Goal: Task Accomplishment & Management: Complete application form

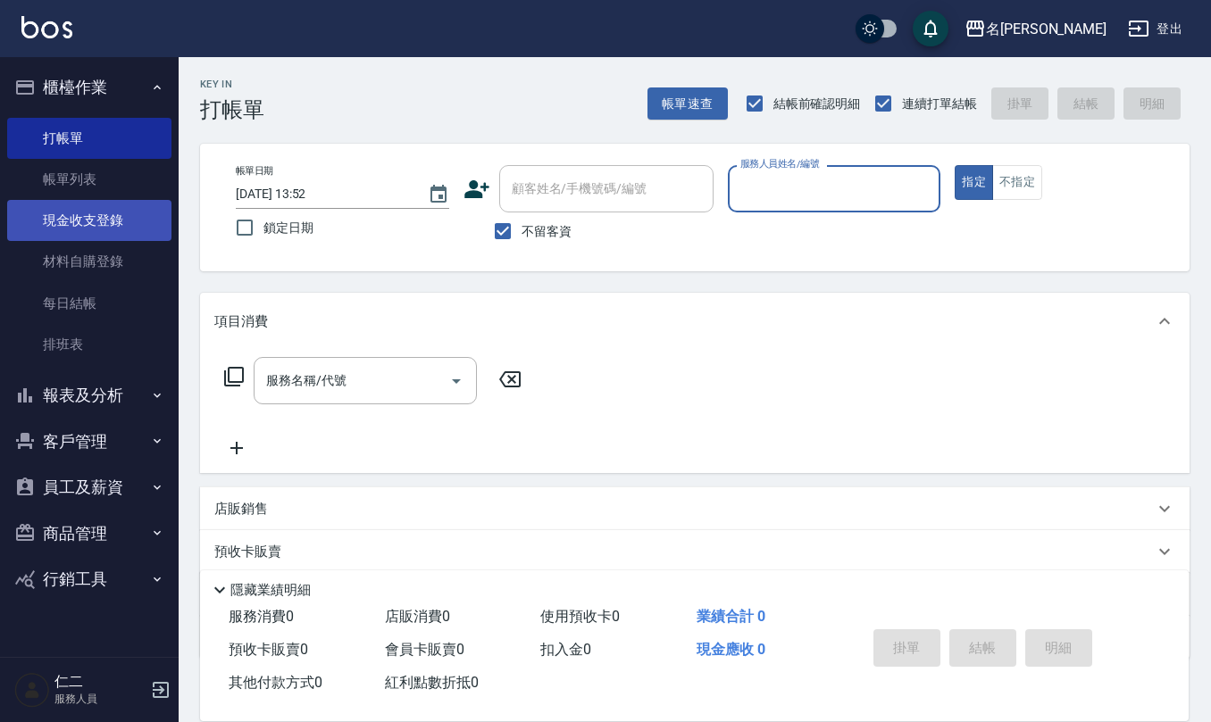
click at [91, 211] on link "現金收支登錄" at bounding box center [89, 220] width 164 height 41
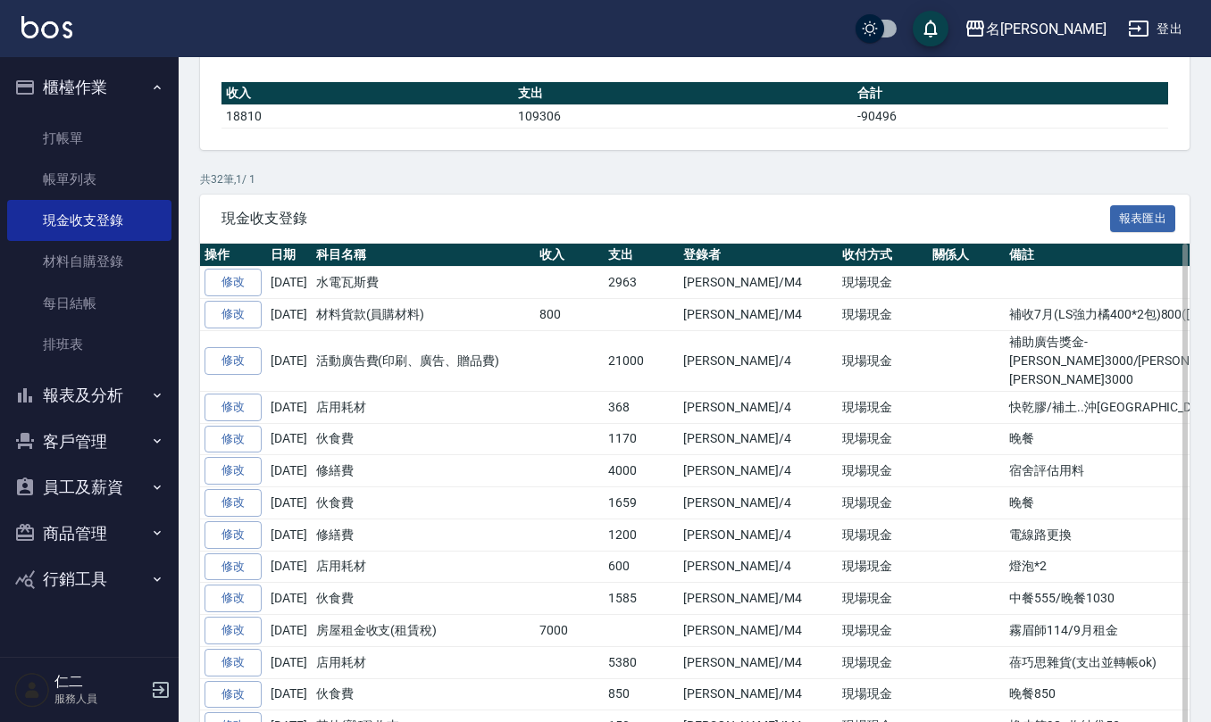
scroll to position [237, 0]
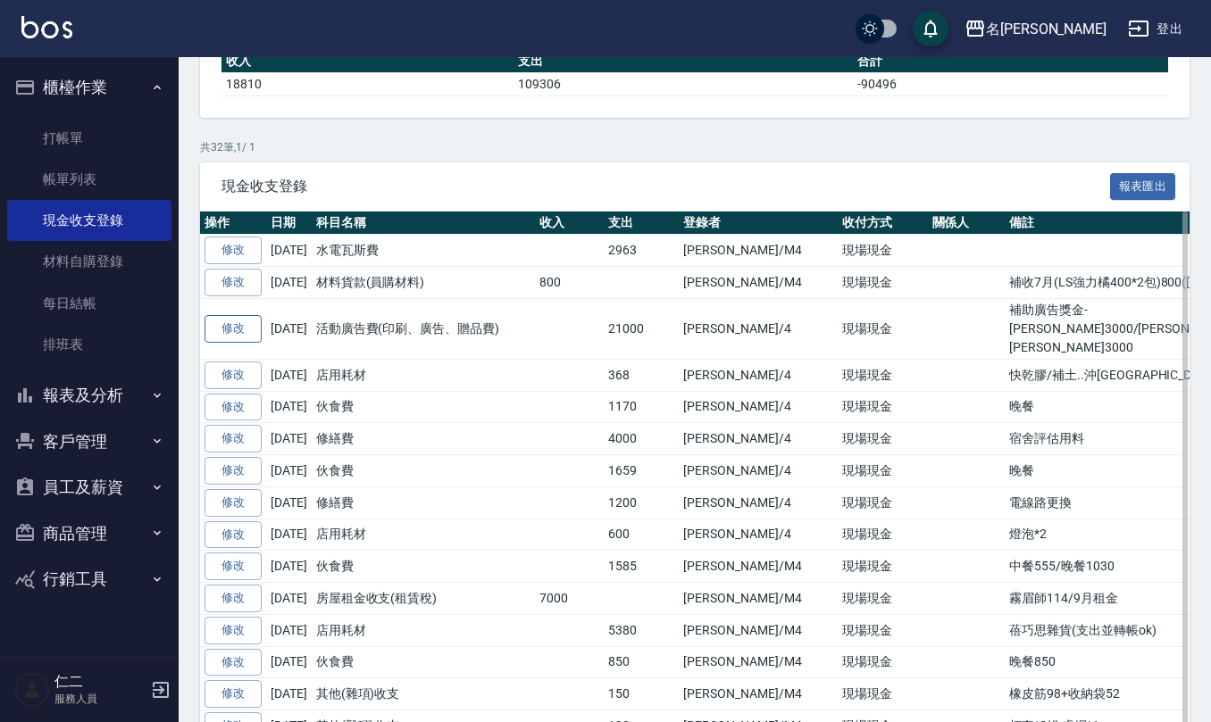
click at [230, 333] on link "修改" at bounding box center [232, 329] width 57 height 28
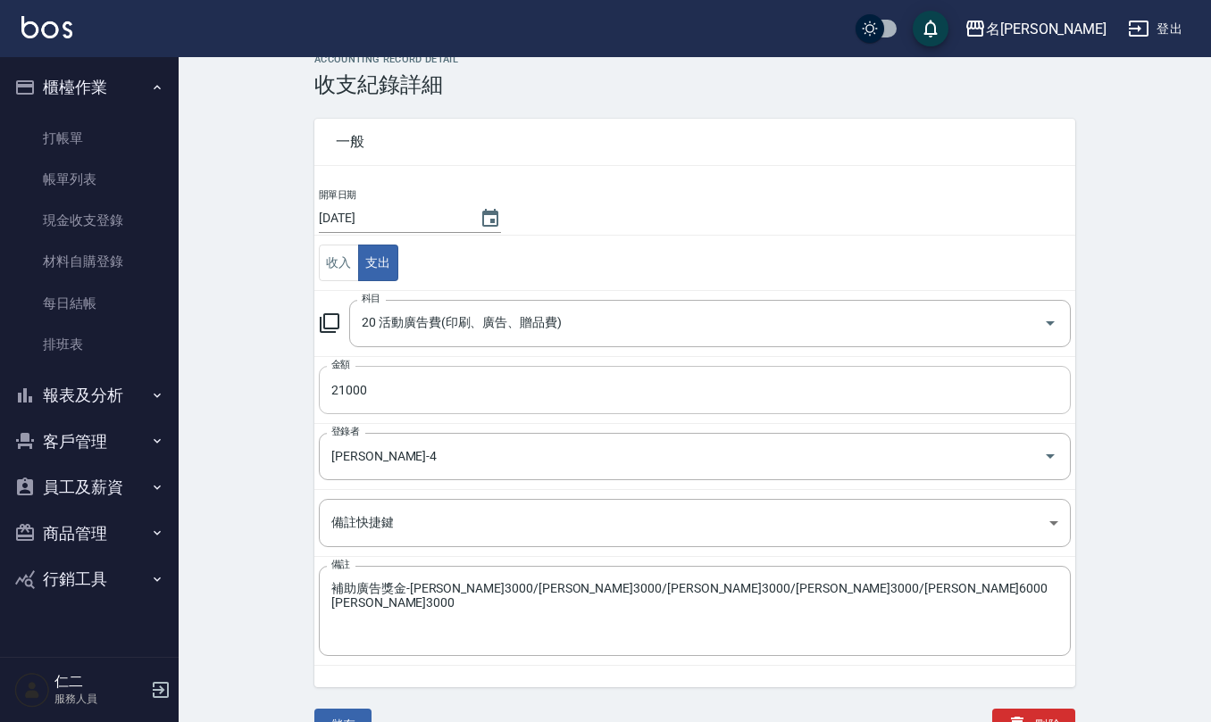
scroll to position [46, 0]
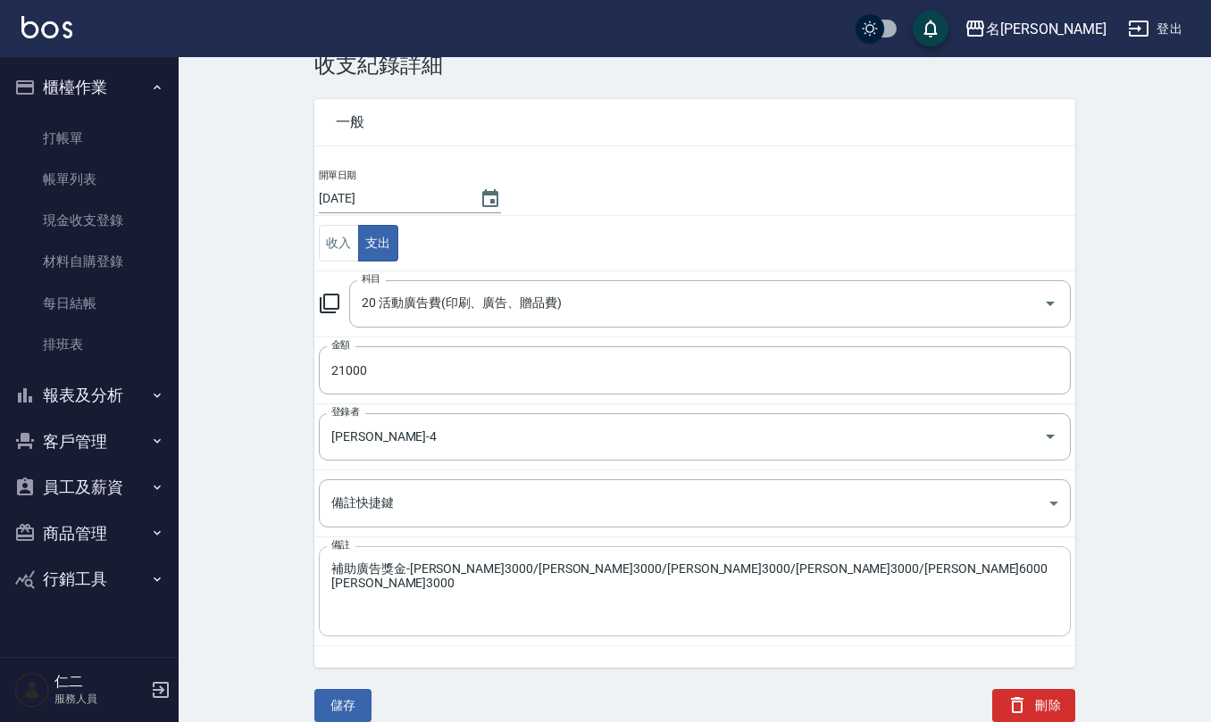
click at [441, 573] on textarea "補助廣告獎金-[PERSON_NAME]3000/[PERSON_NAME]3000/[PERSON_NAME]3000/[PERSON_NAME]3000/…" at bounding box center [694, 592] width 727 height 61
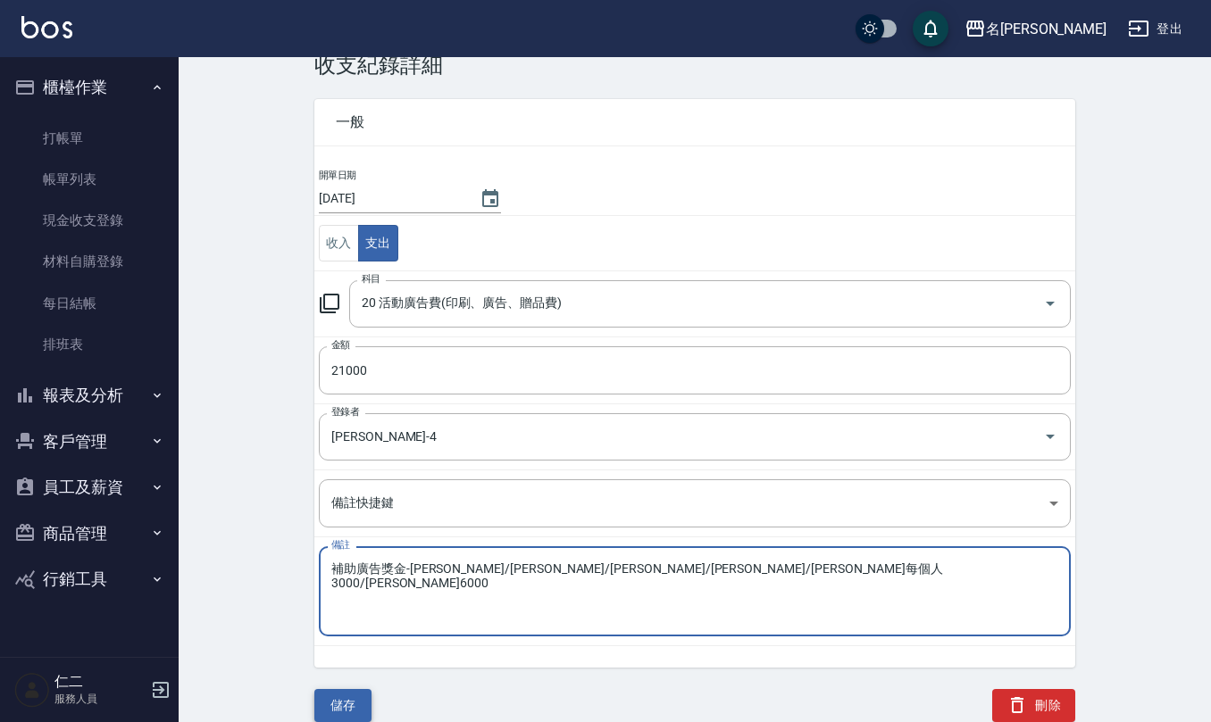
type textarea "補助廣告獎金-[PERSON_NAME]/[PERSON_NAME]/[PERSON_NAME]/[PERSON_NAME]/[PERSON_NAME]每個人…"
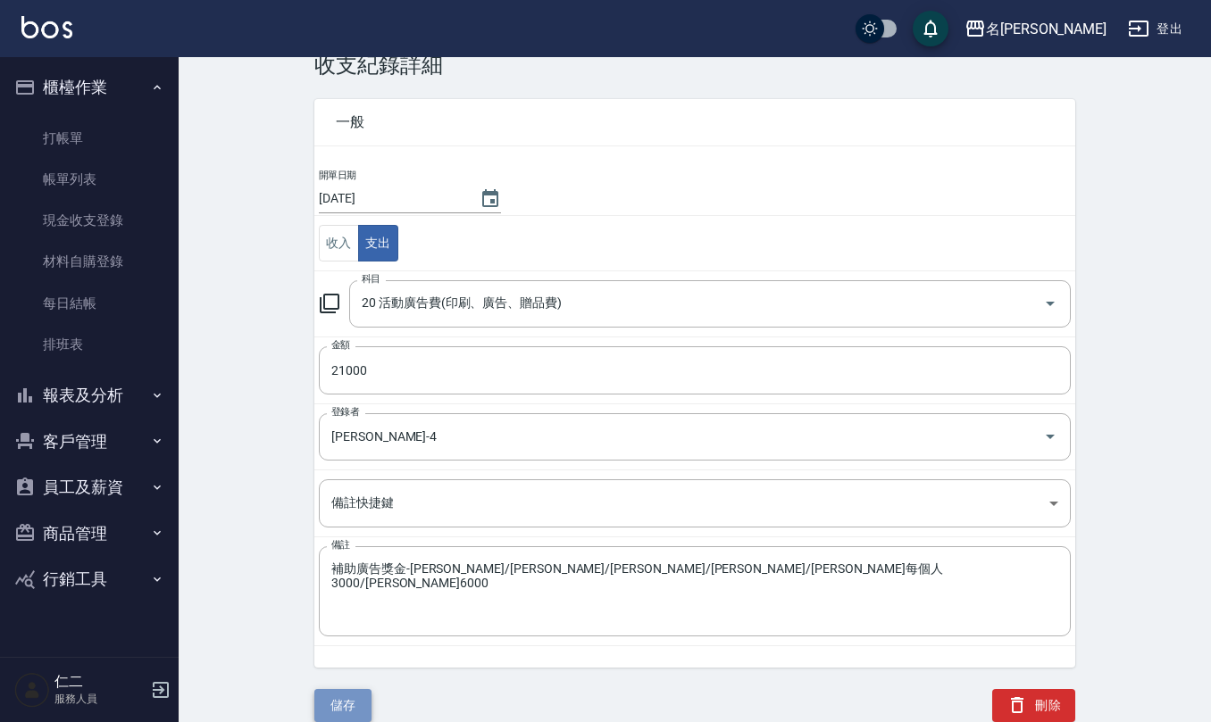
click at [336, 704] on button "儲存" at bounding box center [342, 705] width 57 height 33
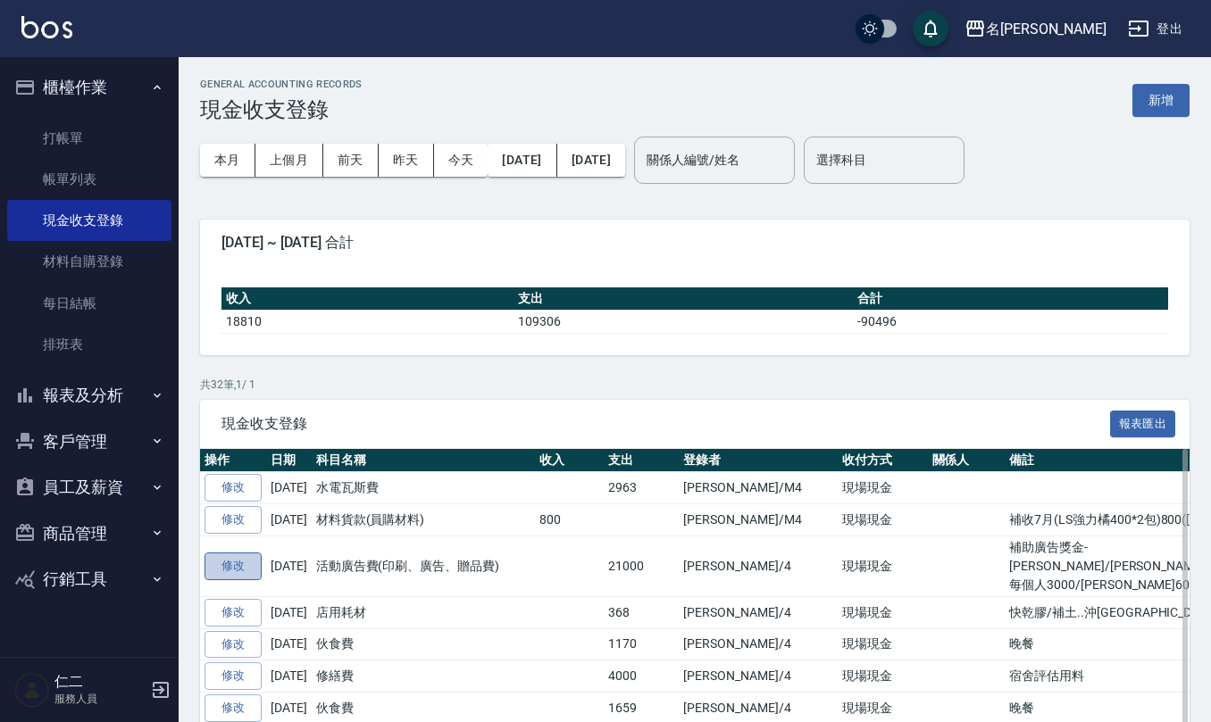
click at [222, 576] on link "修改" at bounding box center [232, 567] width 57 height 28
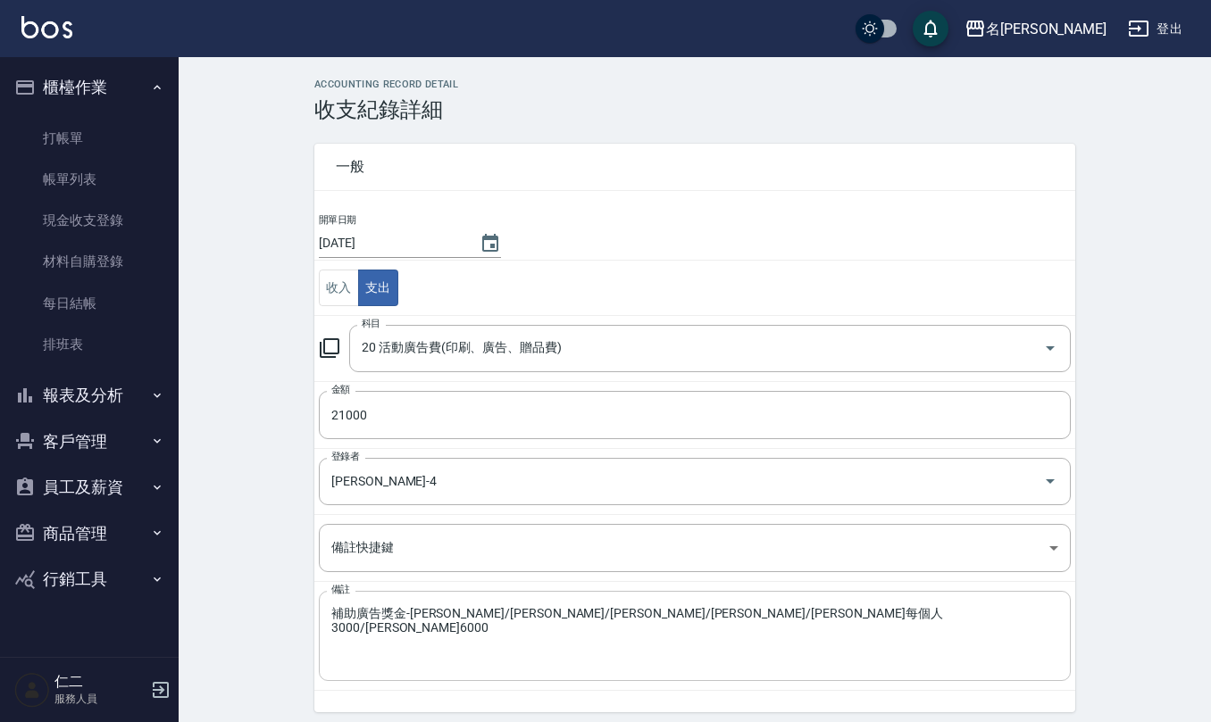
click at [422, 652] on textarea "補助廣告獎金-[PERSON_NAME]/[PERSON_NAME]/[PERSON_NAME]/[PERSON_NAME]/[PERSON_NAME]每個人…" at bounding box center [694, 636] width 727 height 61
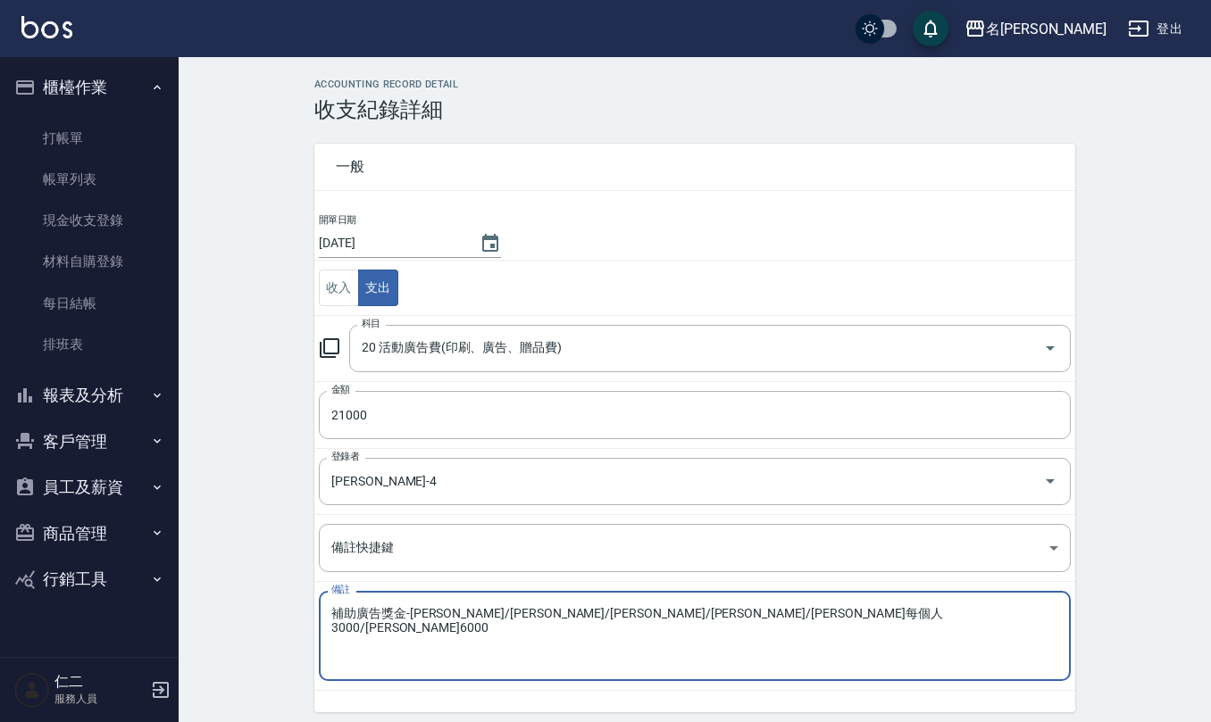
click at [354, 667] on textarea "補助廣告獎金-[PERSON_NAME]/[PERSON_NAME]/[PERSON_NAME]/[PERSON_NAME]/[PERSON_NAME]每個人…" at bounding box center [694, 636] width 727 height 61
click at [336, 637] on textarea "補助廣告獎金-[PERSON_NAME]/[PERSON_NAME]/[PERSON_NAME]/[PERSON_NAME]/[PERSON_NAME]每個人…" at bounding box center [694, 636] width 727 height 61
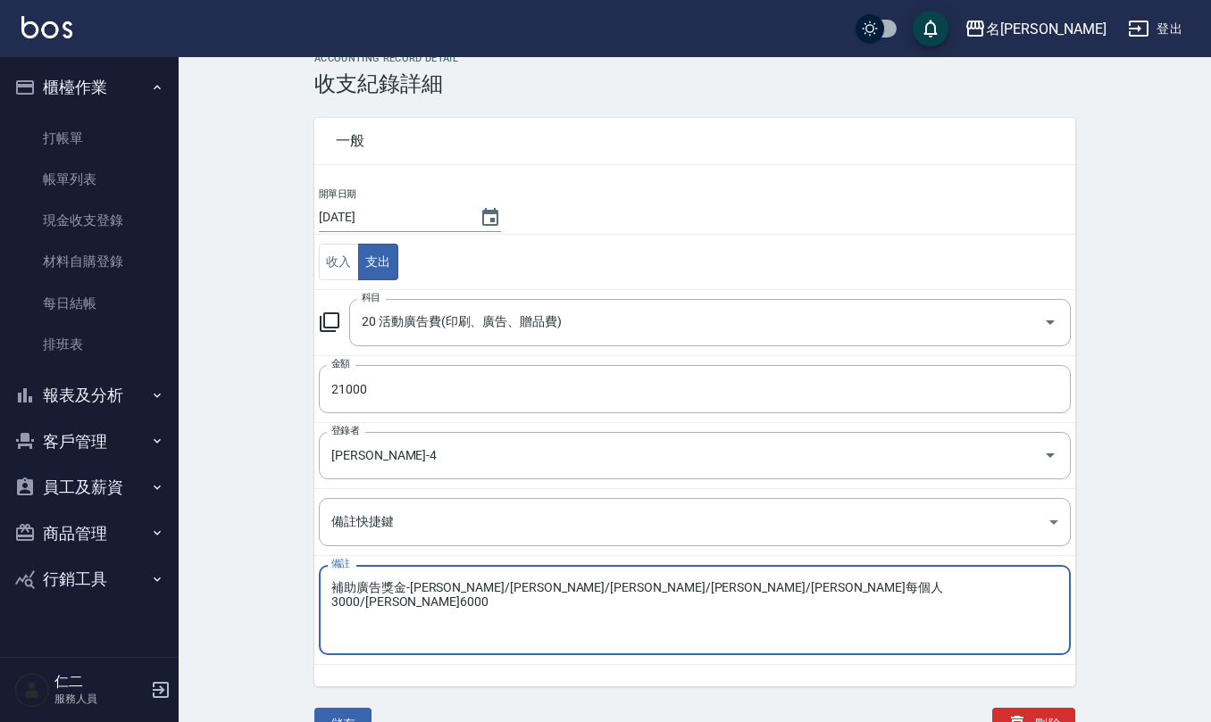
scroll to position [46, 0]
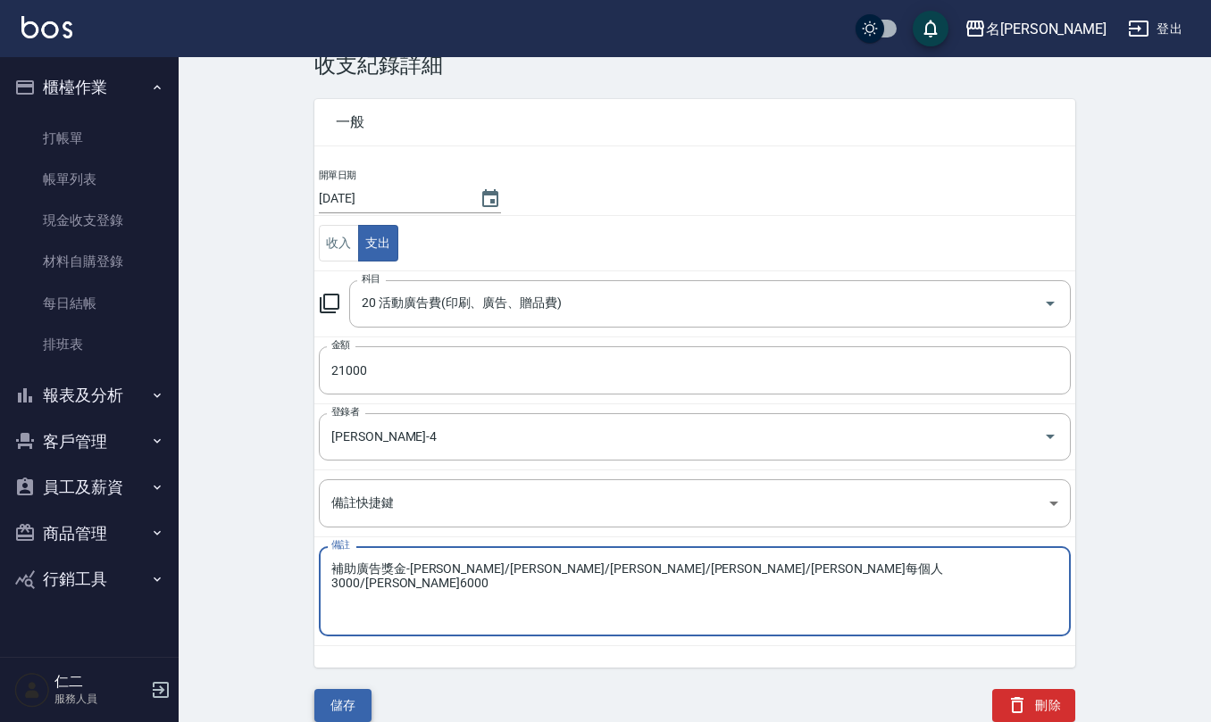
type textarea "補助廣告獎金-[PERSON_NAME]/[PERSON_NAME]/[PERSON_NAME]/[PERSON_NAME]/[PERSON_NAME]每個人…"
click at [327, 702] on button "儲存" at bounding box center [342, 705] width 57 height 33
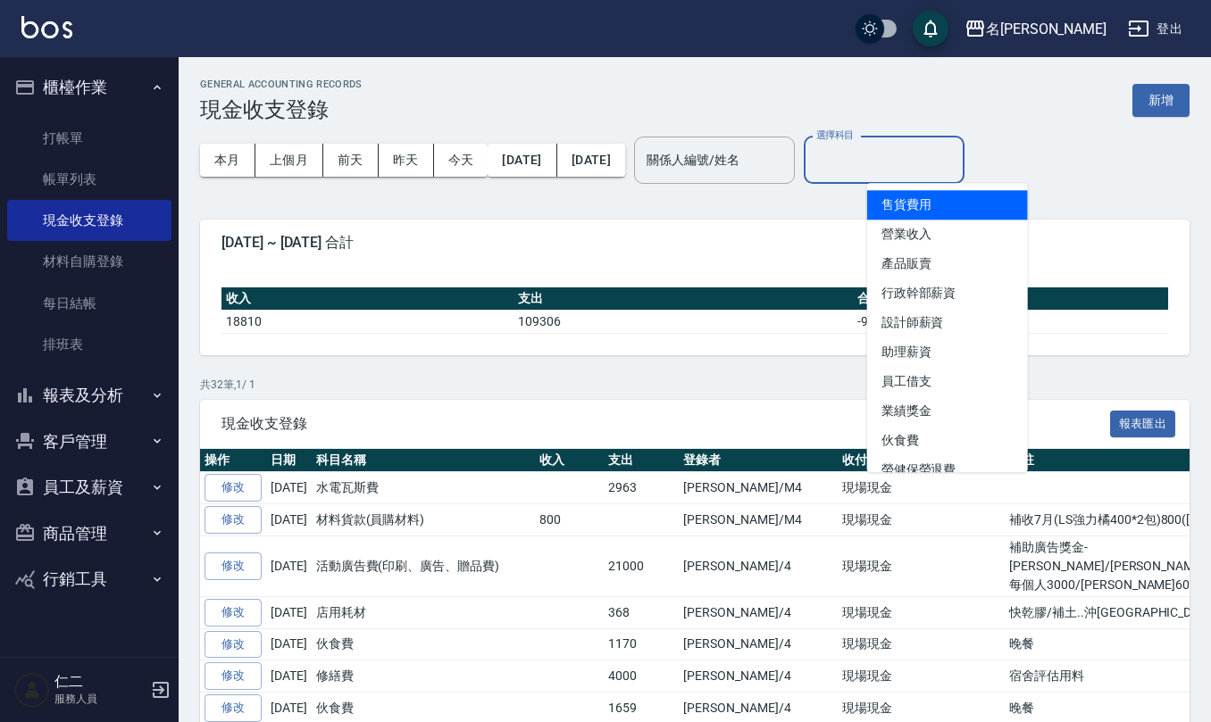
click at [947, 158] on input "選擇科目" at bounding box center [884, 160] width 145 height 31
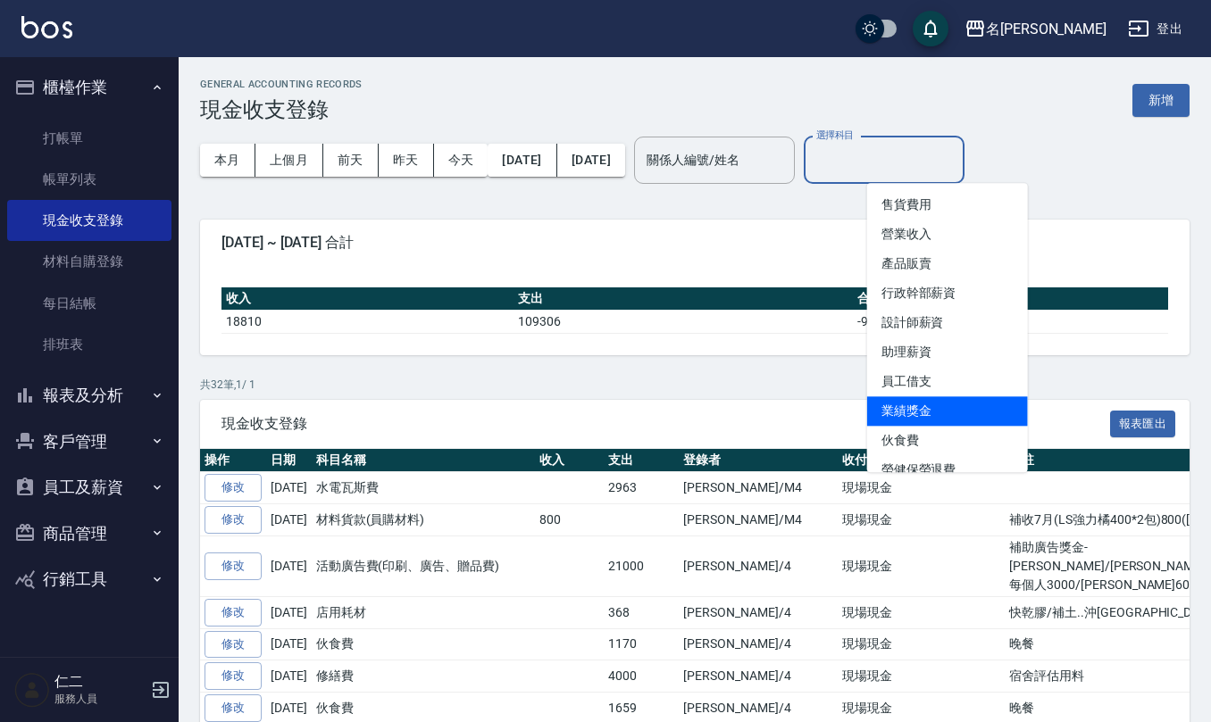
click at [941, 419] on li "業績獎金" at bounding box center [947, 410] width 161 height 29
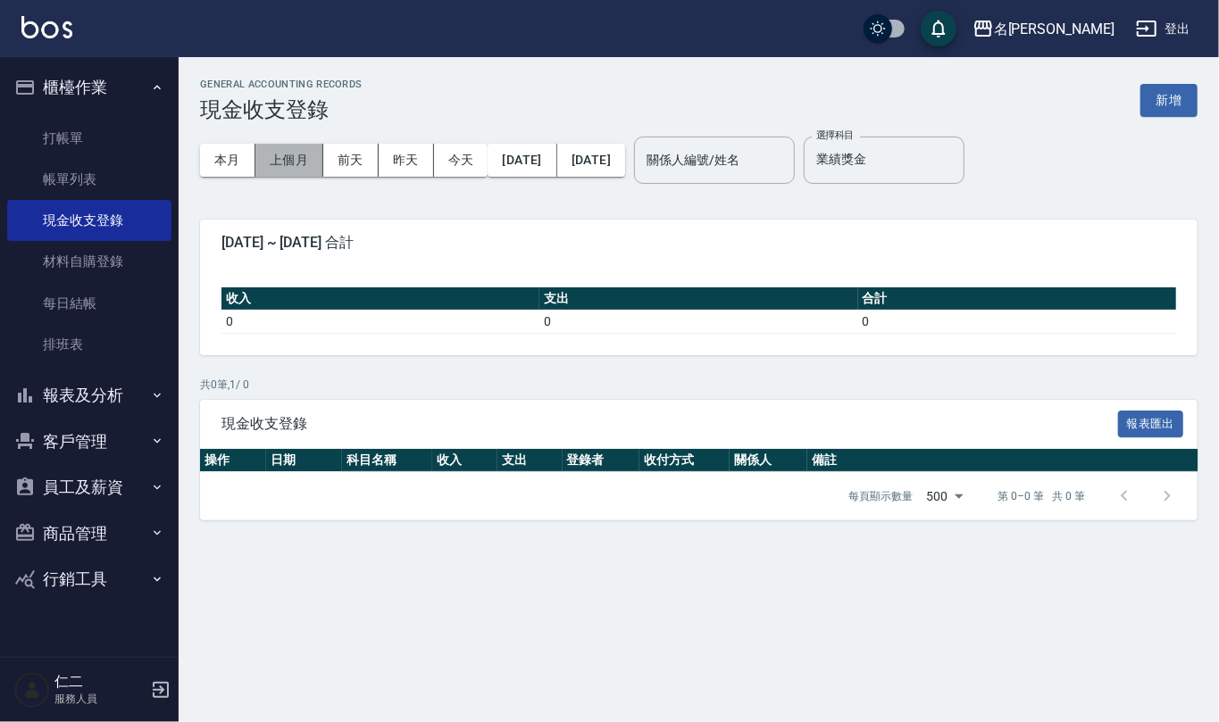
click at [311, 164] on button "上個月" at bounding box center [289, 160] width 68 height 33
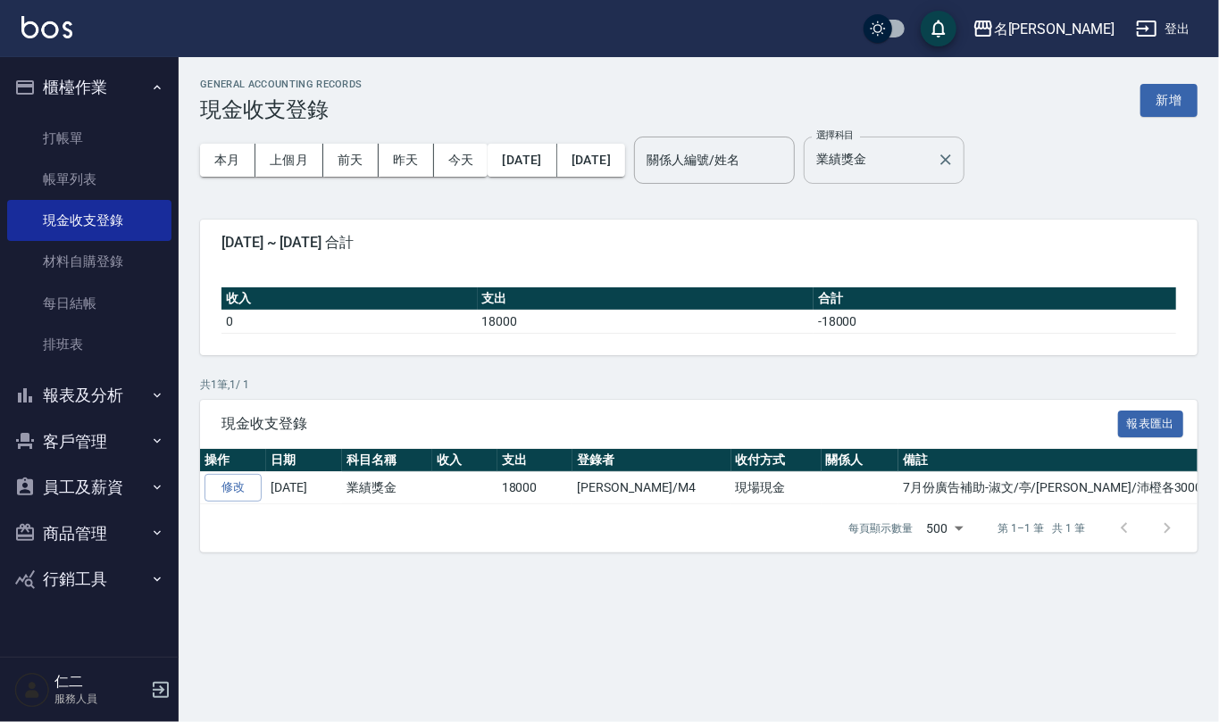
click at [929, 161] on input "業績獎金" at bounding box center [871, 160] width 118 height 31
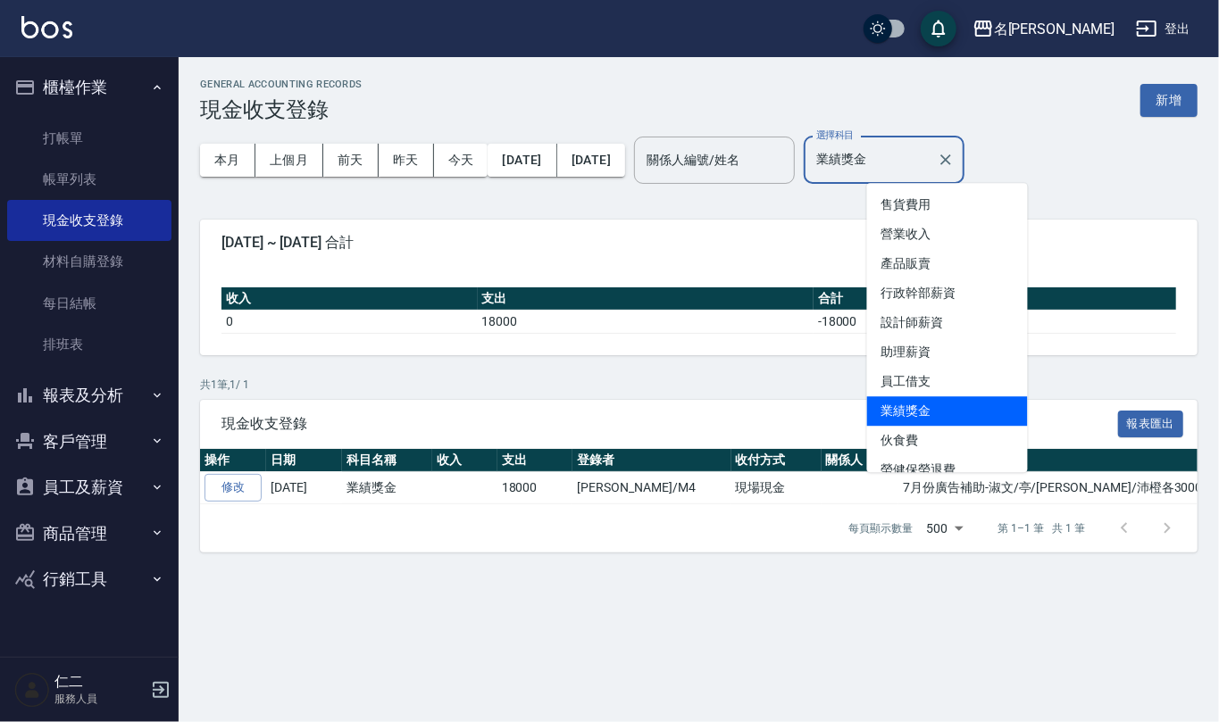
click at [101, 391] on button "報表及分析" at bounding box center [89, 395] width 164 height 46
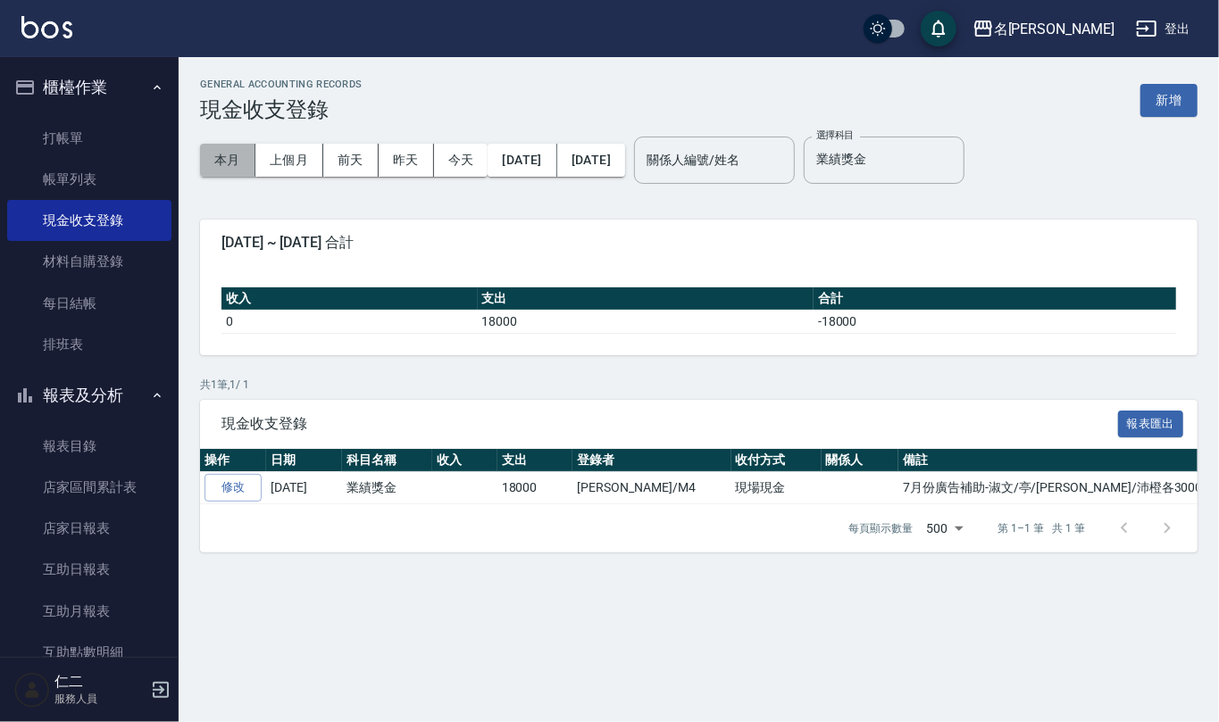
click at [237, 162] on button "本月" at bounding box center [227, 160] width 55 height 33
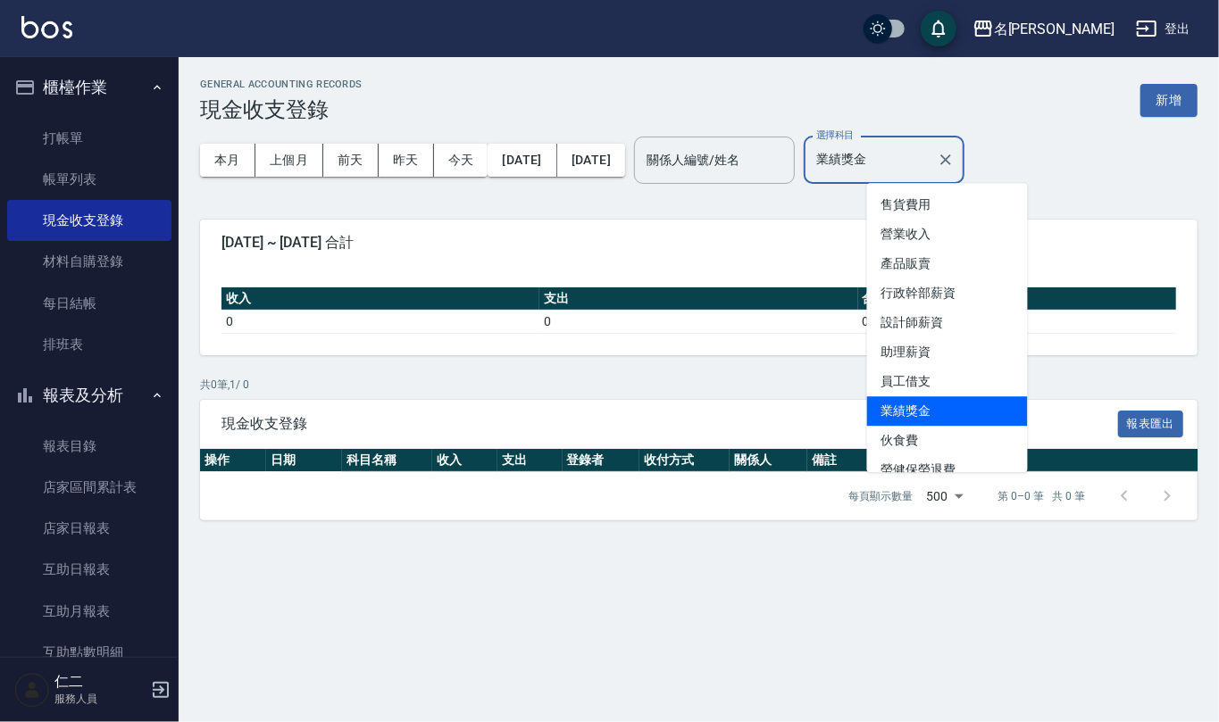
click at [929, 154] on input "業績獎金" at bounding box center [871, 160] width 118 height 31
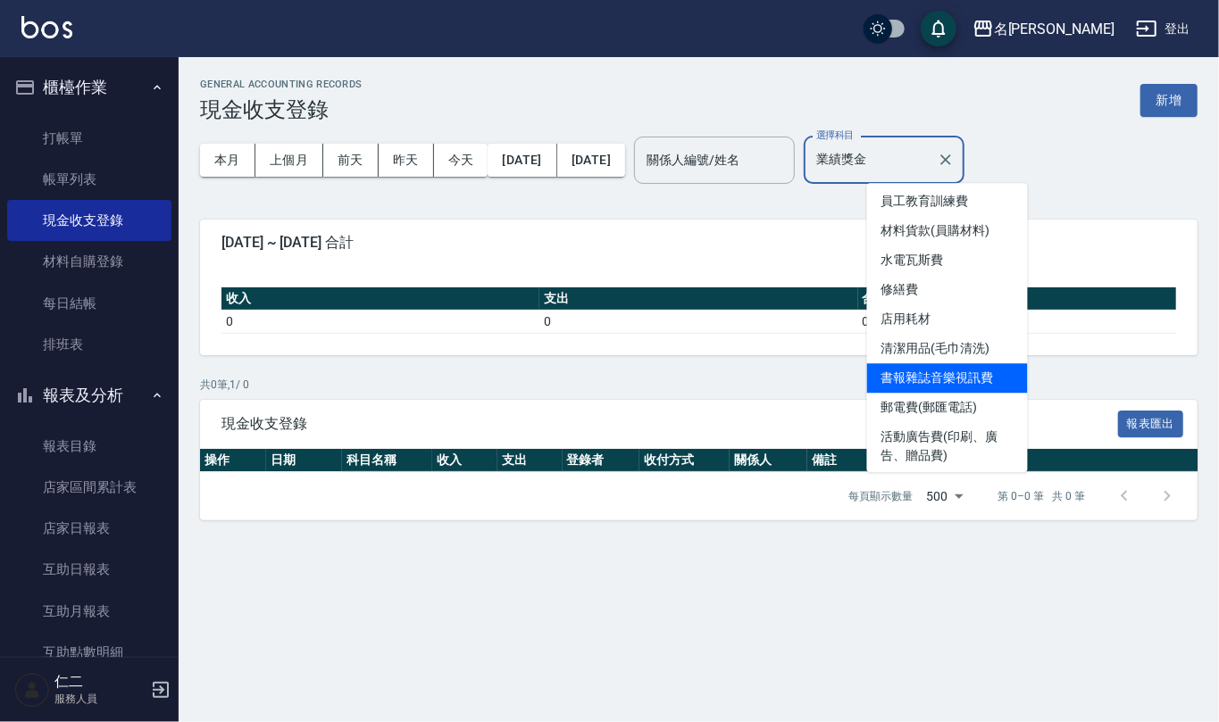
scroll to position [476, 0]
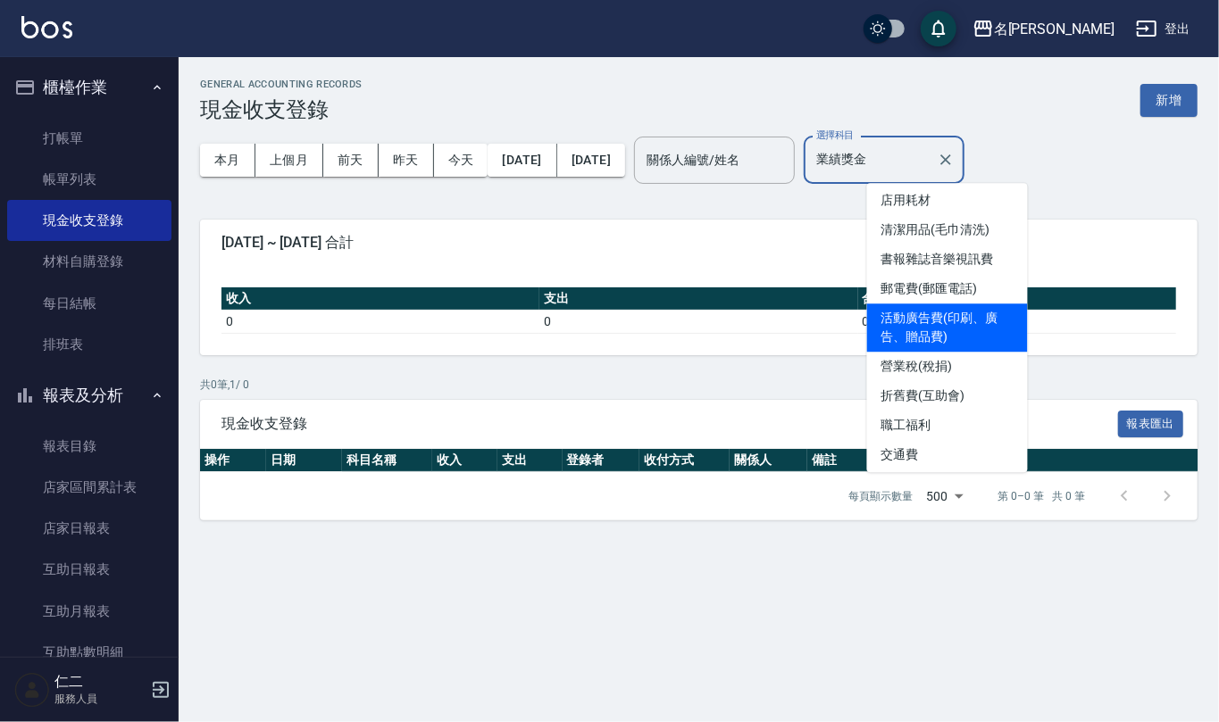
click at [941, 312] on li "活動廣告費(印刷、廣告、贈品費)" at bounding box center [947, 328] width 161 height 48
type input "活動廣告費(印刷、廣告、贈品費)"
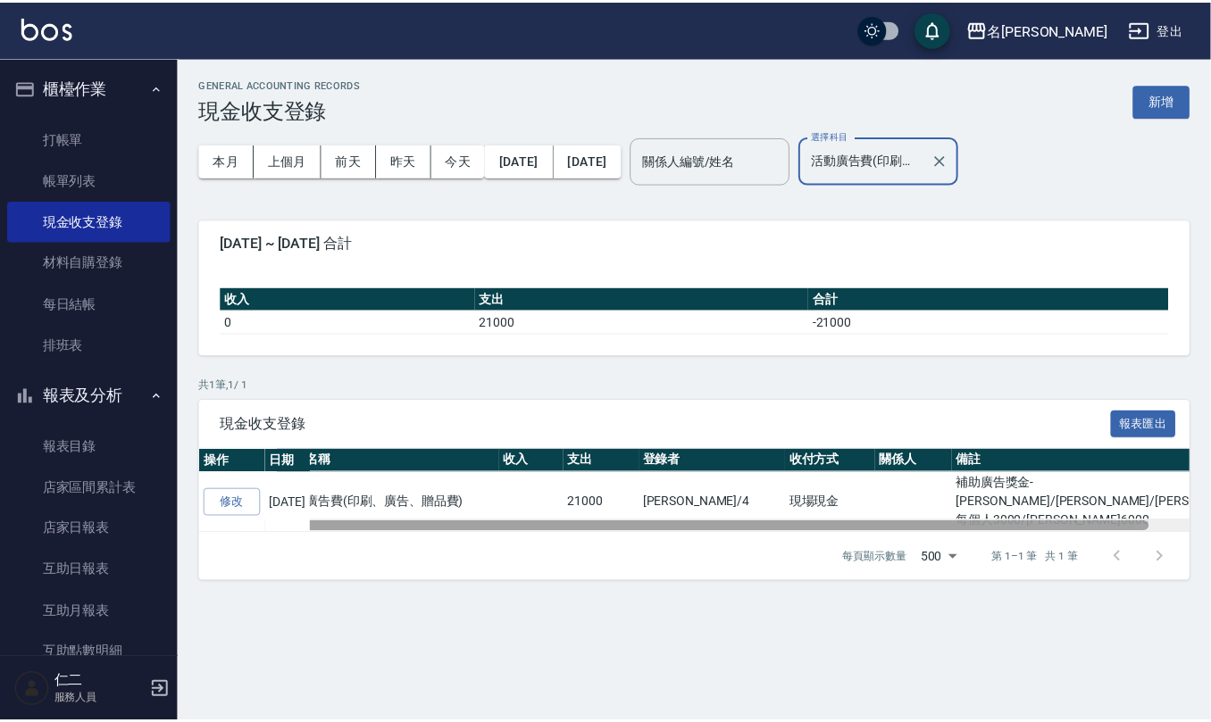
scroll to position [0, 0]
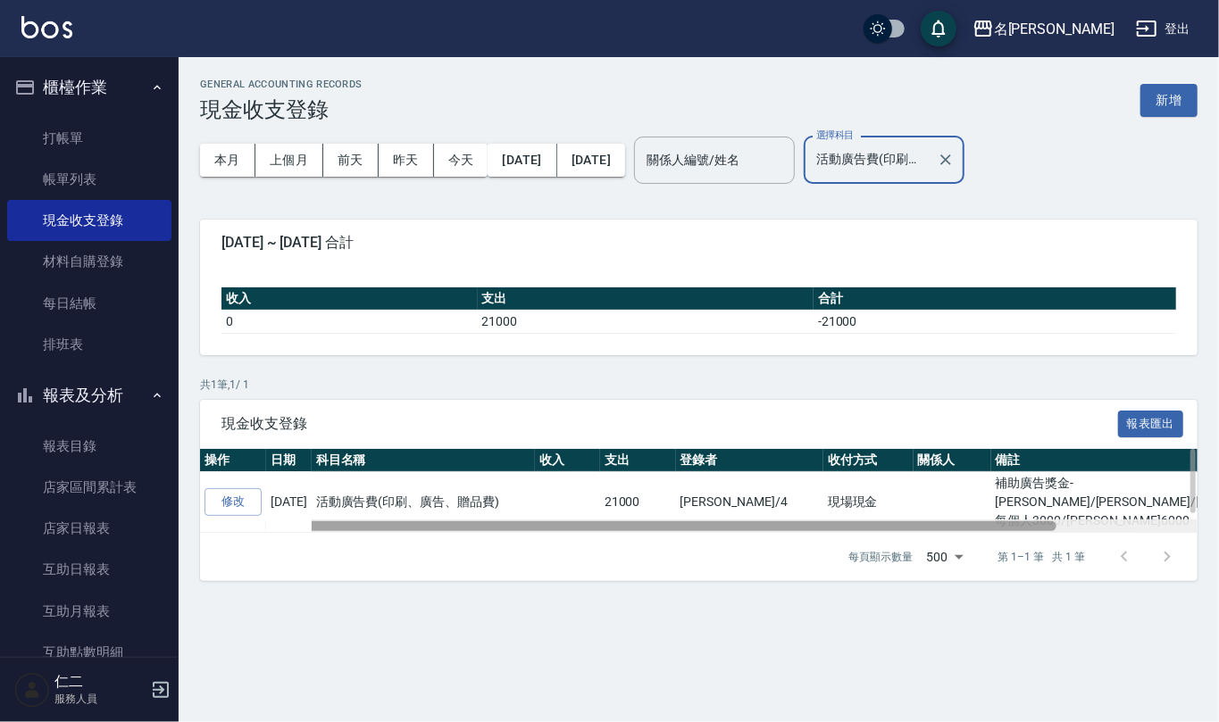
drag, startPoint x: 804, startPoint y: 507, endPoint x: 739, endPoint y: 491, distance: 66.3
click at [739, 491] on div "操作 日期 科目名稱 收入 支出 登錄者 收付方式 關係人 備註 修改 [DATE] 活動廣告費(印刷、廣告、贈品費) 21000 [PERSON_NAME]…" at bounding box center [698, 491] width 997 height 84
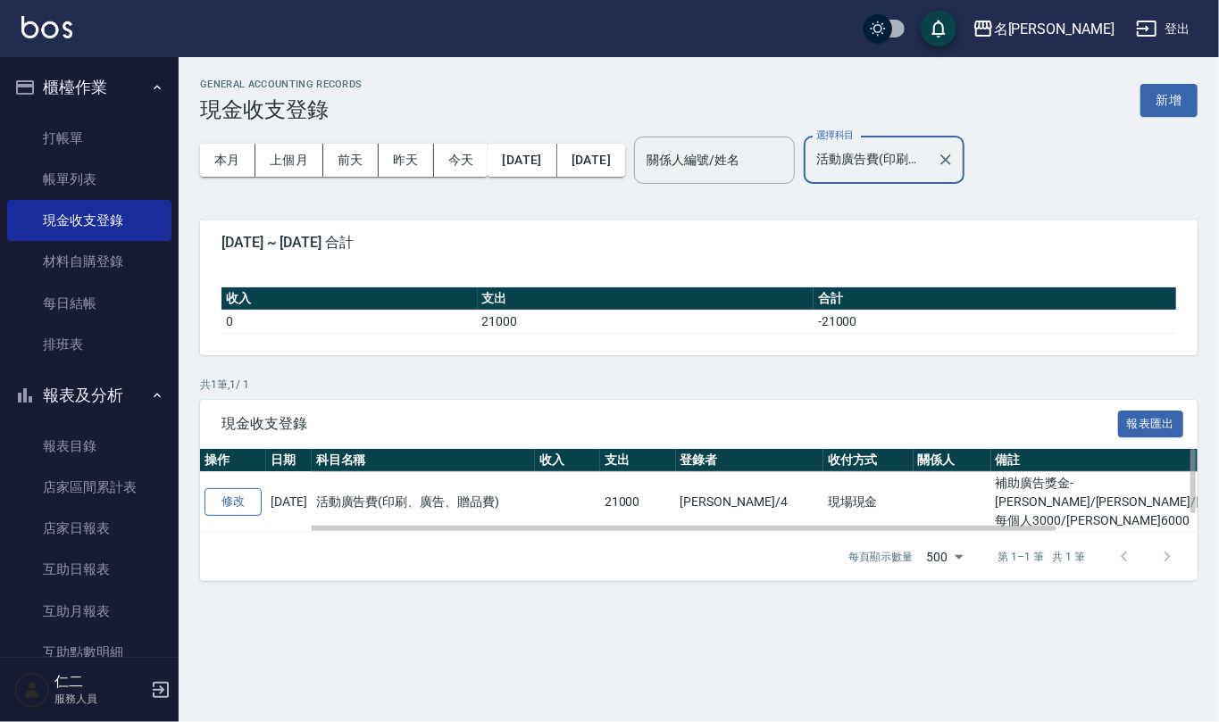
click at [236, 488] on link "修改" at bounding box center [232, 502] width 57 height 28
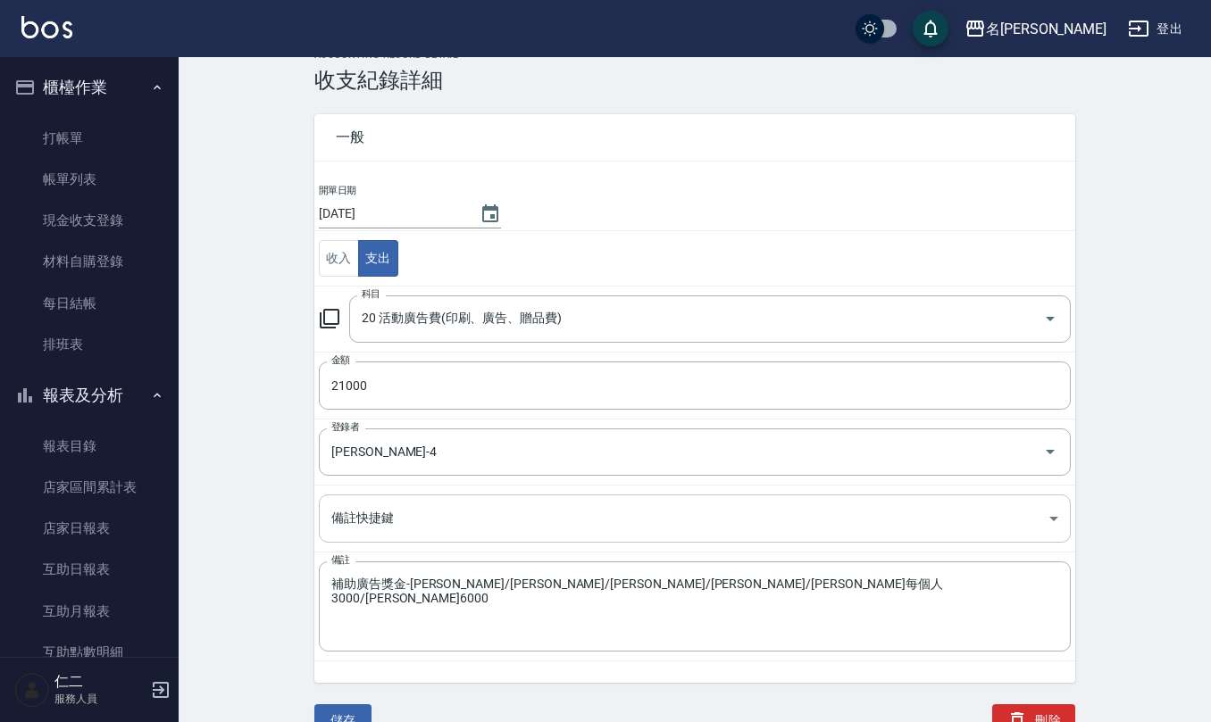
scroll to position [46, 0]
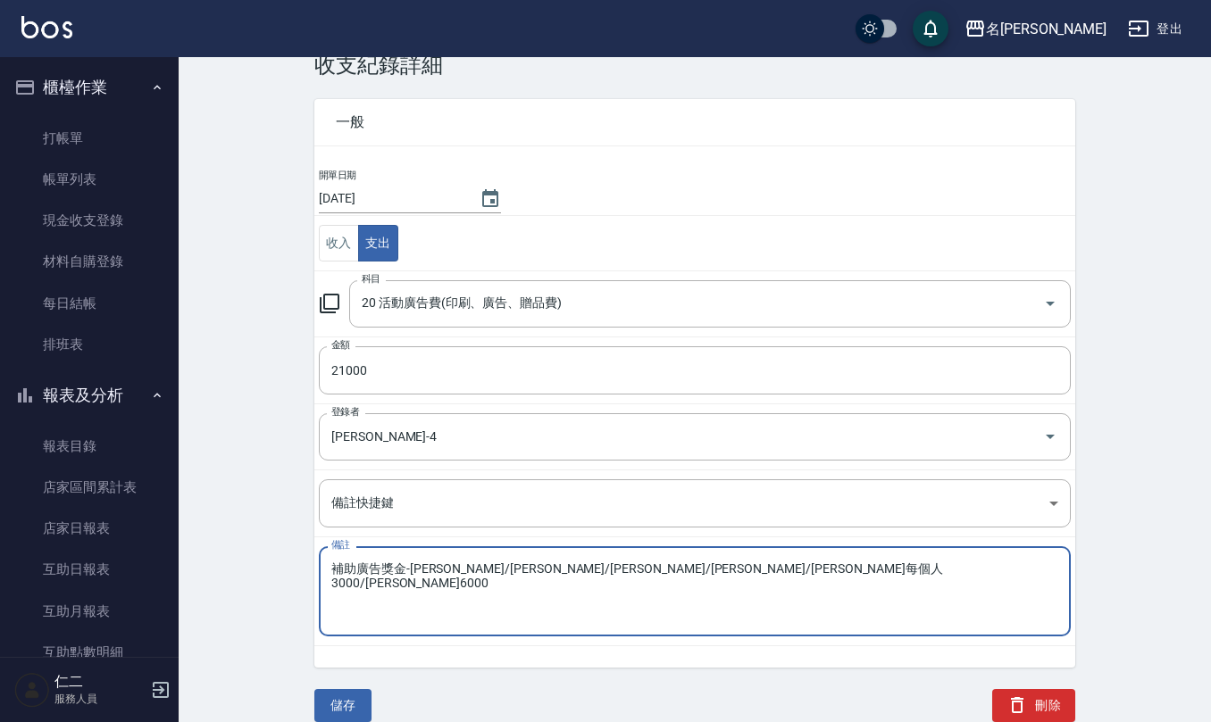
click at [421, 572] on textarea "補助廣告獎金-[PERSON_NAME]/[PERSON_NAME]/[PERSON_NAME]/[PERSON_NAME]/[PERSON_NAME]每個人…" at bounding box center [694, 592] width 727 height 61
type textarea "補助廣告獎金-淑文/[PERSON_NAME]/[PERSON_NAME]/[PERSON_NAME]/依潔每個人3000*5人/[PERSON_NAME]6…"
click at [341, 700] on button "儲存" at bounding box center [342, 705] width 57 height 33
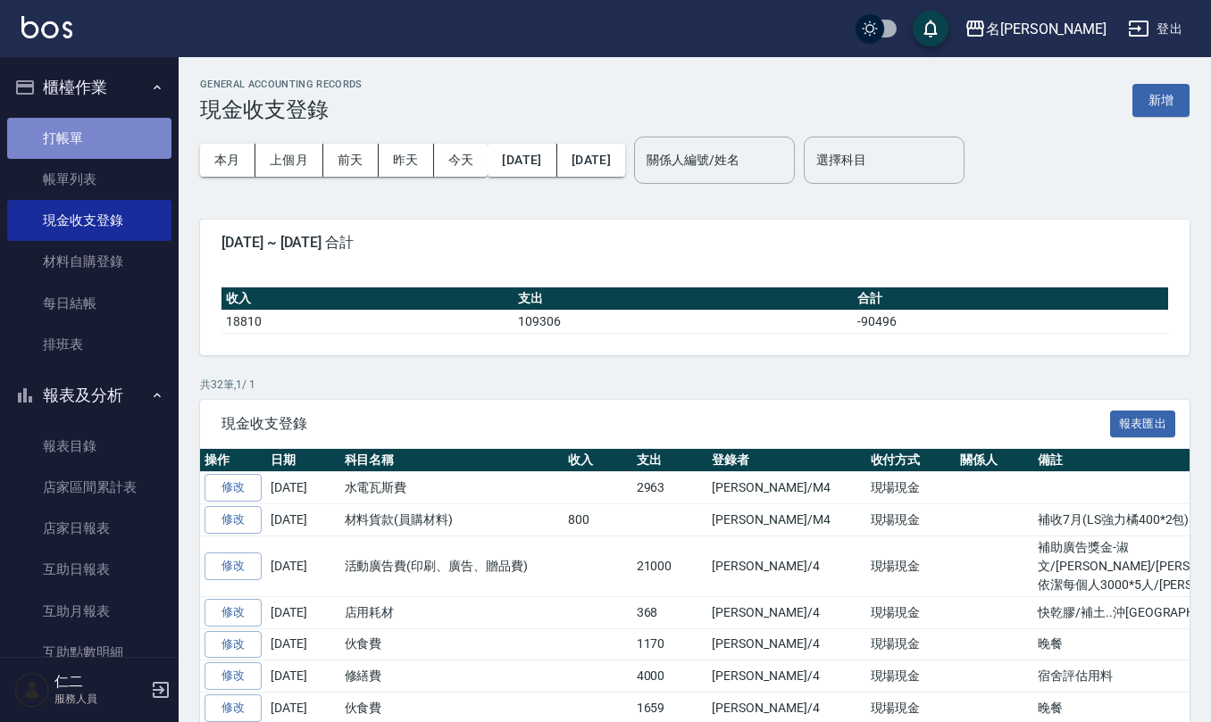
click at [90, 143] on link "打帳單" at bounding box center [89, 138] width 164 height 41
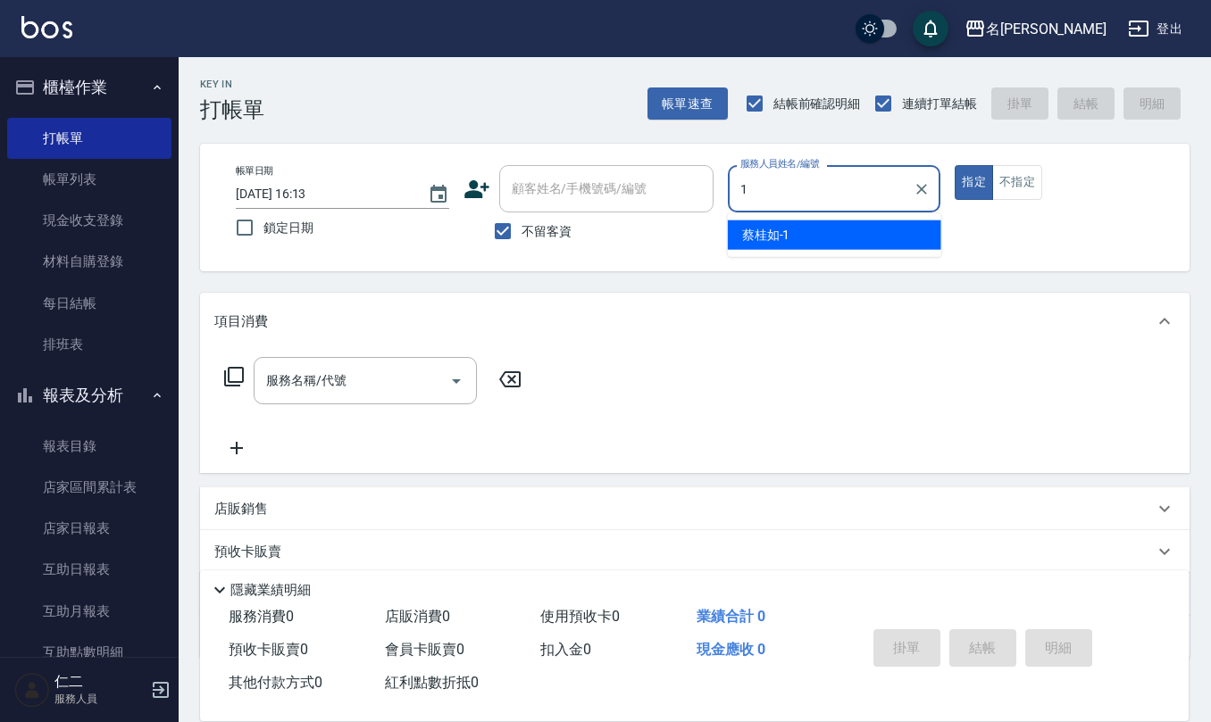
type input "[PERSON_NAME]1"
type button "true"
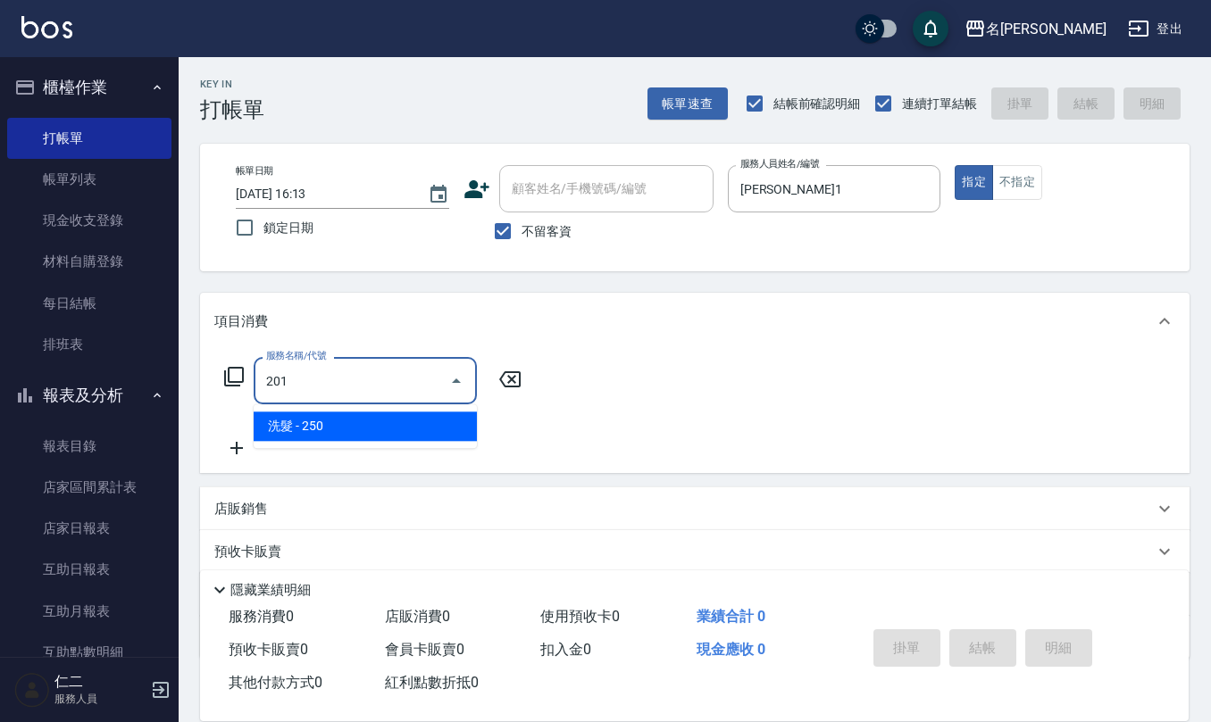
type input "洗髮(201)"
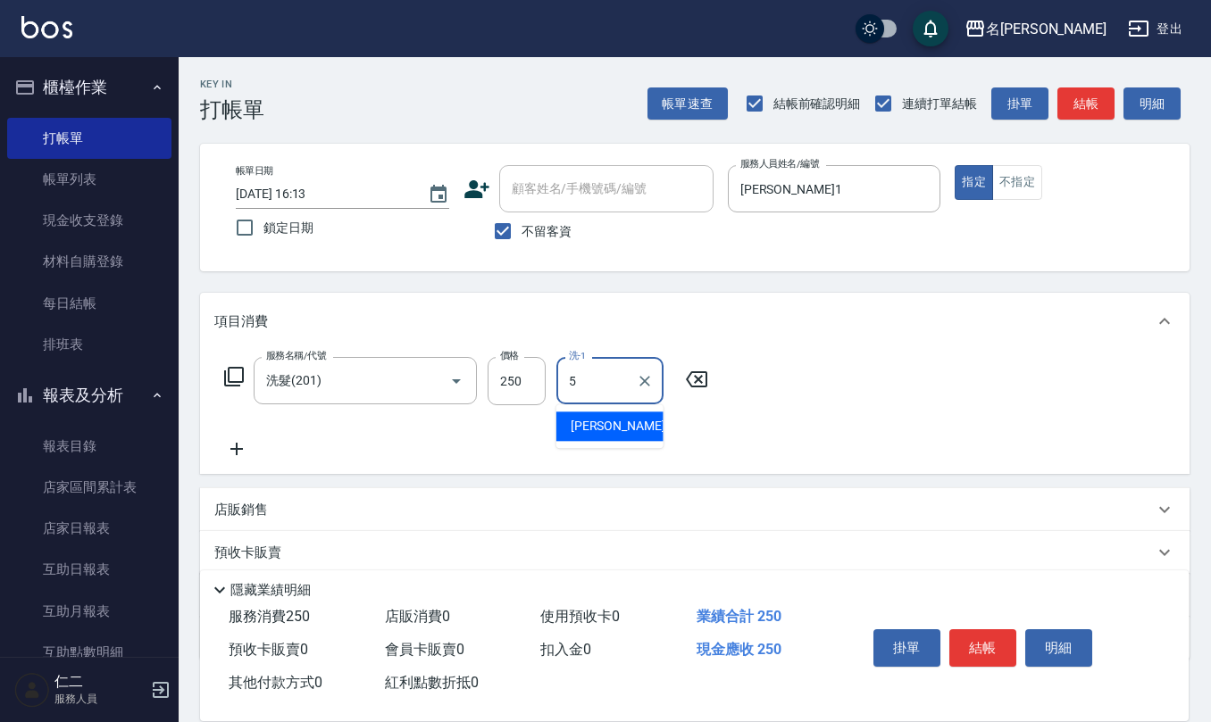
type input "[PERSON_NAME]5"
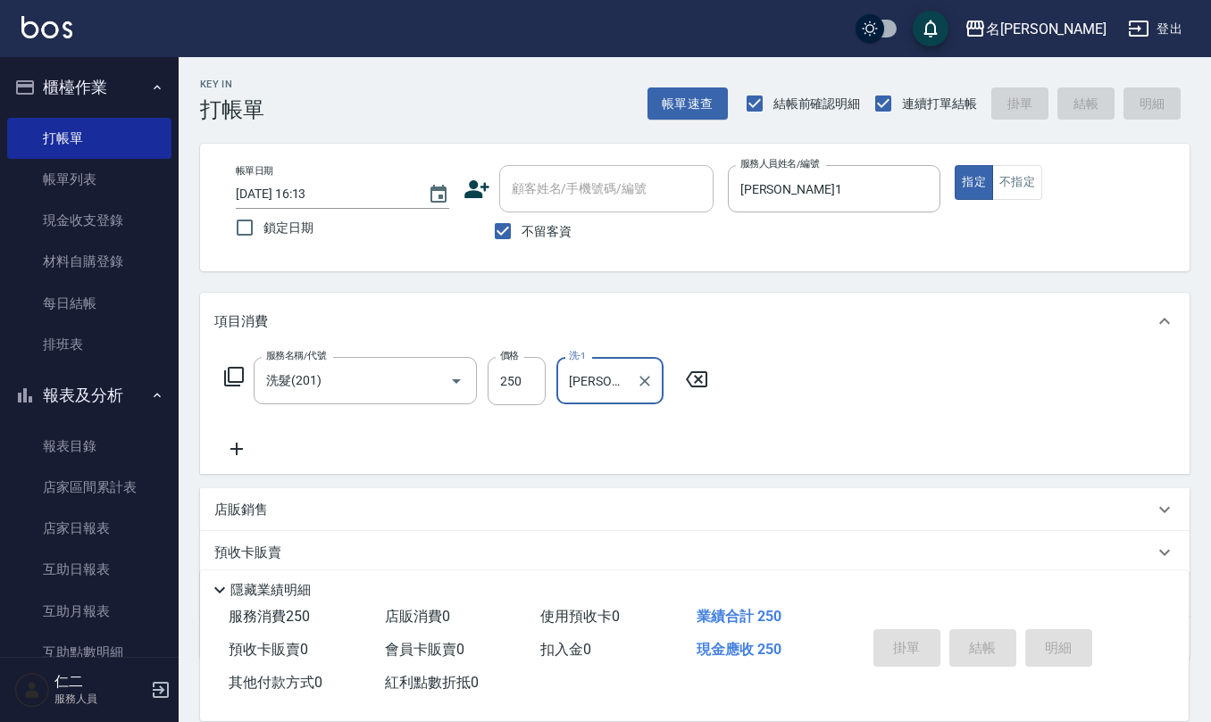
type input "[DATE] 16:14"
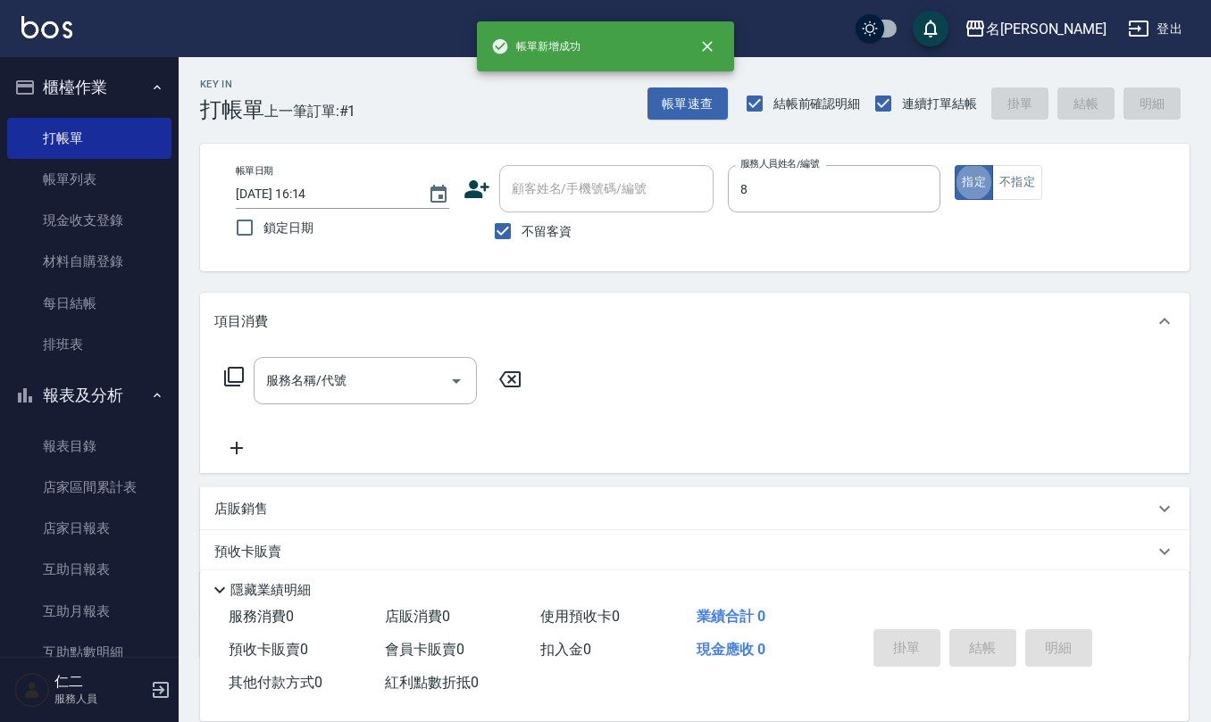
type input "[PERSON_NAME]-8"
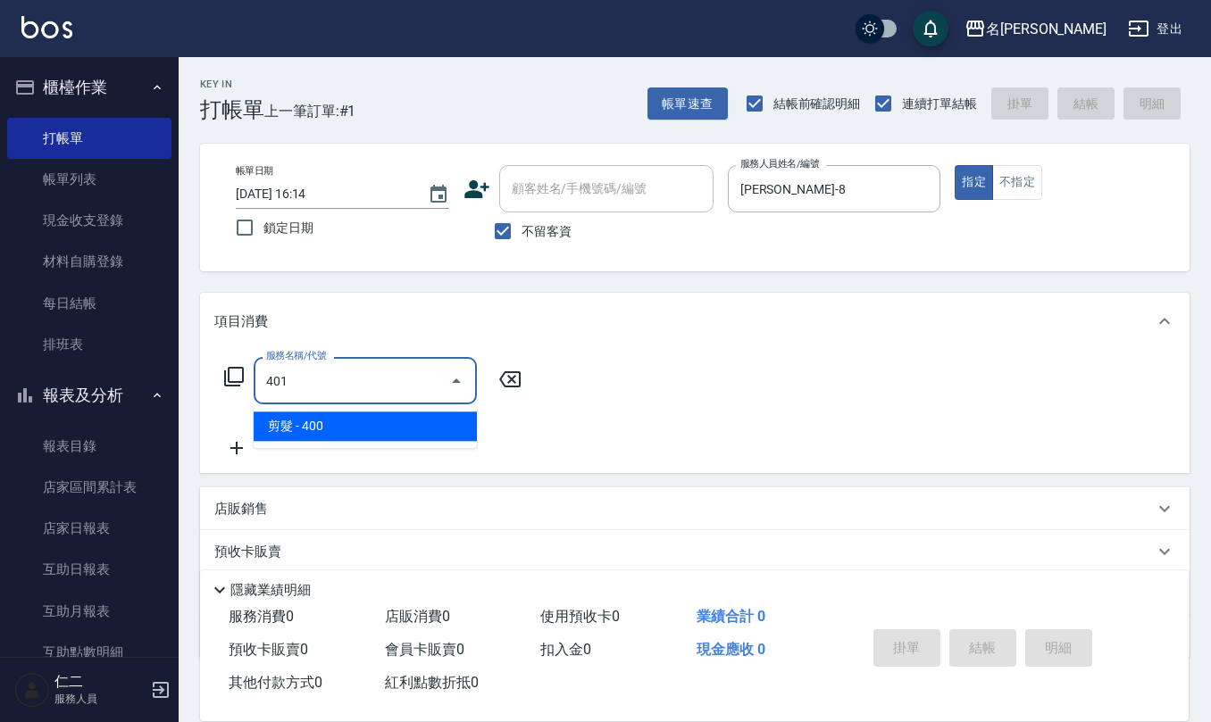
type input "剪髮(401)"
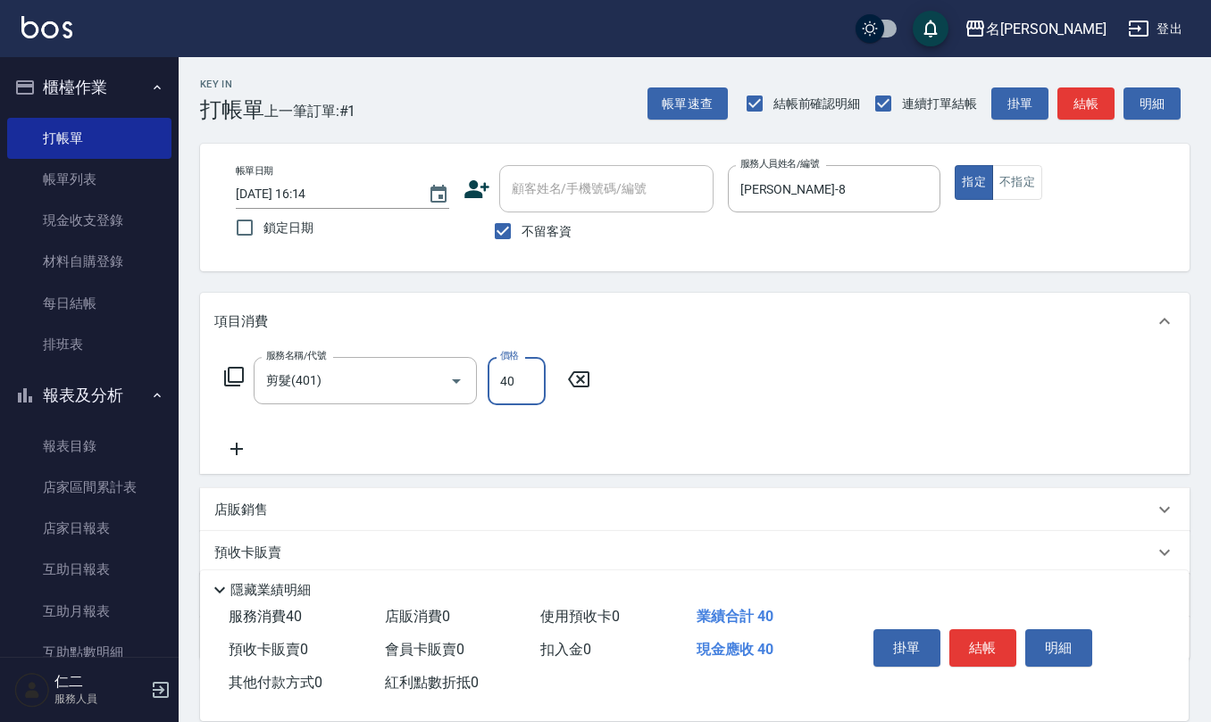
type input "400"
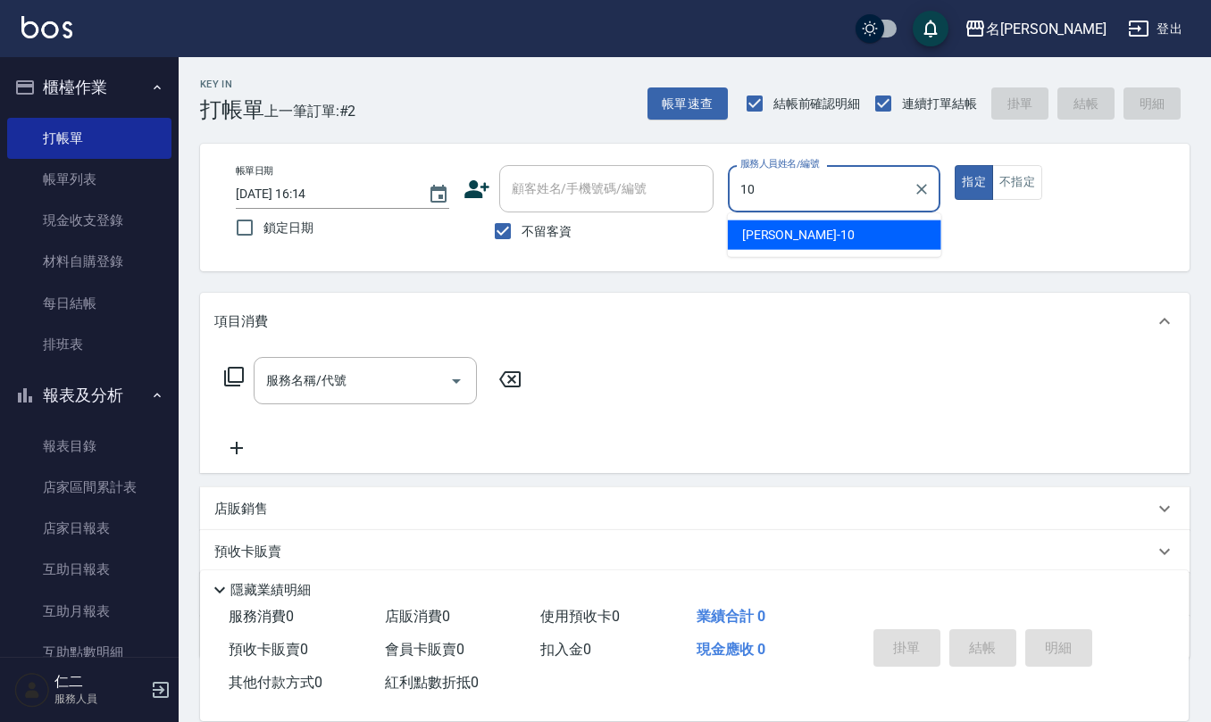
type input "[PERSON_NAME]-10"
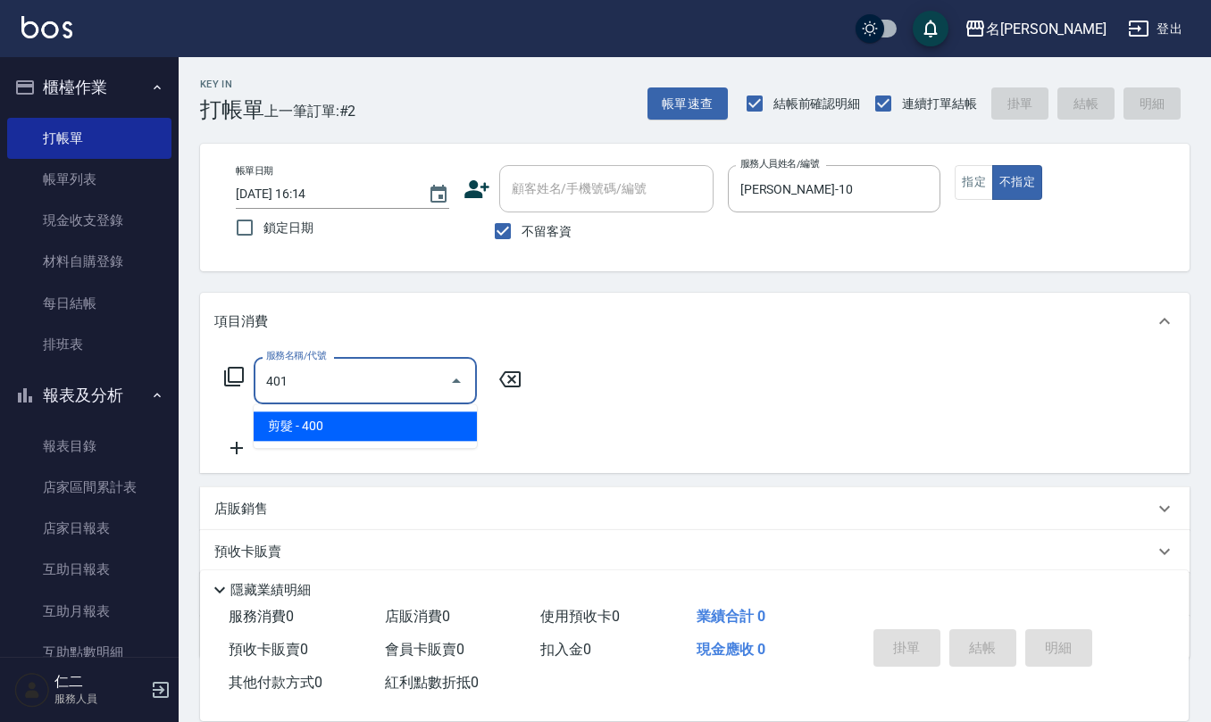
type input "剪髮(401)"
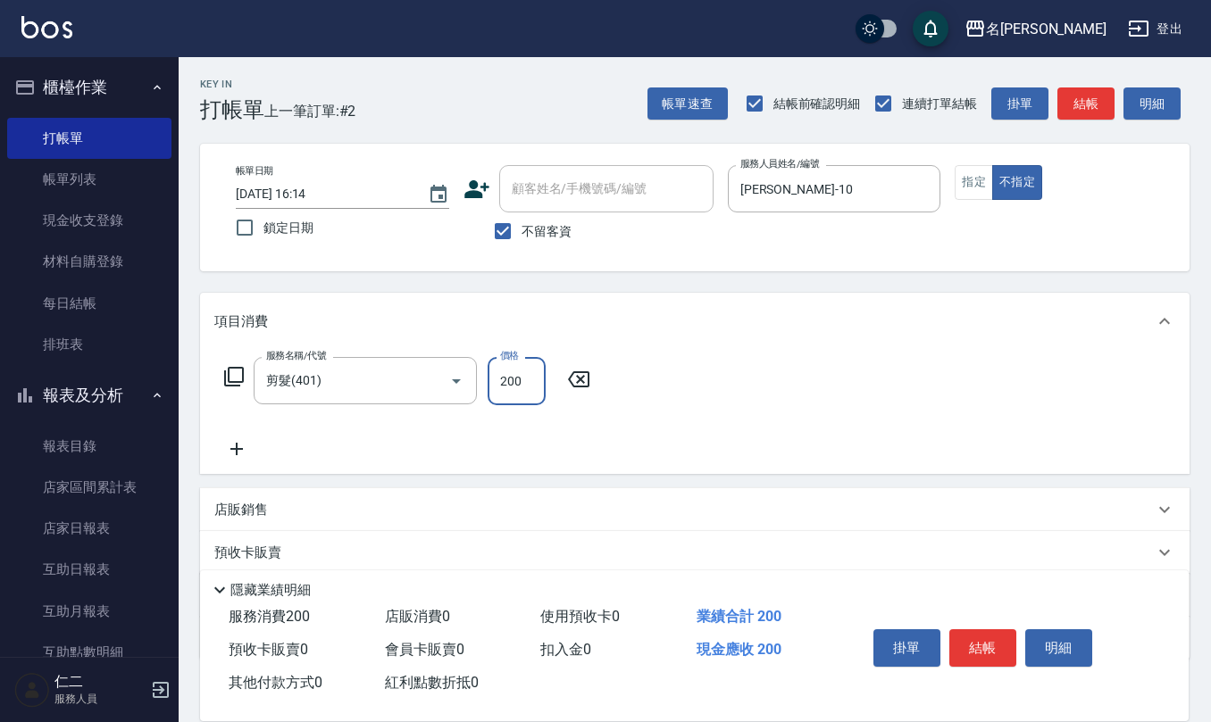
type input "200"
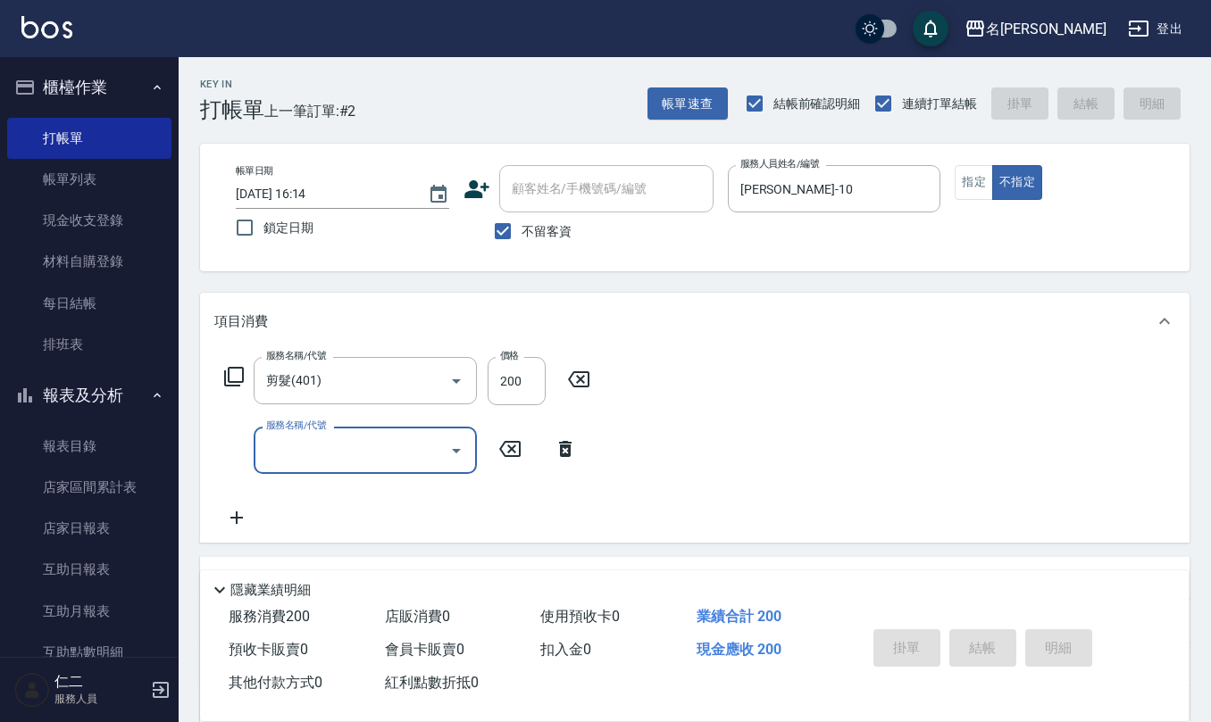
type input "[DATE] 16:15"
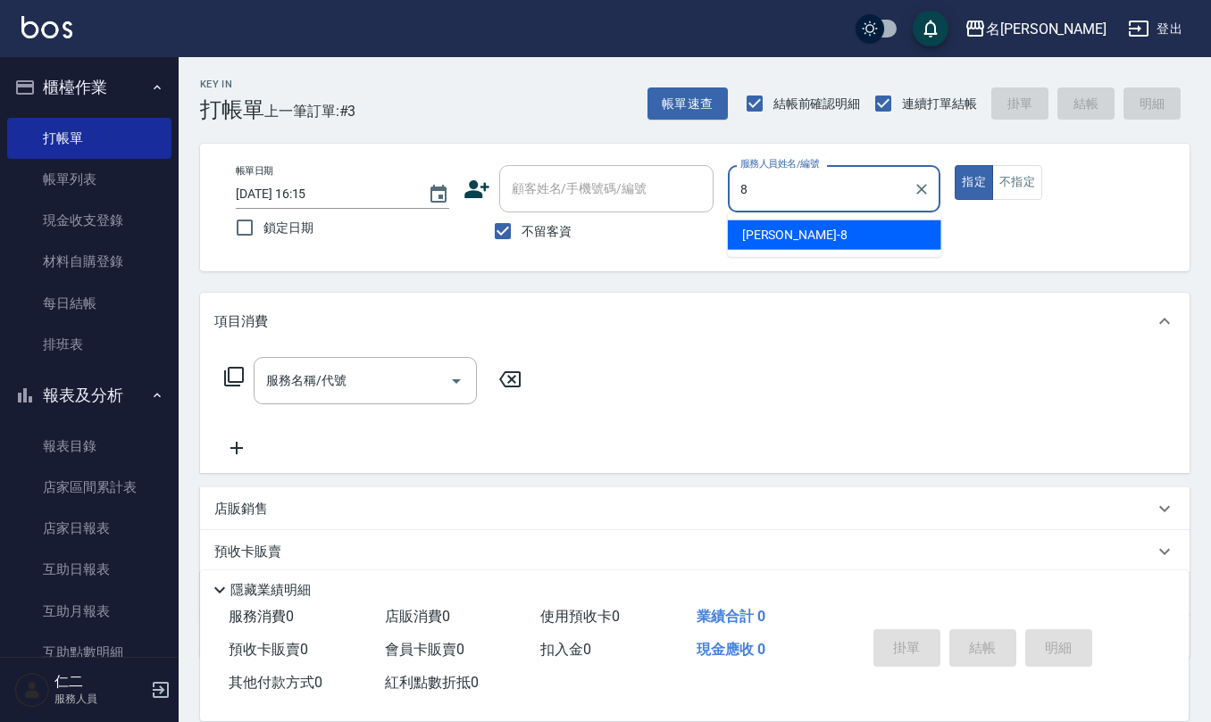
type input "[PERSON_NAME]-8"
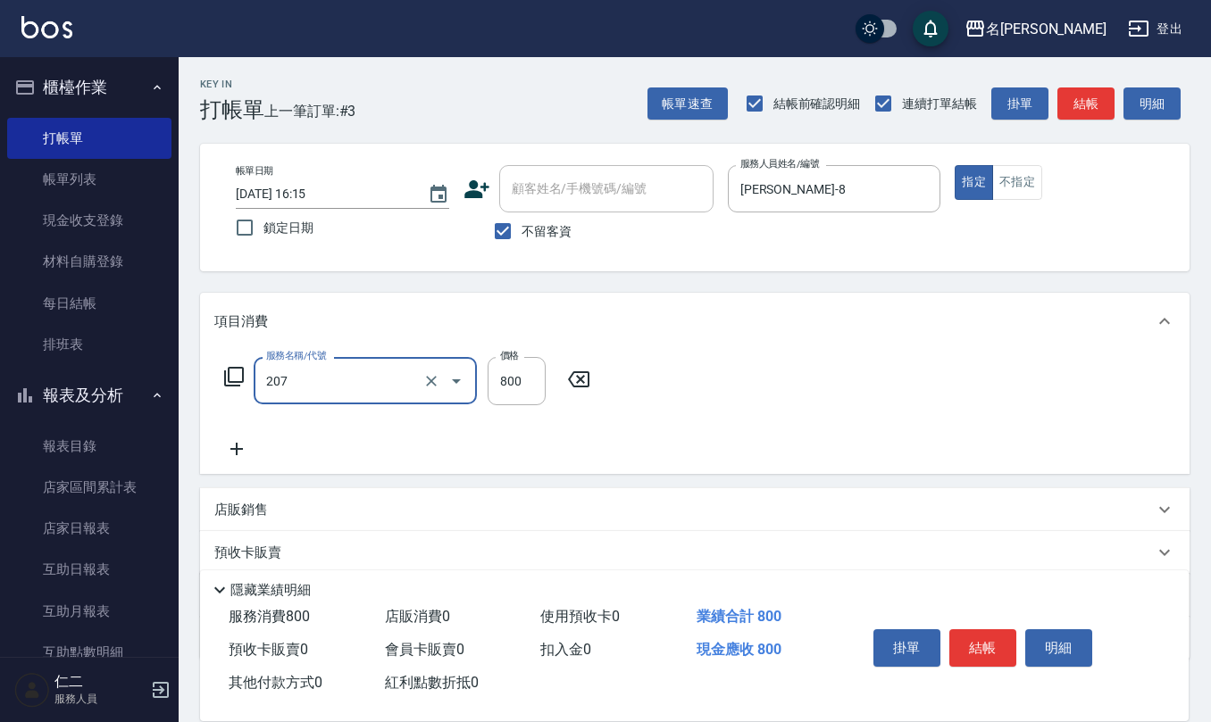
type input "清潔洗(207)"
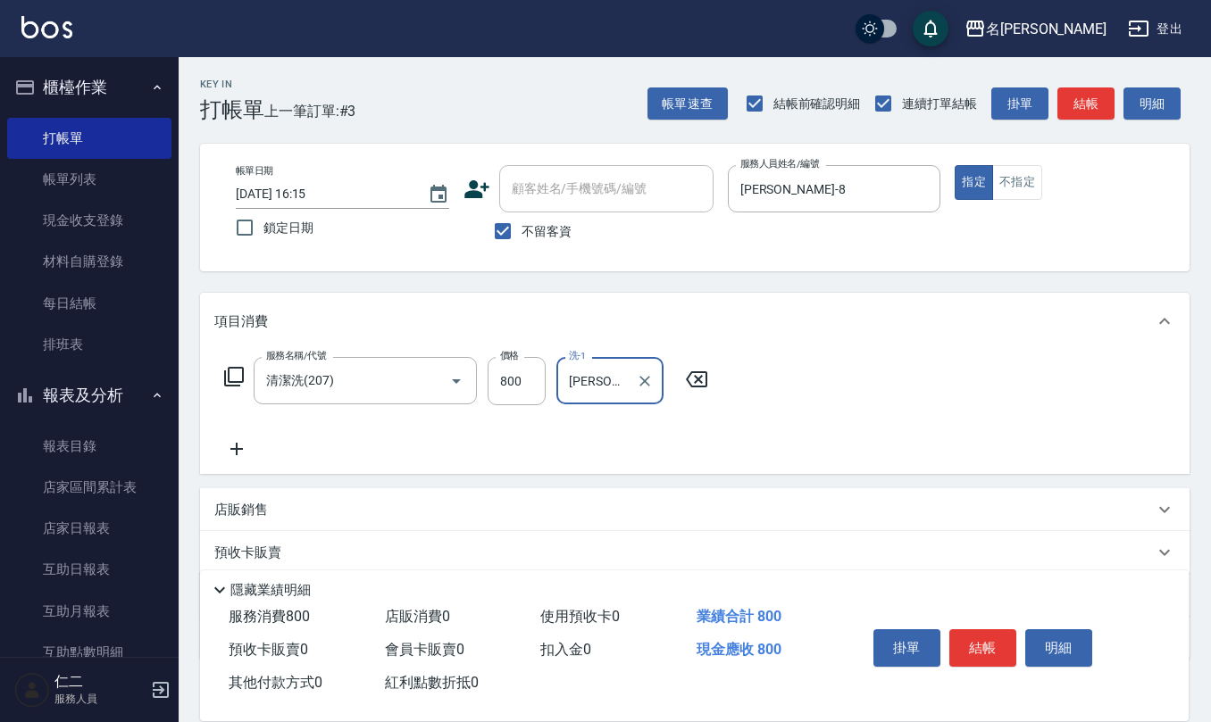
type input "[PERSON_NAME]-32"
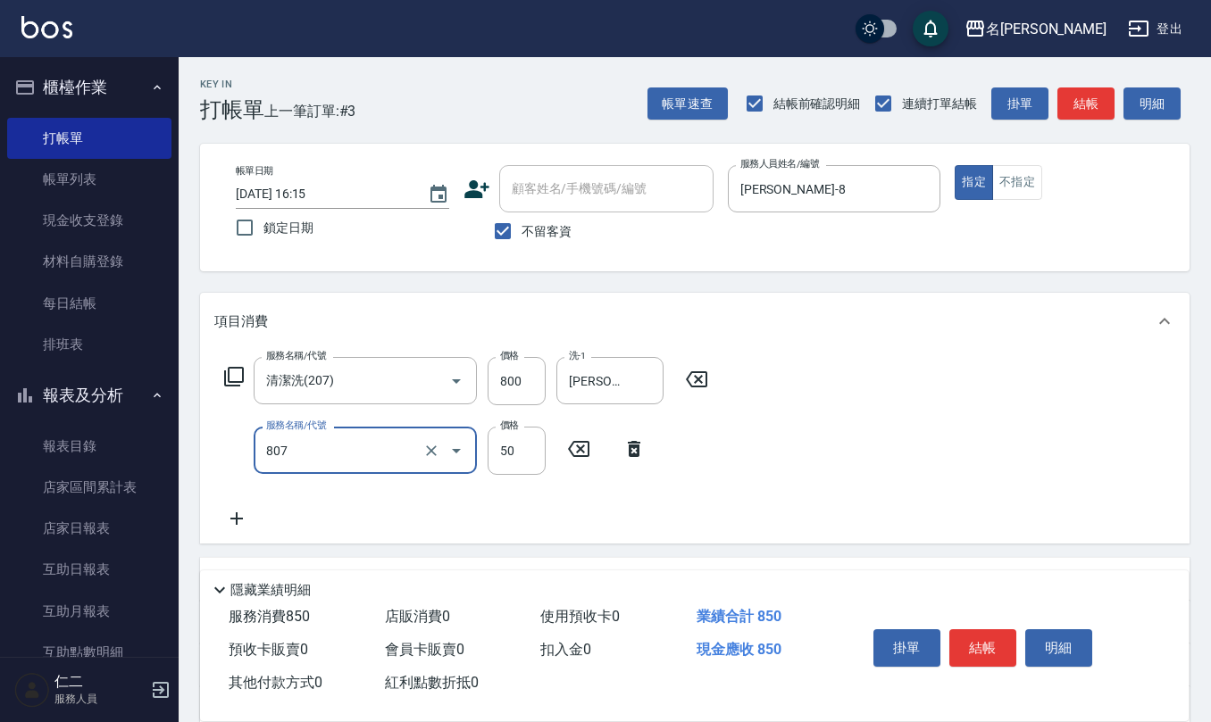
type input "TG護髮素(潤絲)(807)"
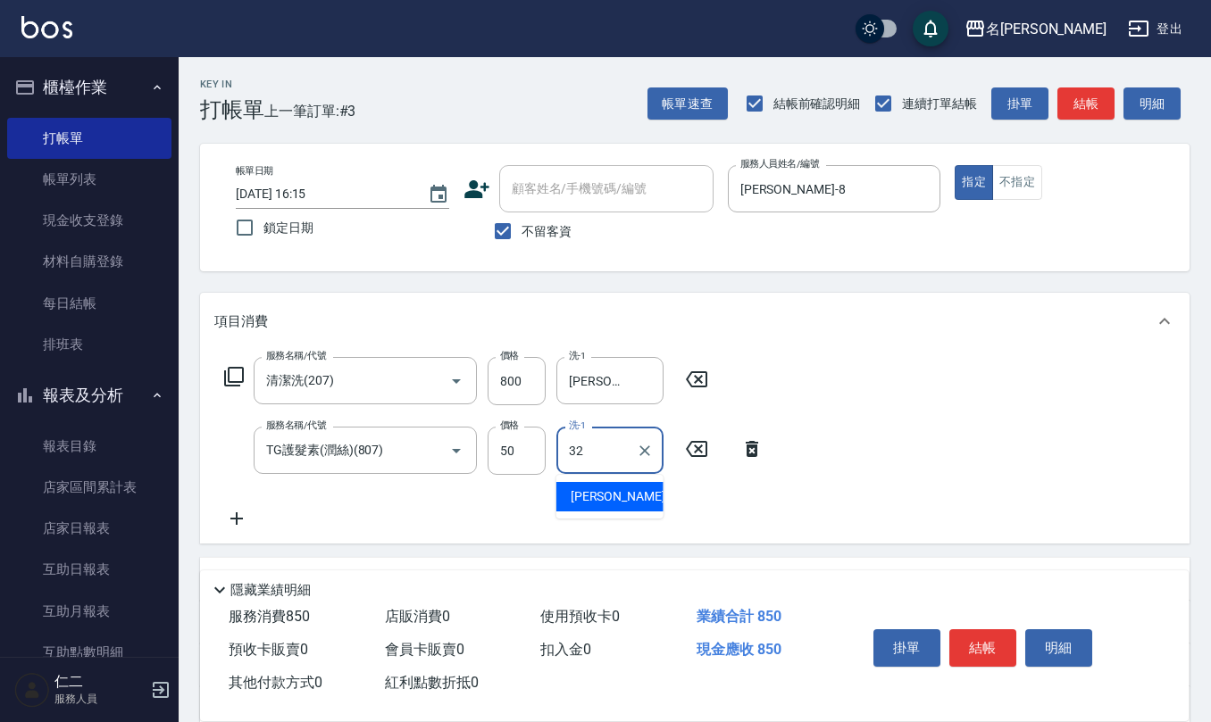
type input "[PERSON_NAME]-32"
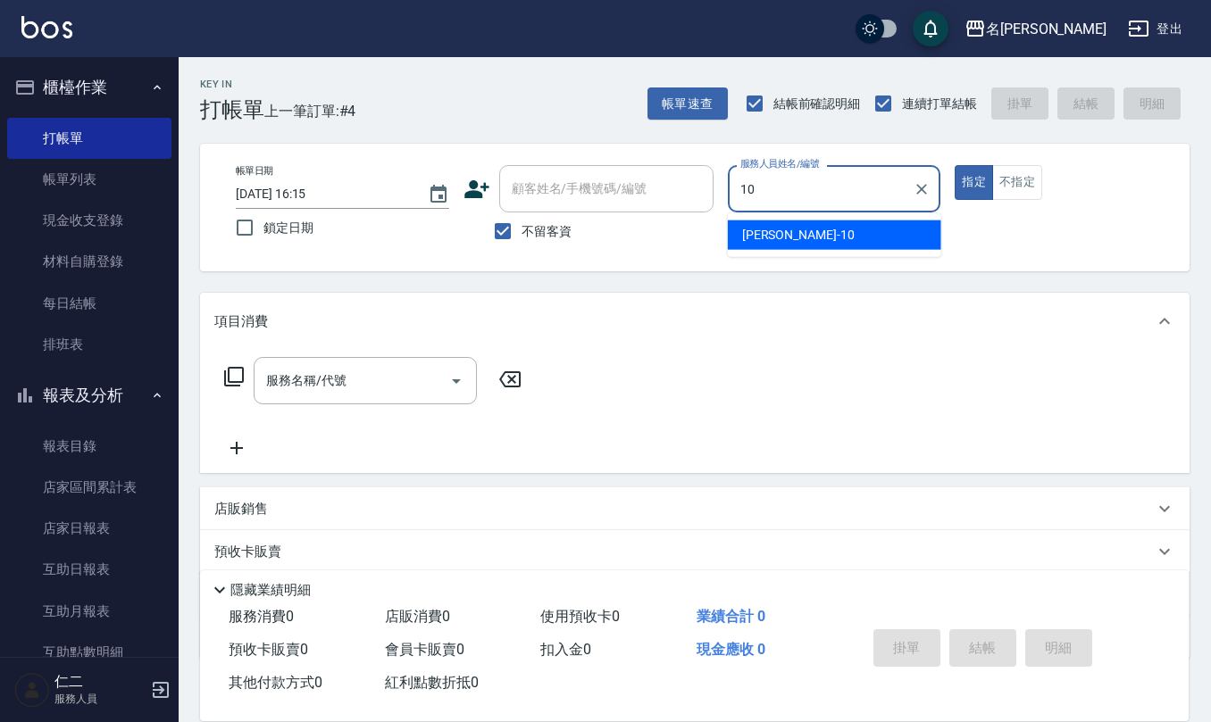
type input "[PERSON_NAME]-10"
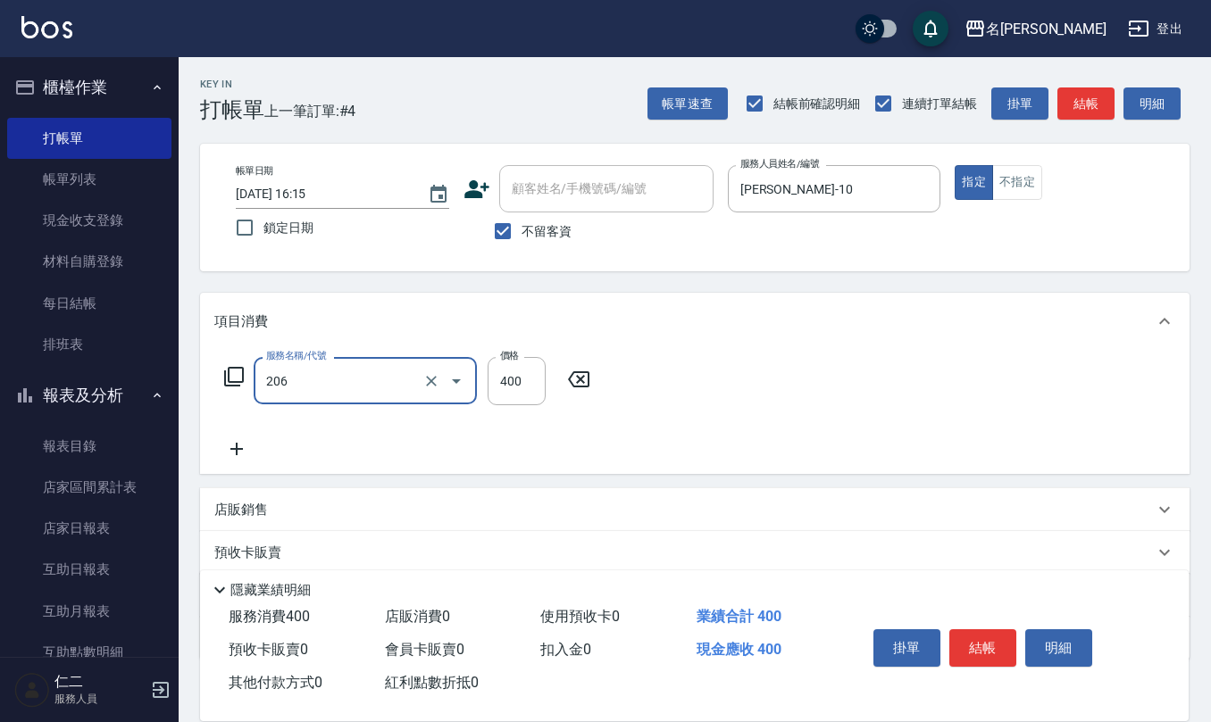
type input "健康洗(206)"
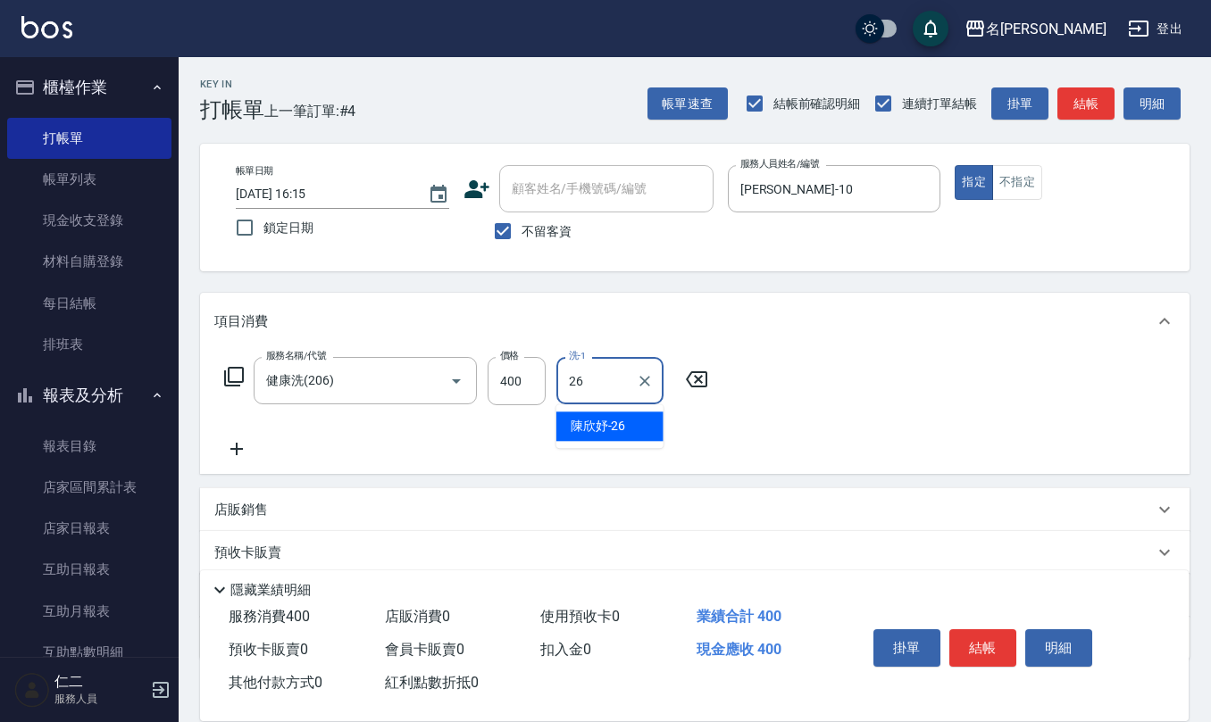
type input "[PERSON_NAME]-26"
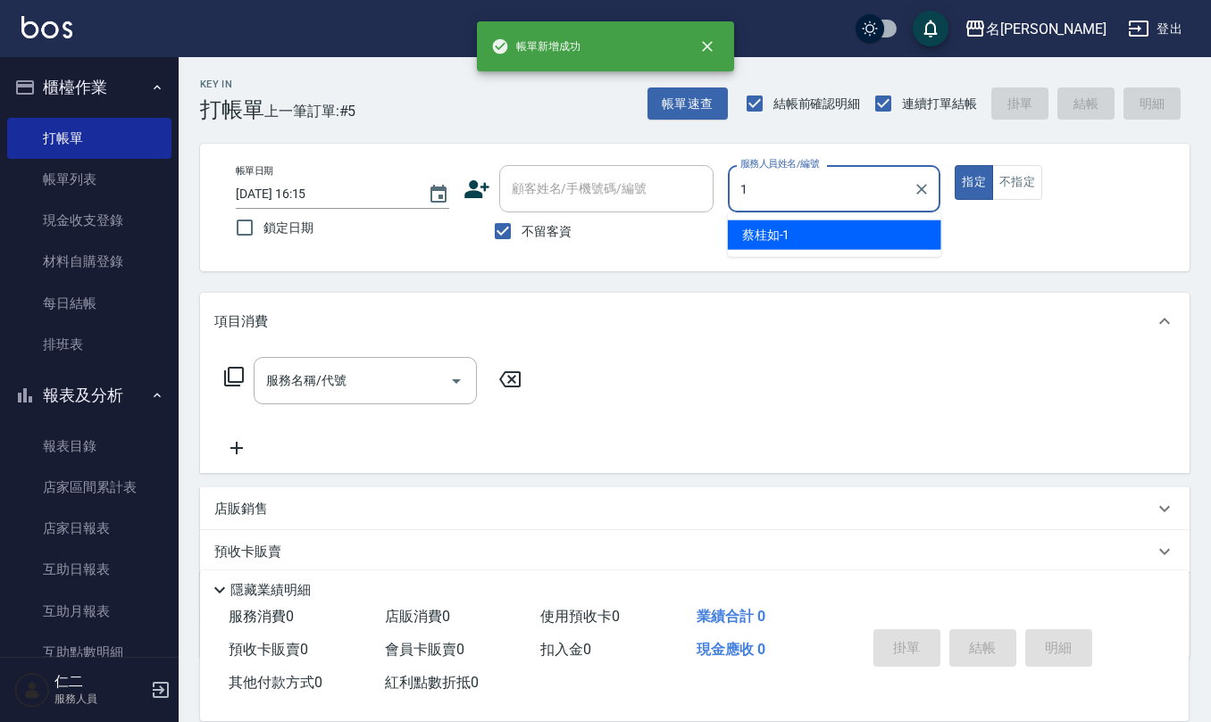
type input "[PERSON_NAME]1"
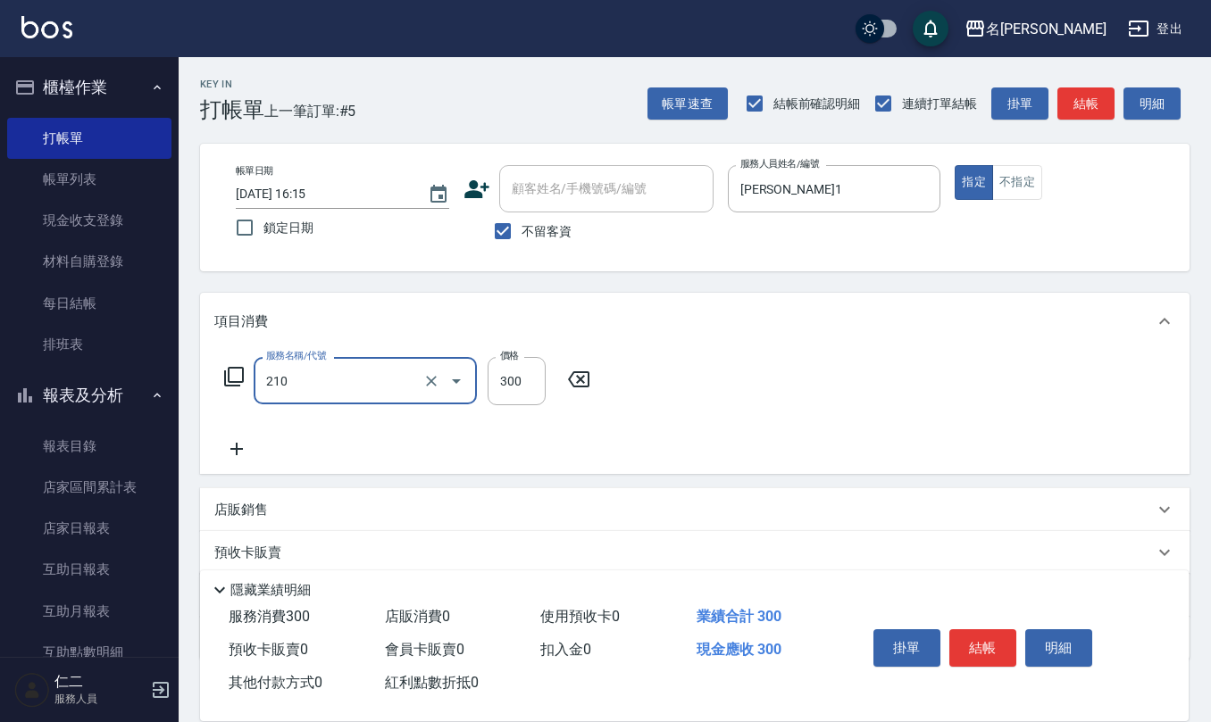
type input "[PERSON_NAME]洗髮精(210)"
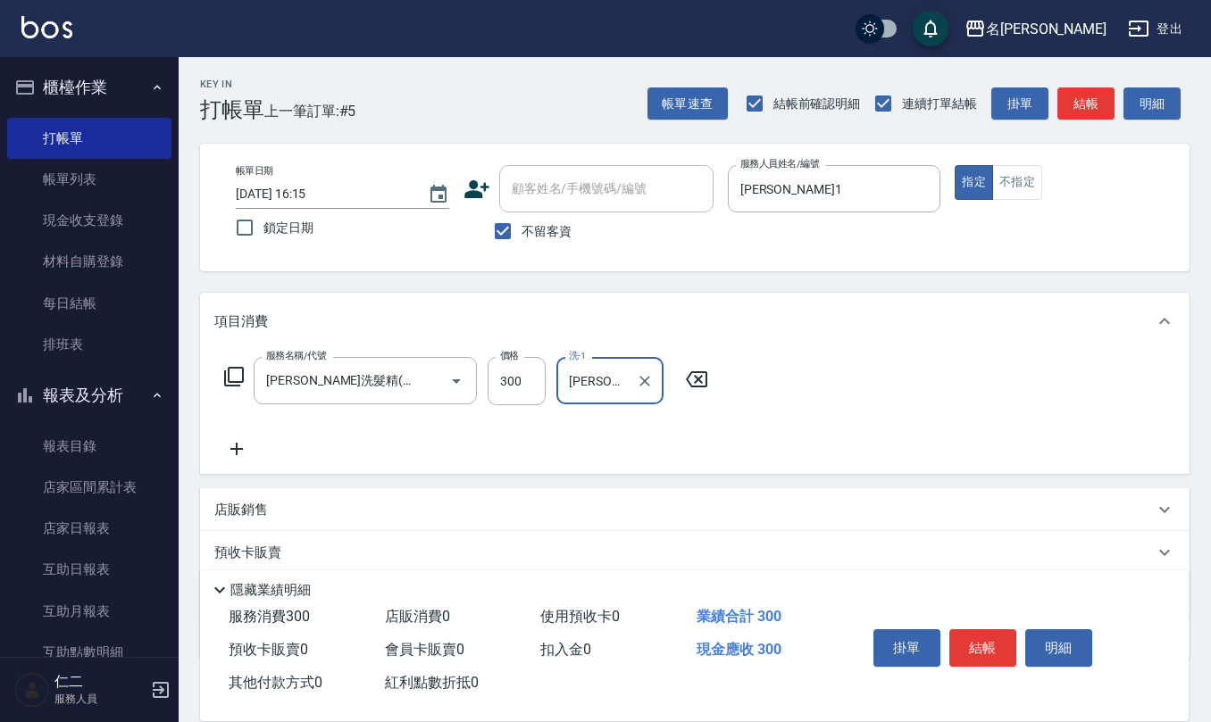
type input "[PERSON_NAME]5"
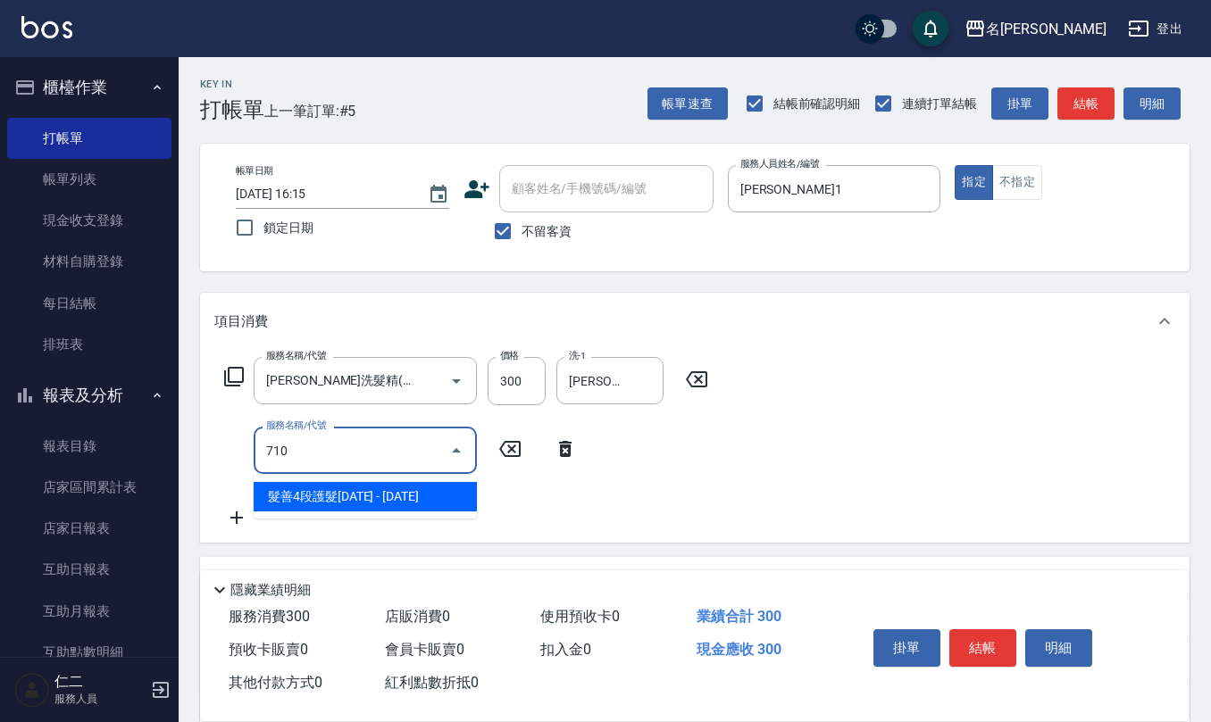
type input "髮善4段護髮2000(710)"
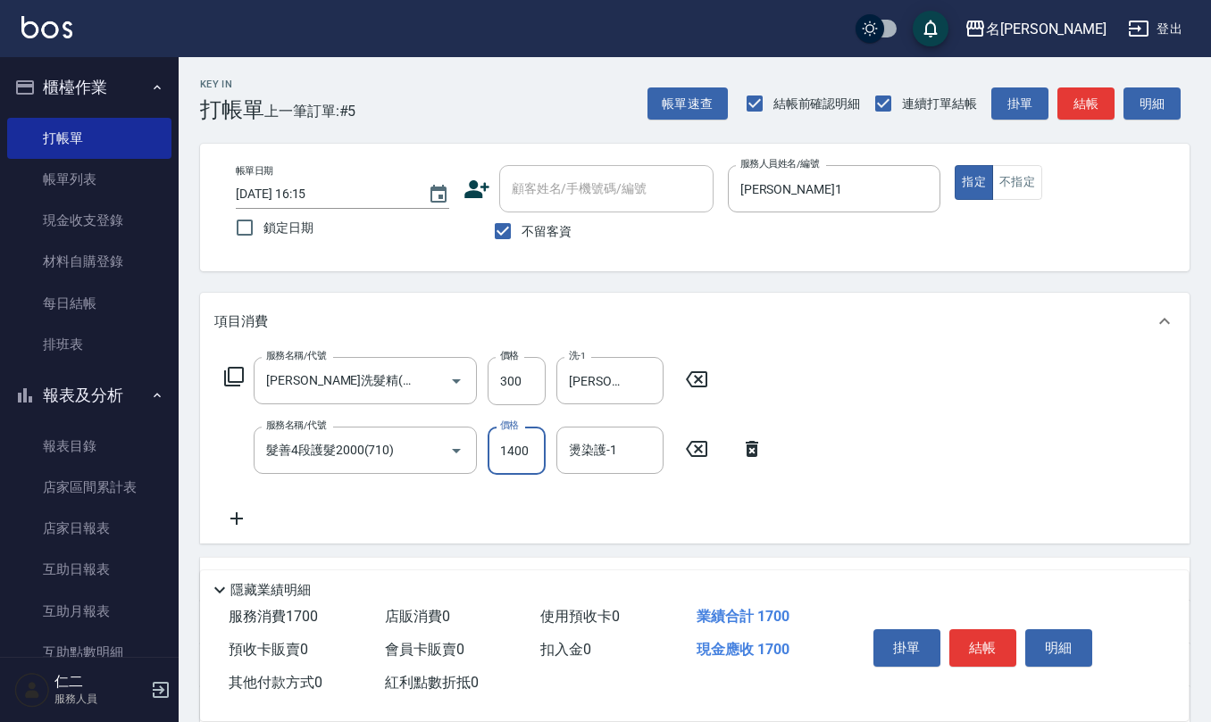
type input "1400"
type input "[PERSON_NAME]5"
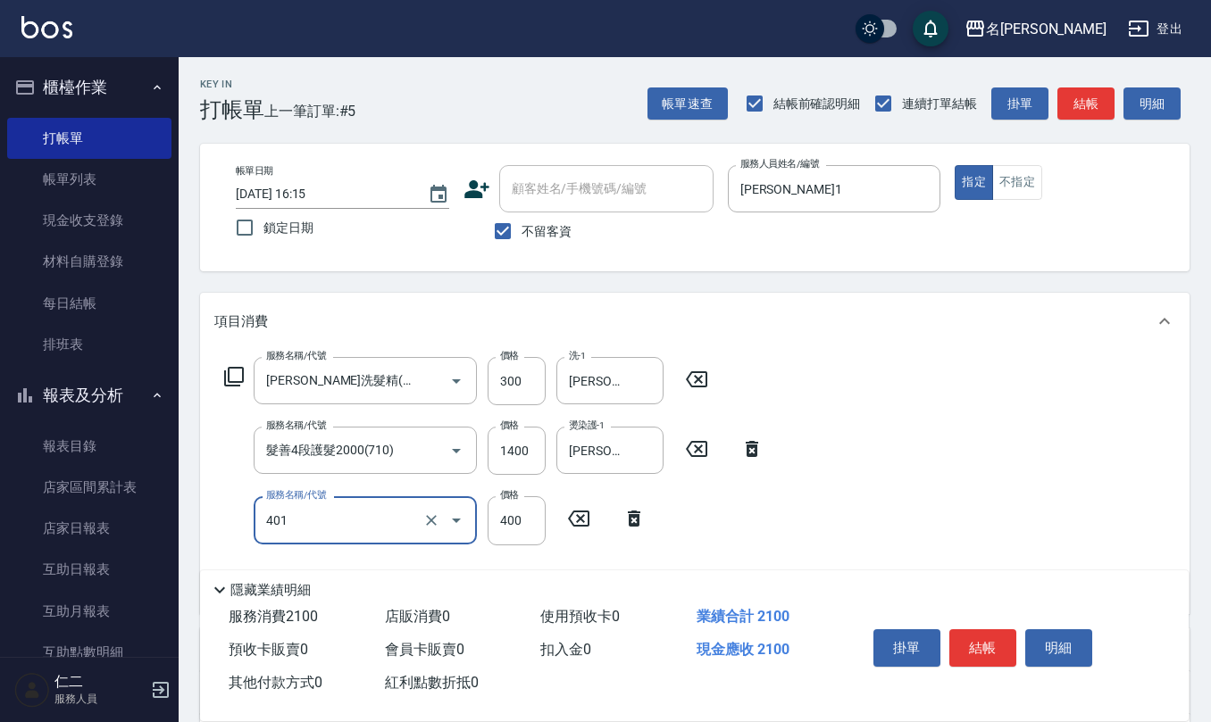
type input "剪髮(401)"
type input "405"
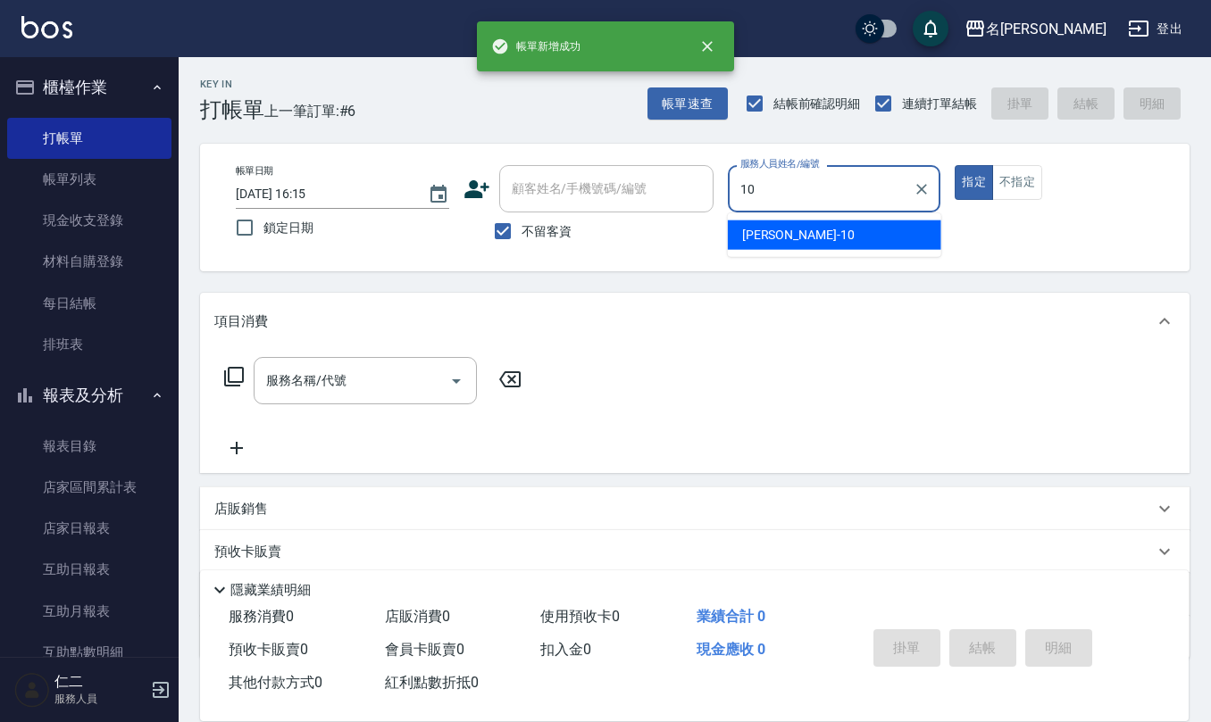
type input "[PERSON_NAME]-10"
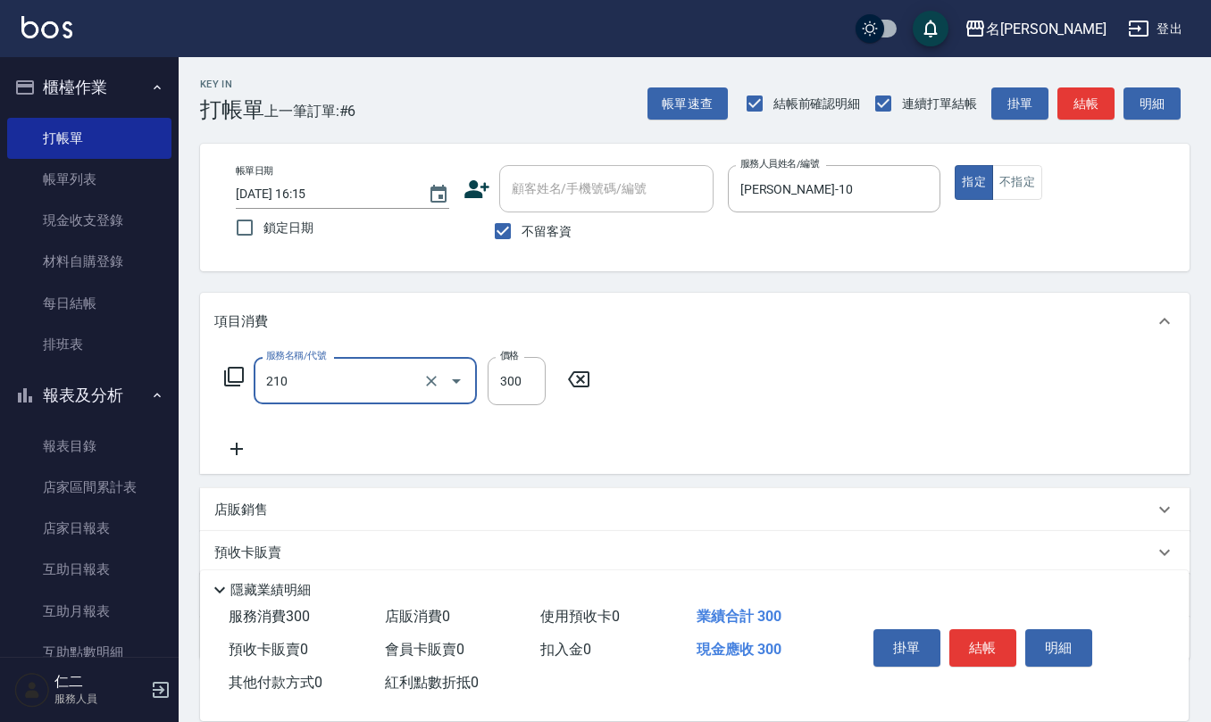
type input "[PERSON_NAME]洗髮精(210)"
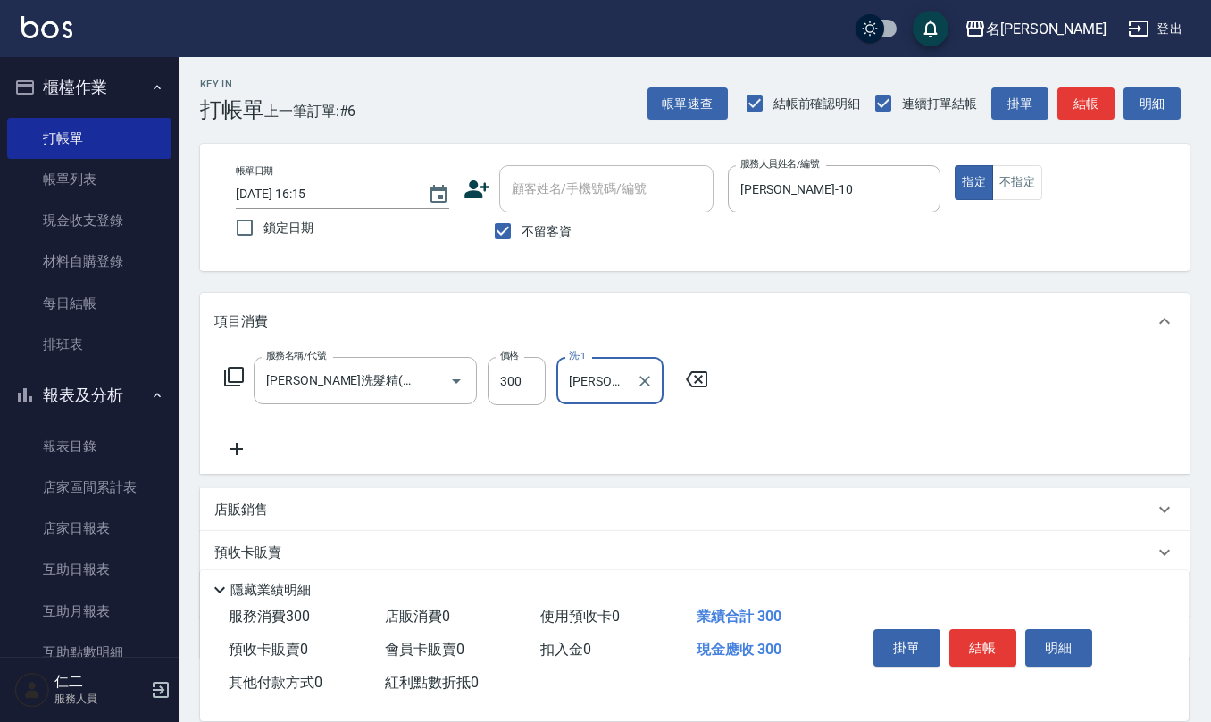
type input "[PERSON_NAME]21"
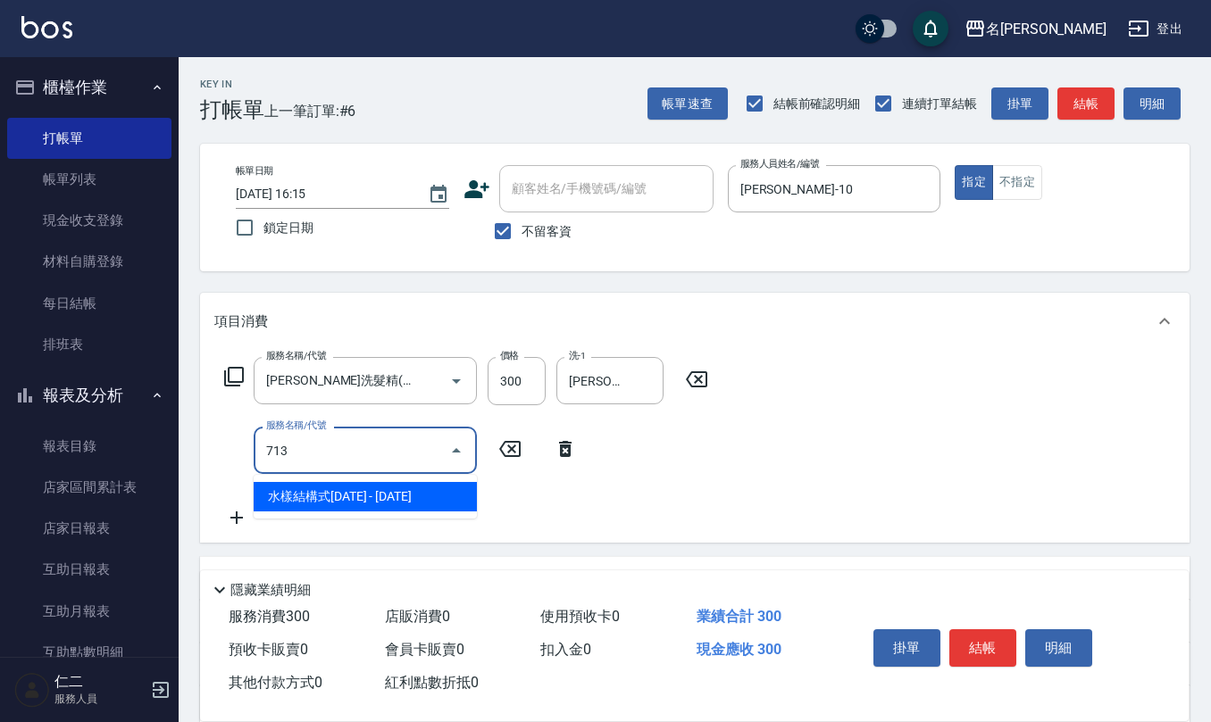
type input "水樣結構式1200(713)"
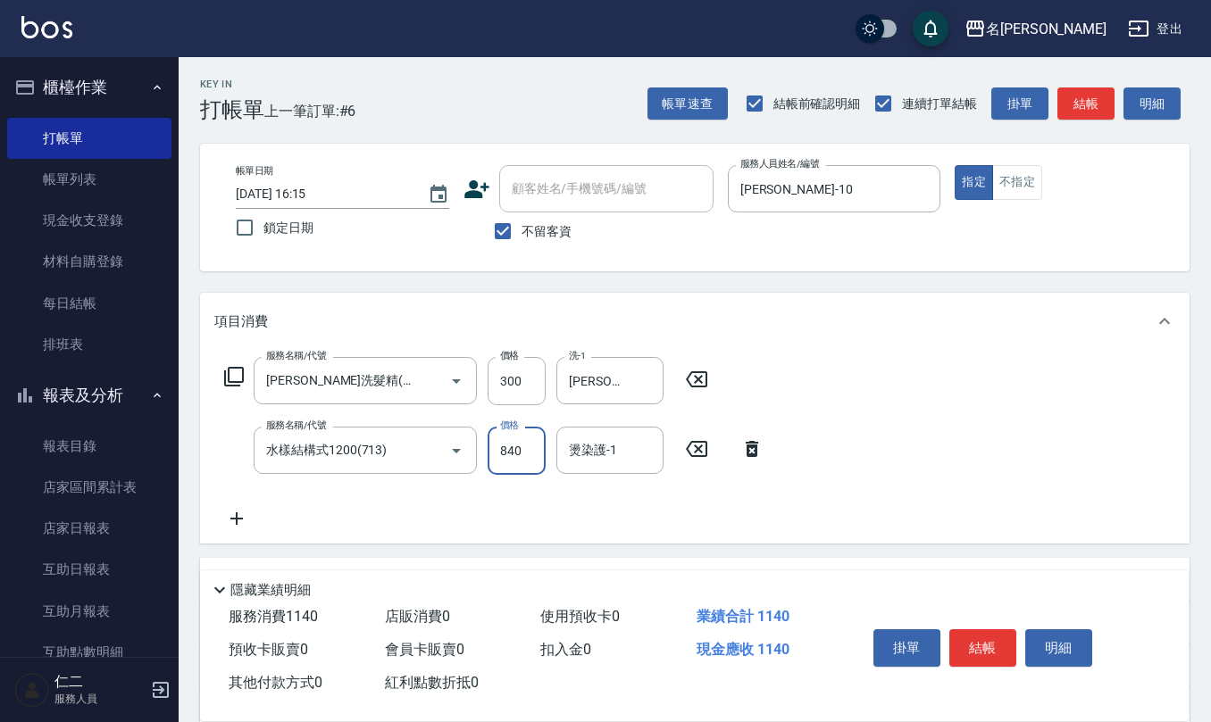
type input "840"
type input "[PERSON_NAME]21"
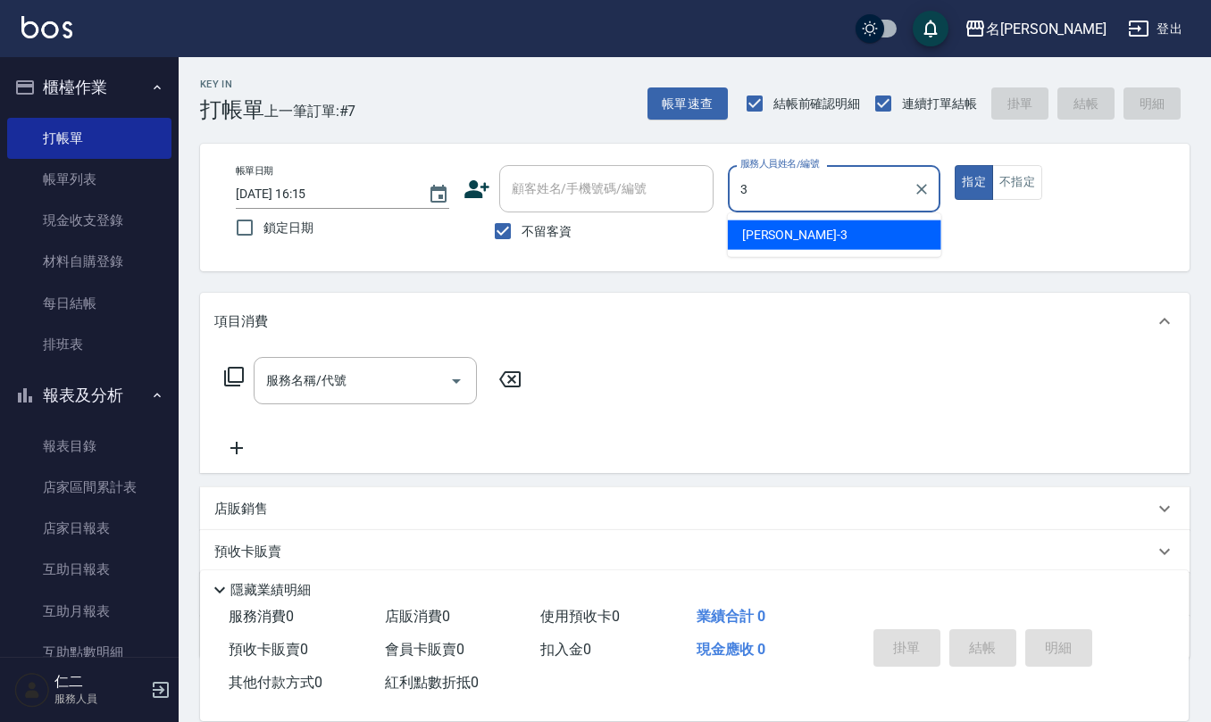
type input "[PERSON_NAME]-3"
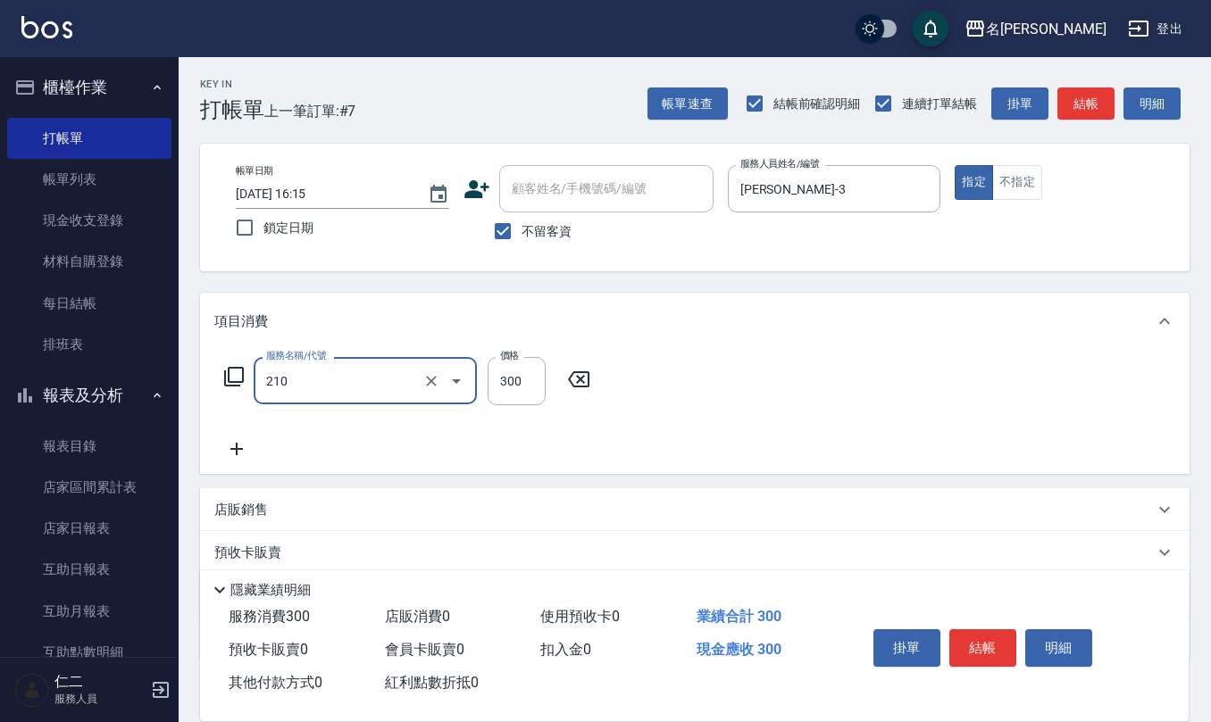
type input "[PERSON_NAME]洗髮精(210)"
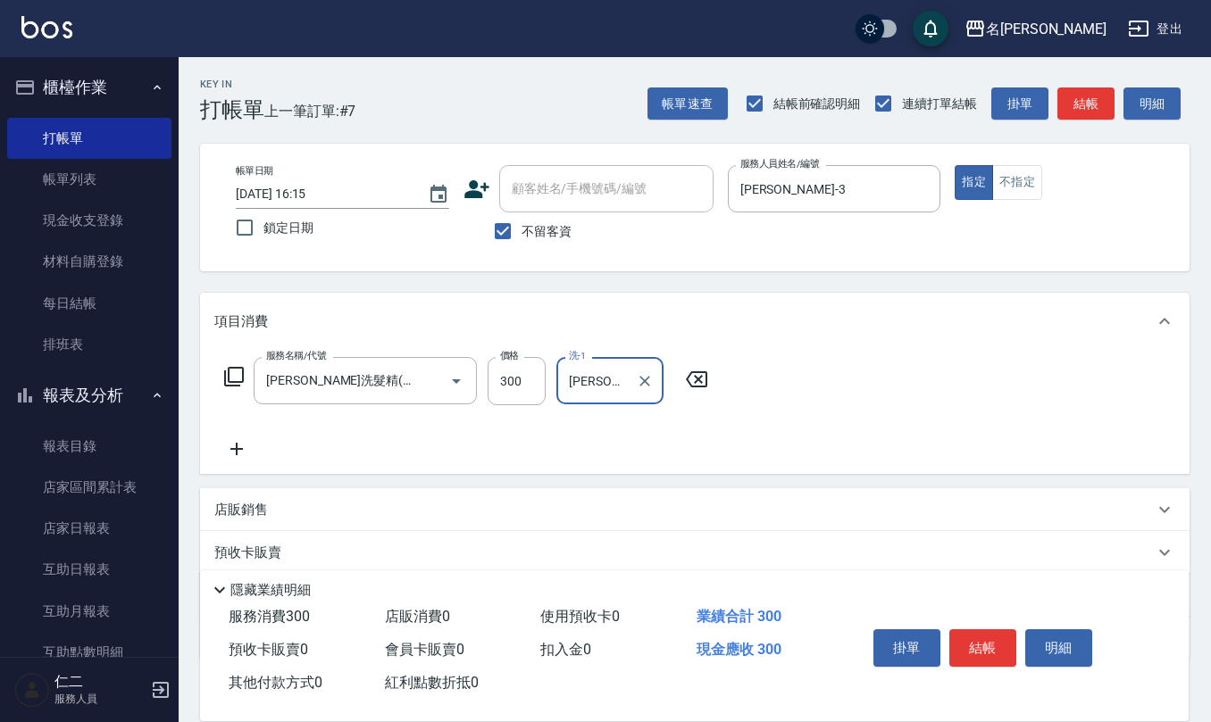
type input "[PERSON_NAME]-26"
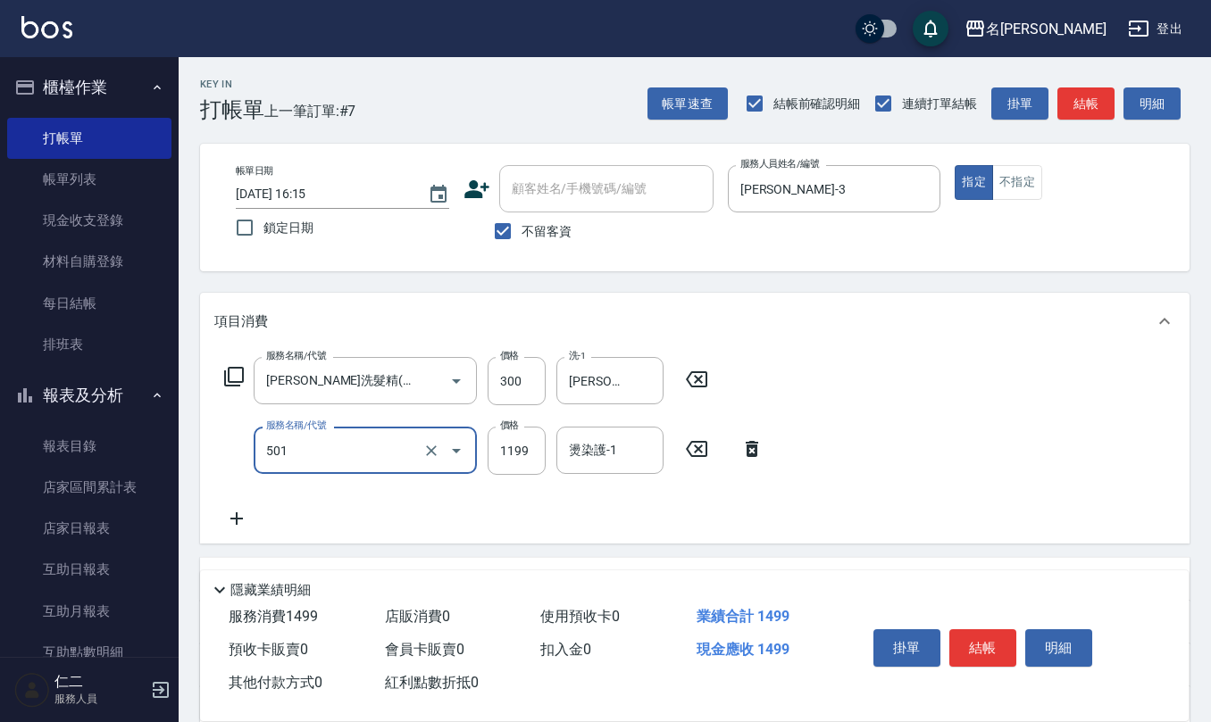
type input "染髮(501)"
type input "1200"
type input "[PERSON_NAME]-26"
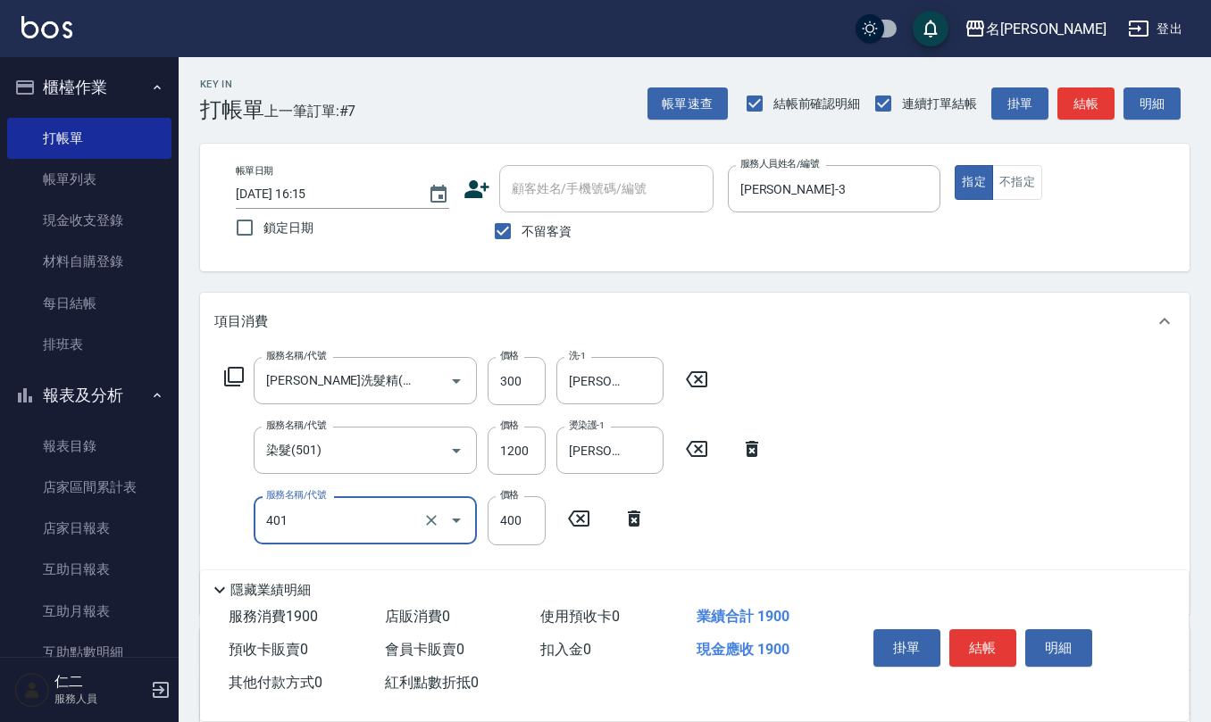
type input "剪髮(401)"
type input "400"
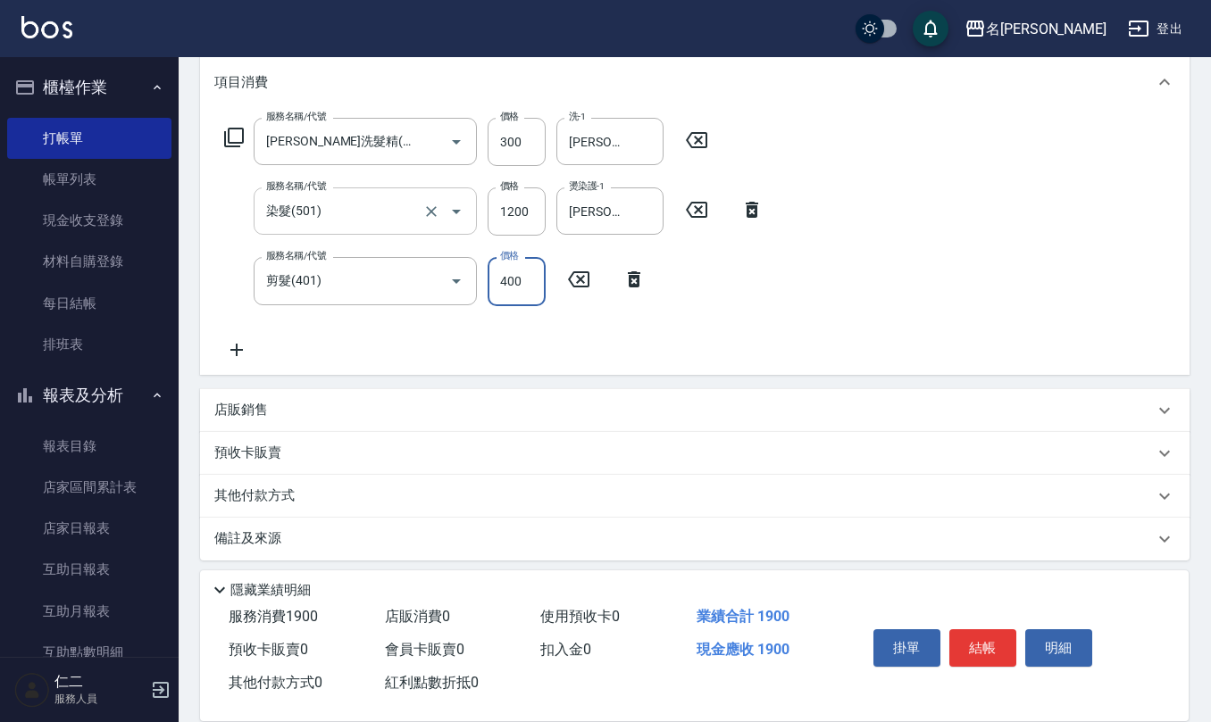
scroll to position [245, 0]
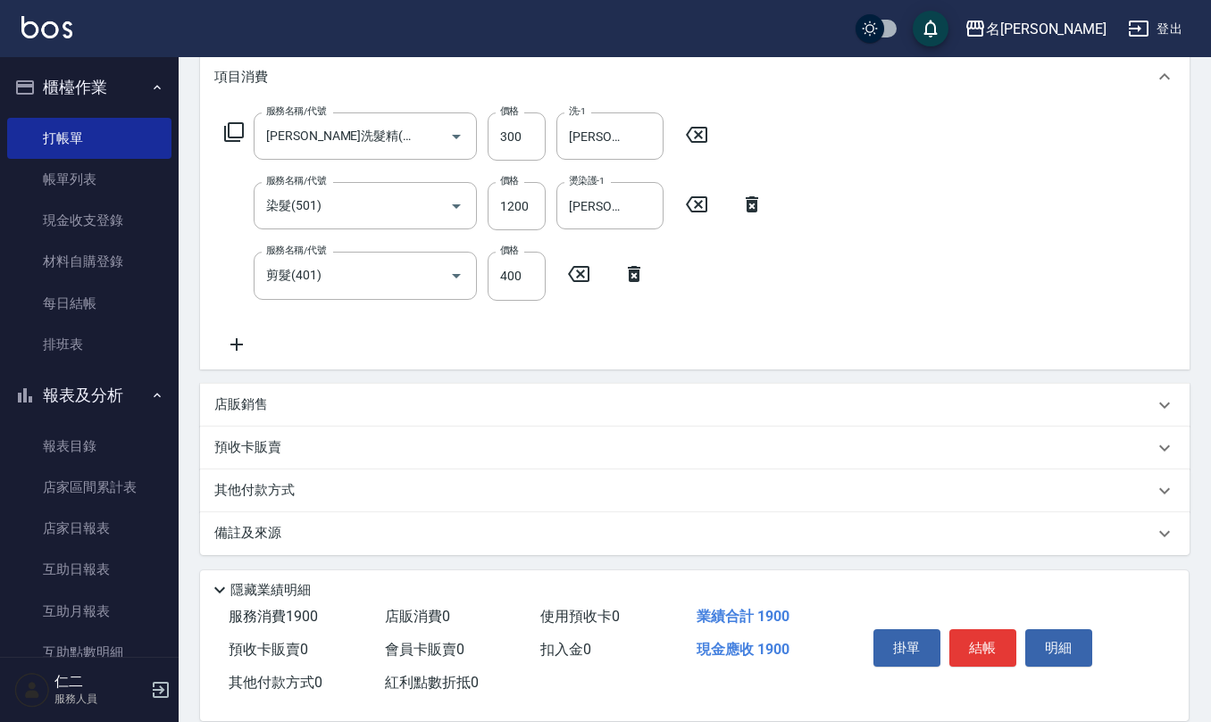
click at [294, 396] on div "店販銷售" at bounding box center [683, 405] width 939 height 19
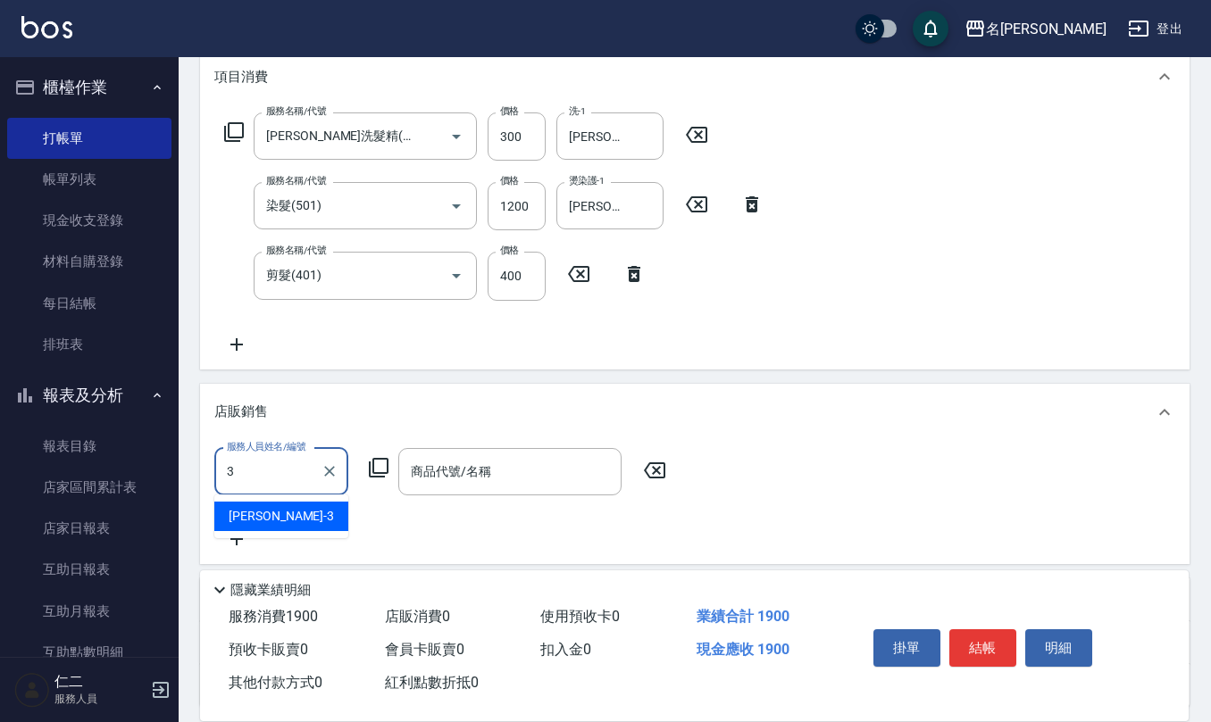
type input "[PERSON_NAME]-3"
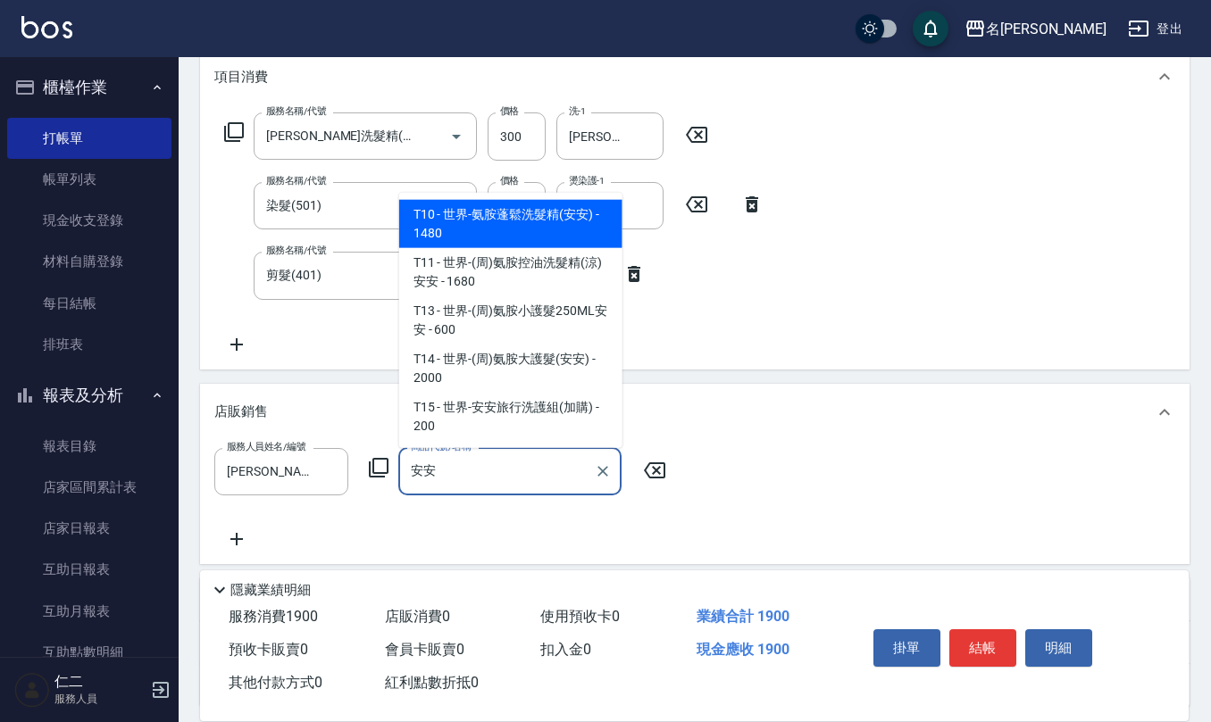
type input "世界-氨胺蓬鬆洗髮精(安安)"
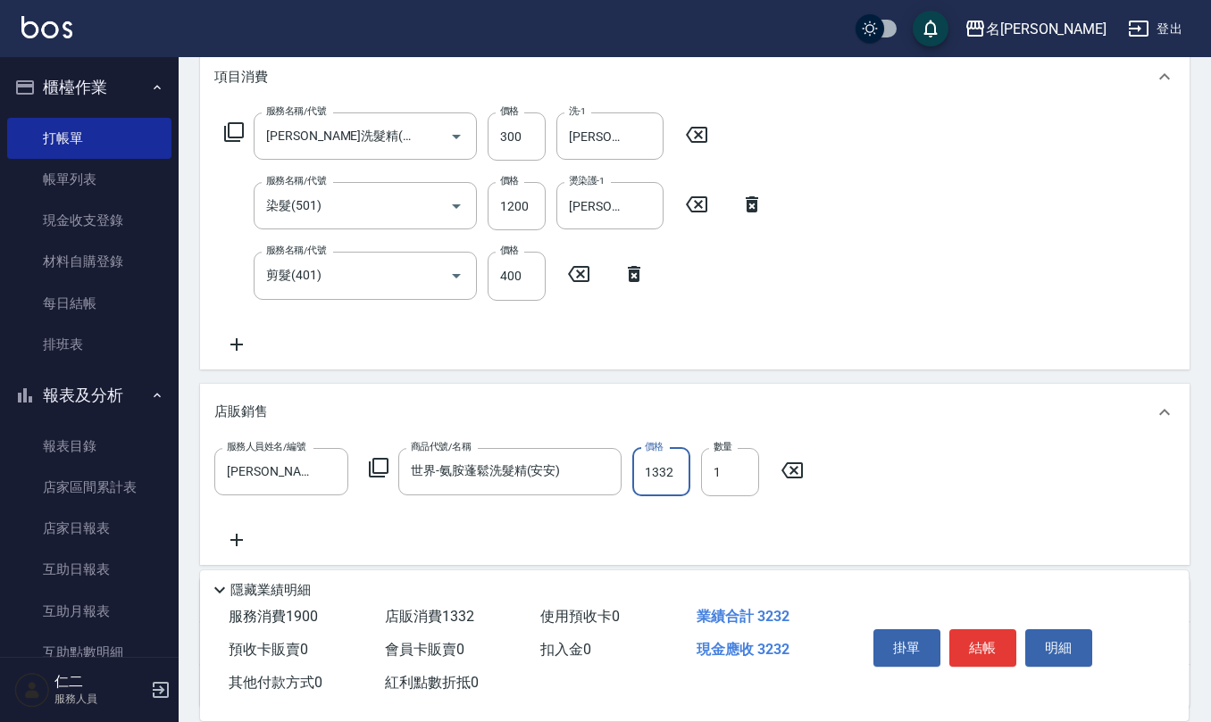
type input "1332"
click at [240, 344] on icon at bounding box center [236, 344] width 12 height 12
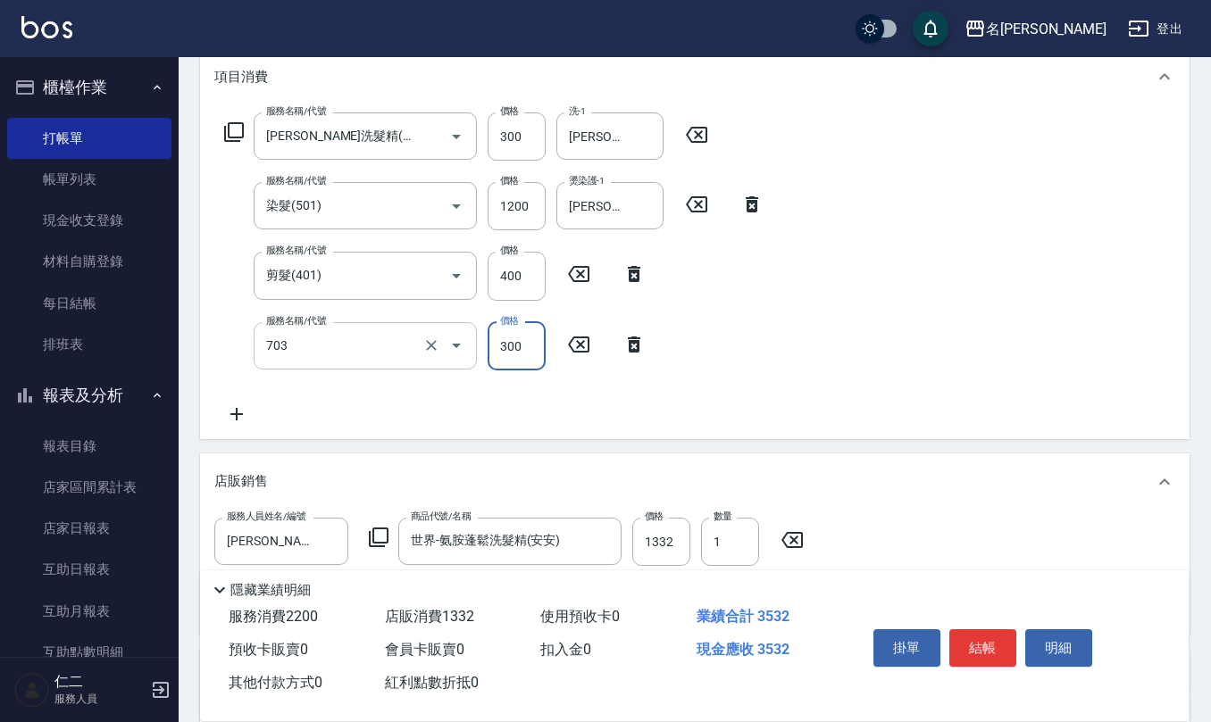
type input "(1236)設計師(703)"
type input "300"
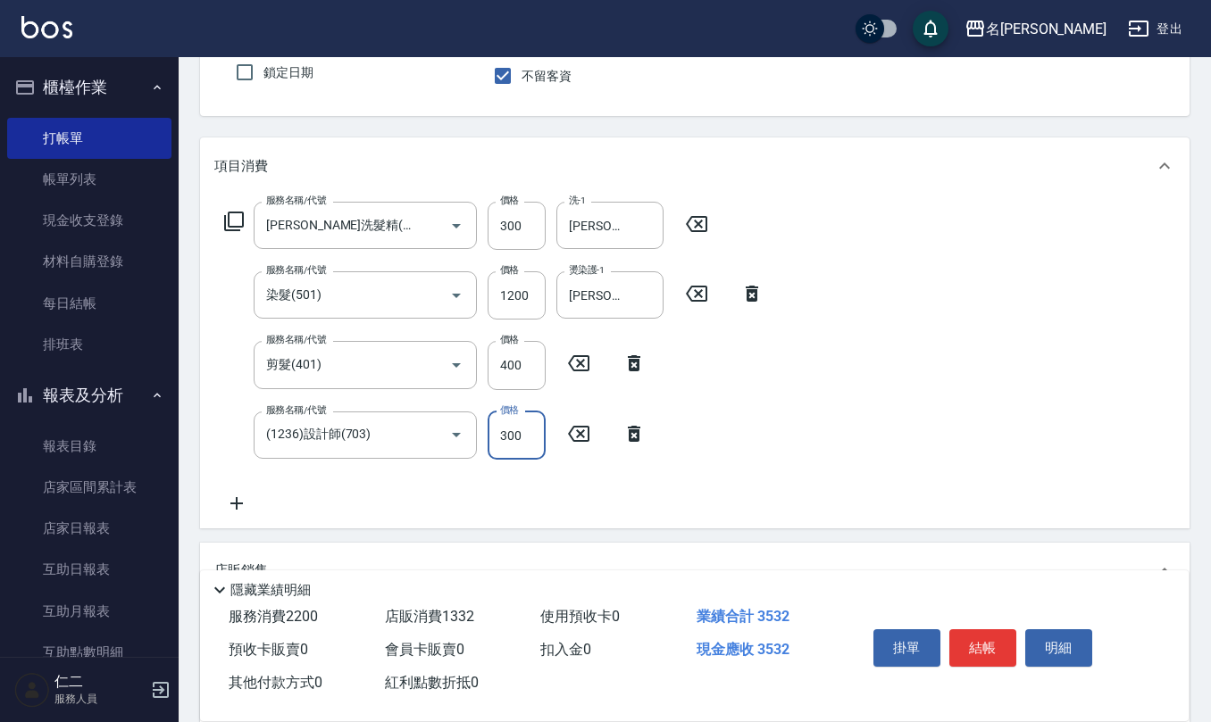
scroll to position [0, 0]
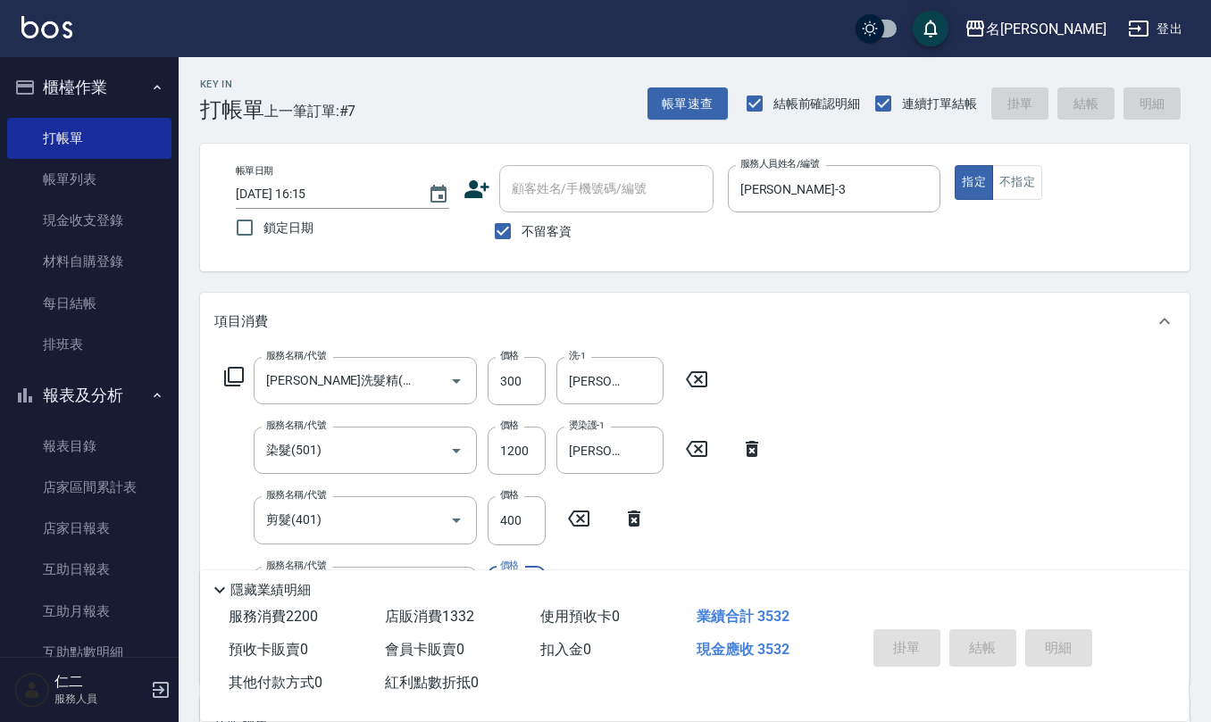
type input "[DATE] 16:16"
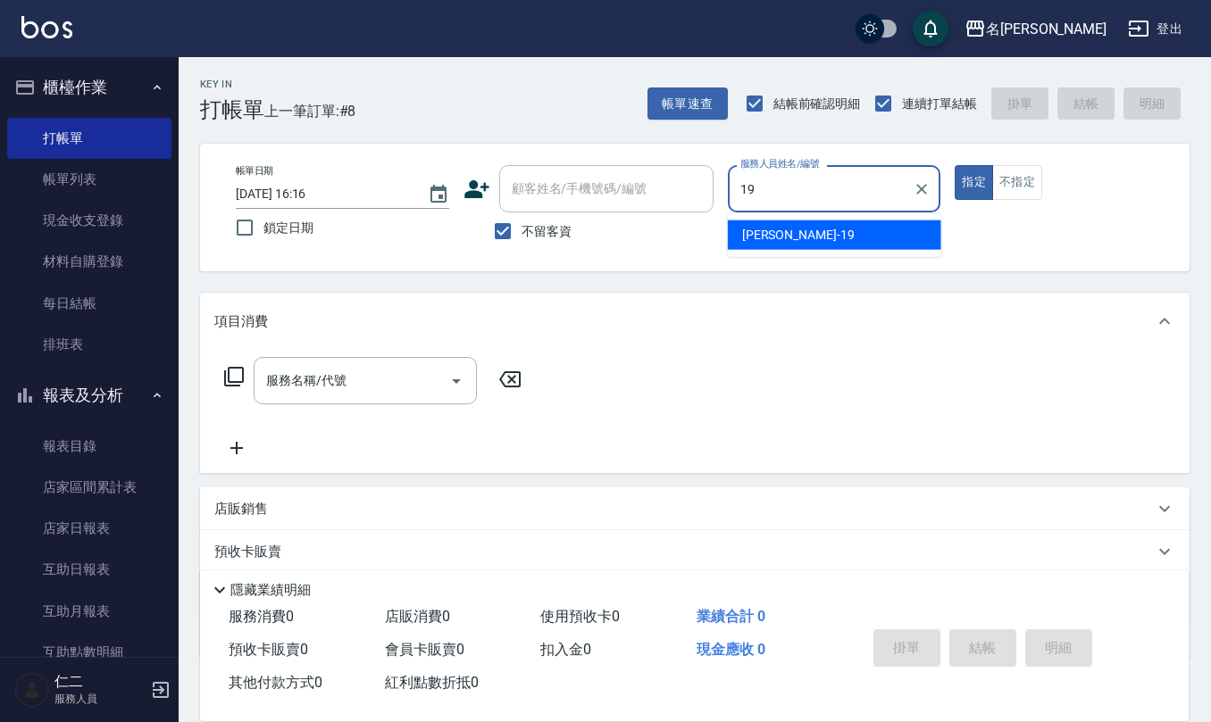
type input "[PERSON_NAME]-19"
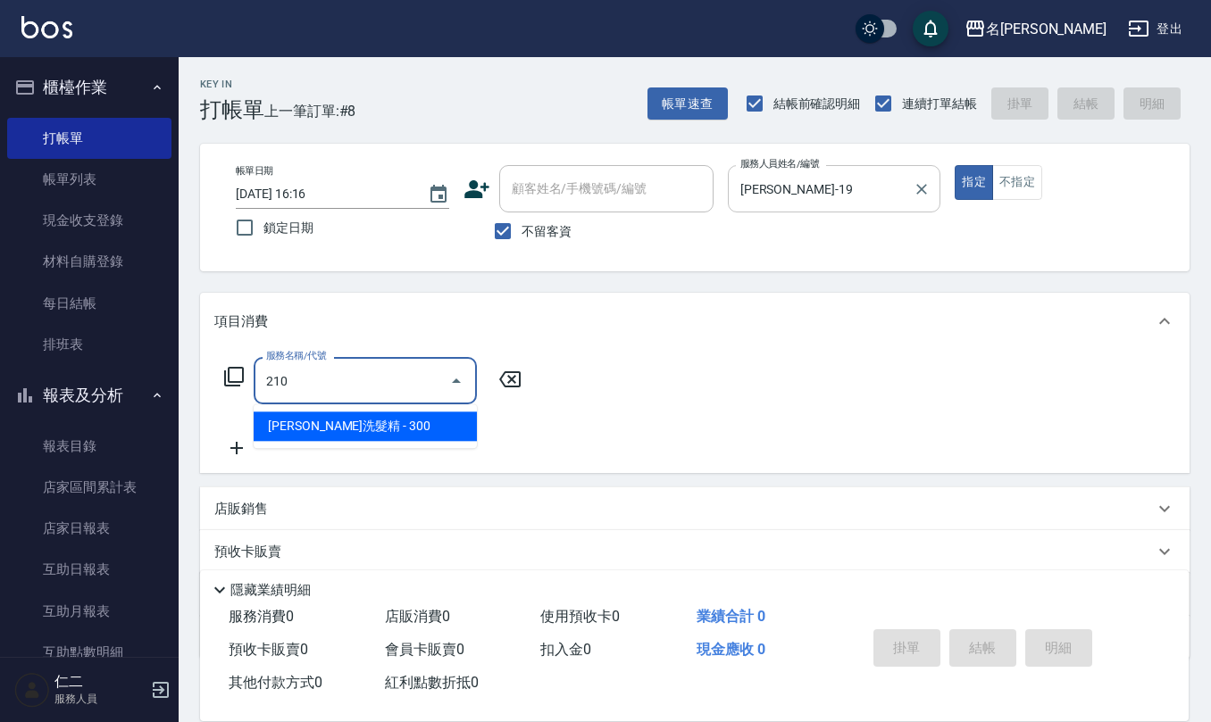
type input "[PERSON_NAME]洗髮精(210)"
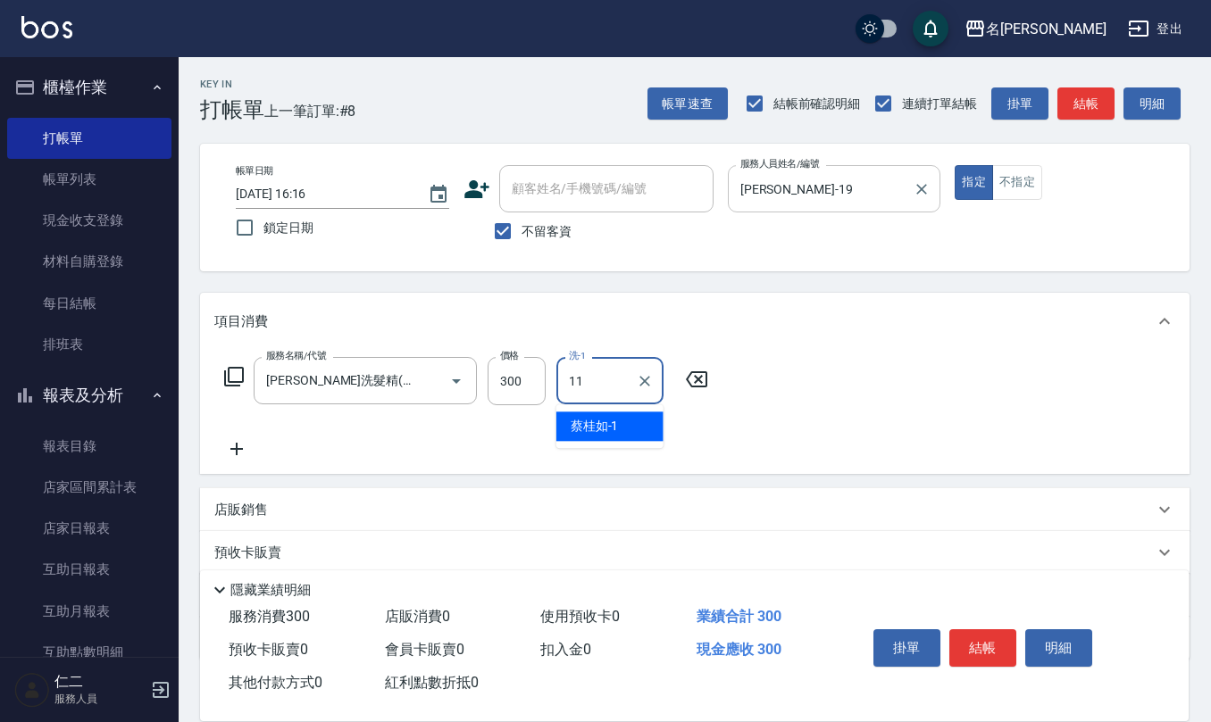
type input "[PERSON_NAME]-11"
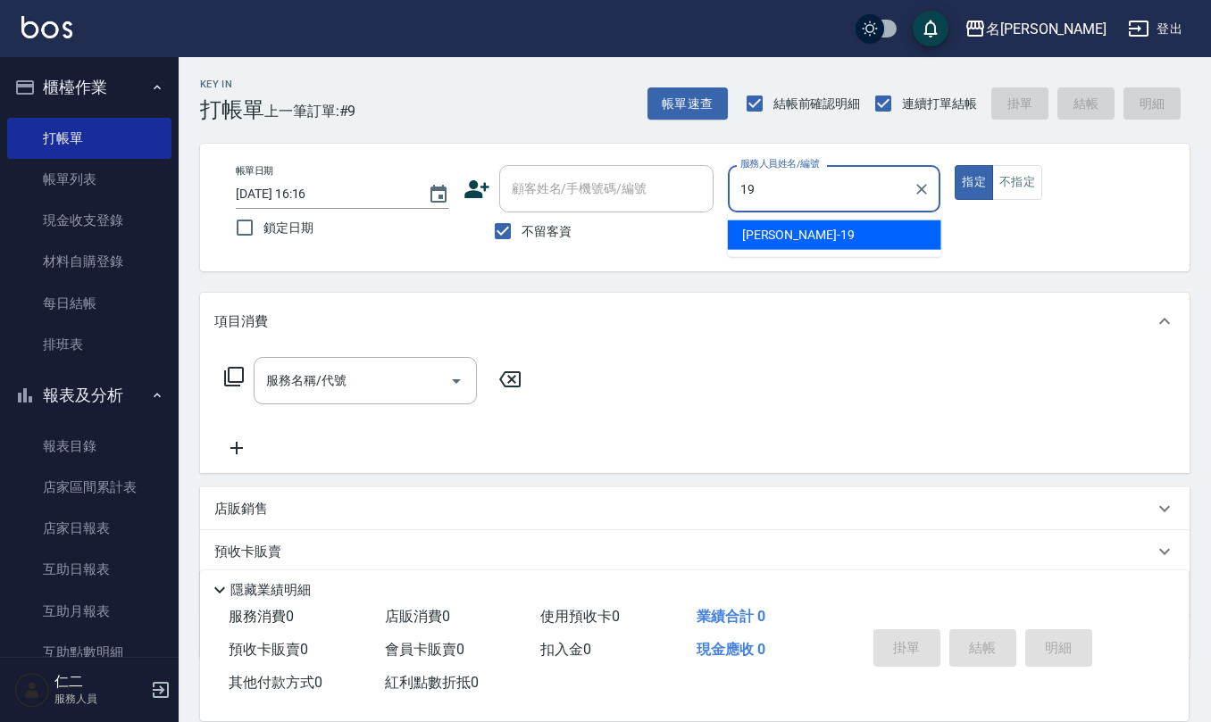
type input "[PERSON_NAME]-19"
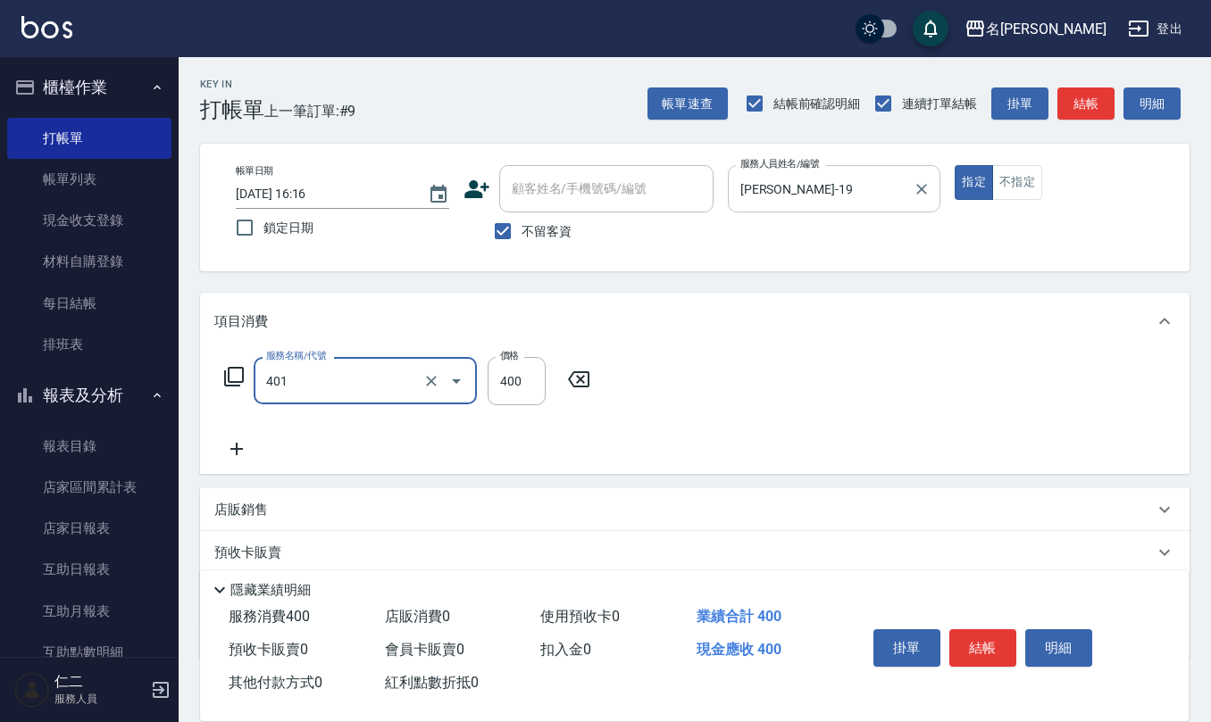
type input "剪髮(401)"
type input "900"
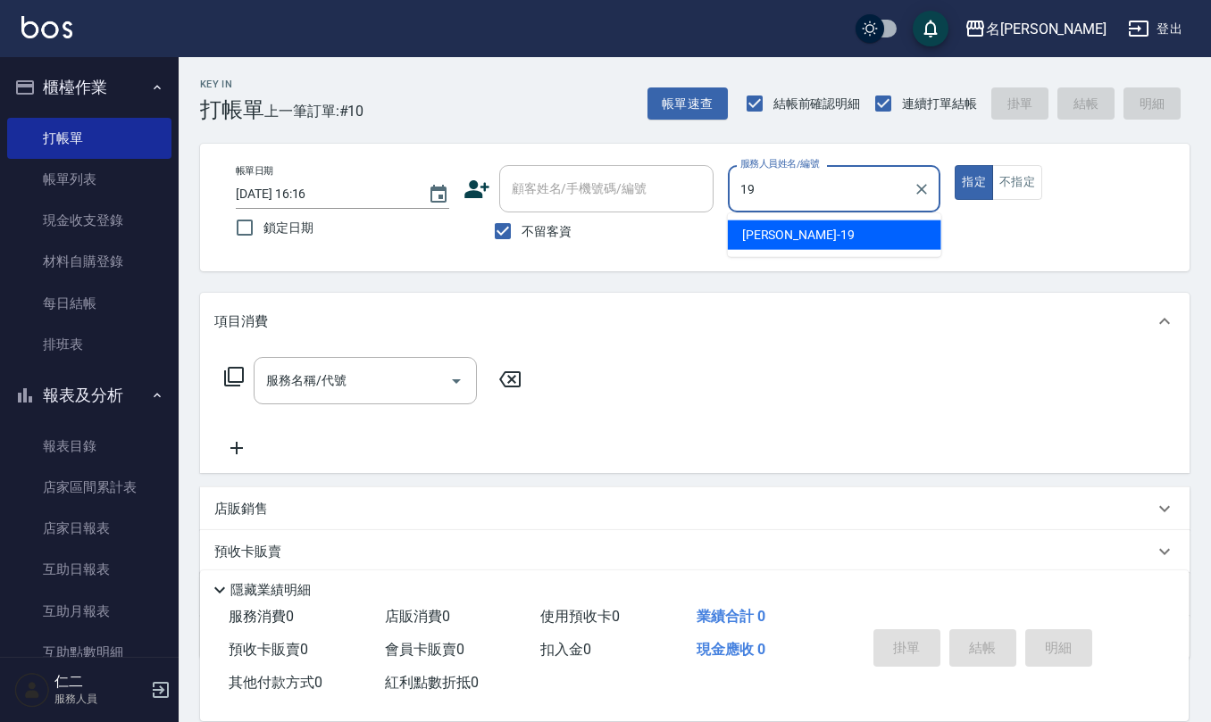
type input "[PERSON_NAME]-19"
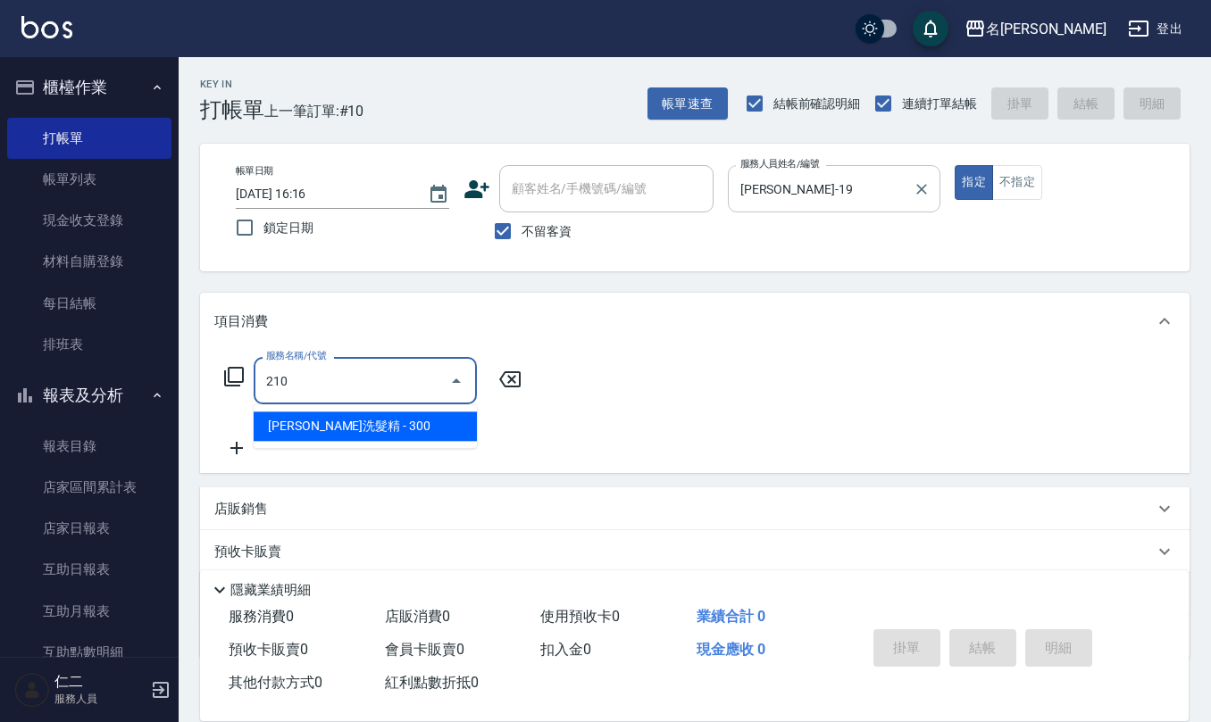
type input "[PERSON_NAME]洗髮精(210)"
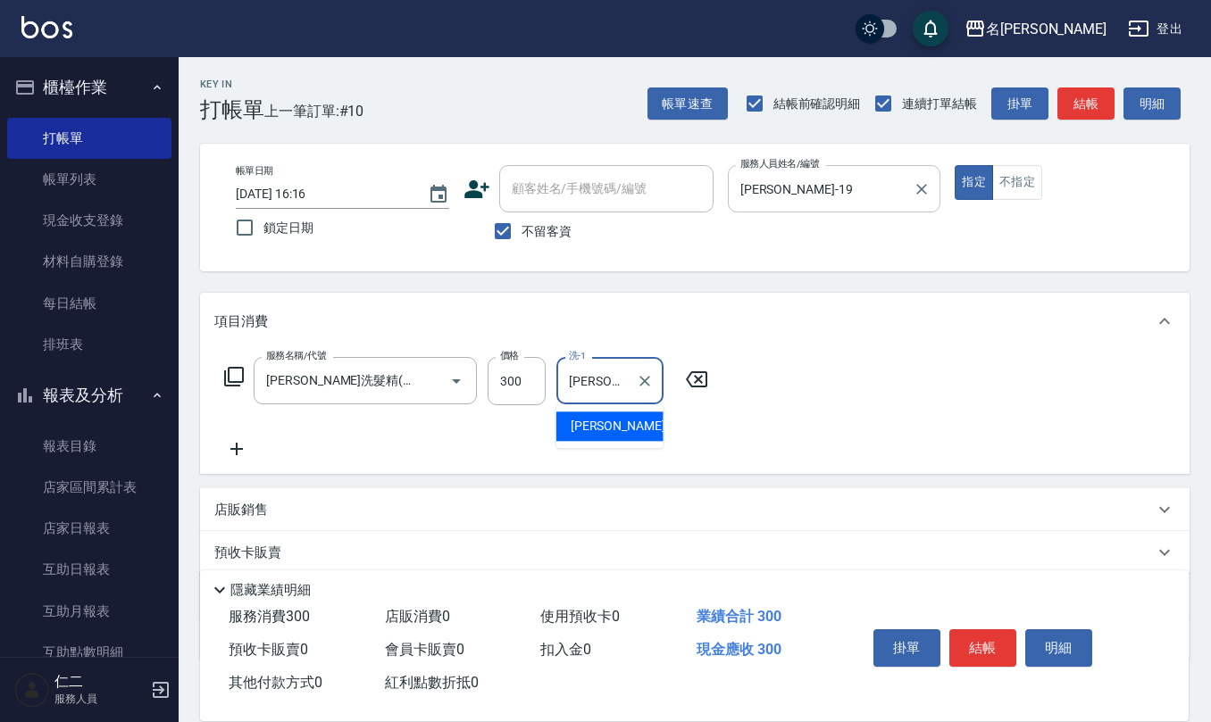
type input "[PERSON_NAME]21"
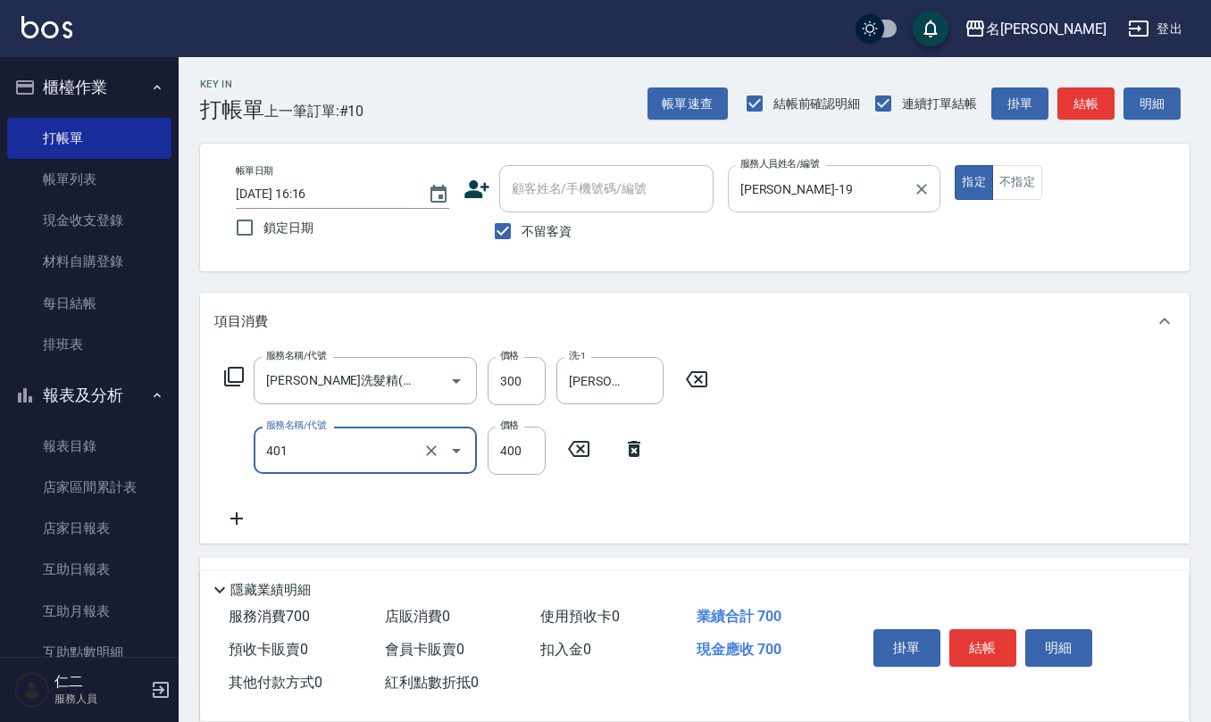
type input "剪髮(401)"
type input "500"
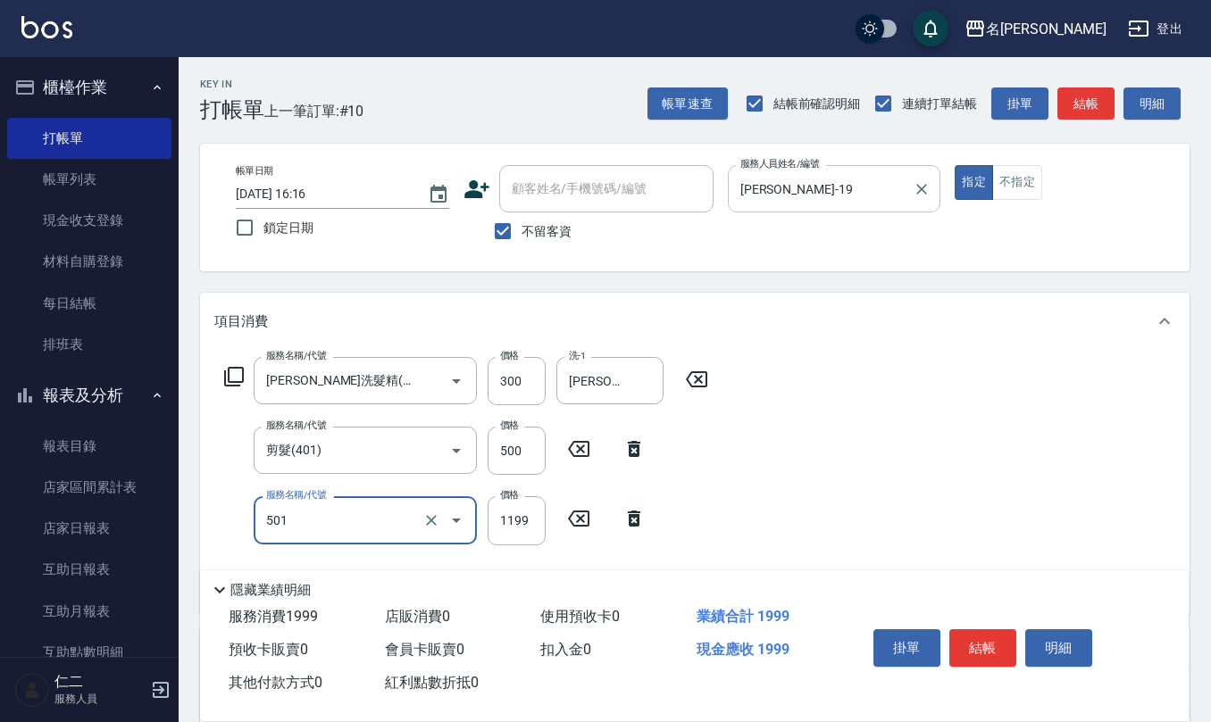
type input "染髮(501)"
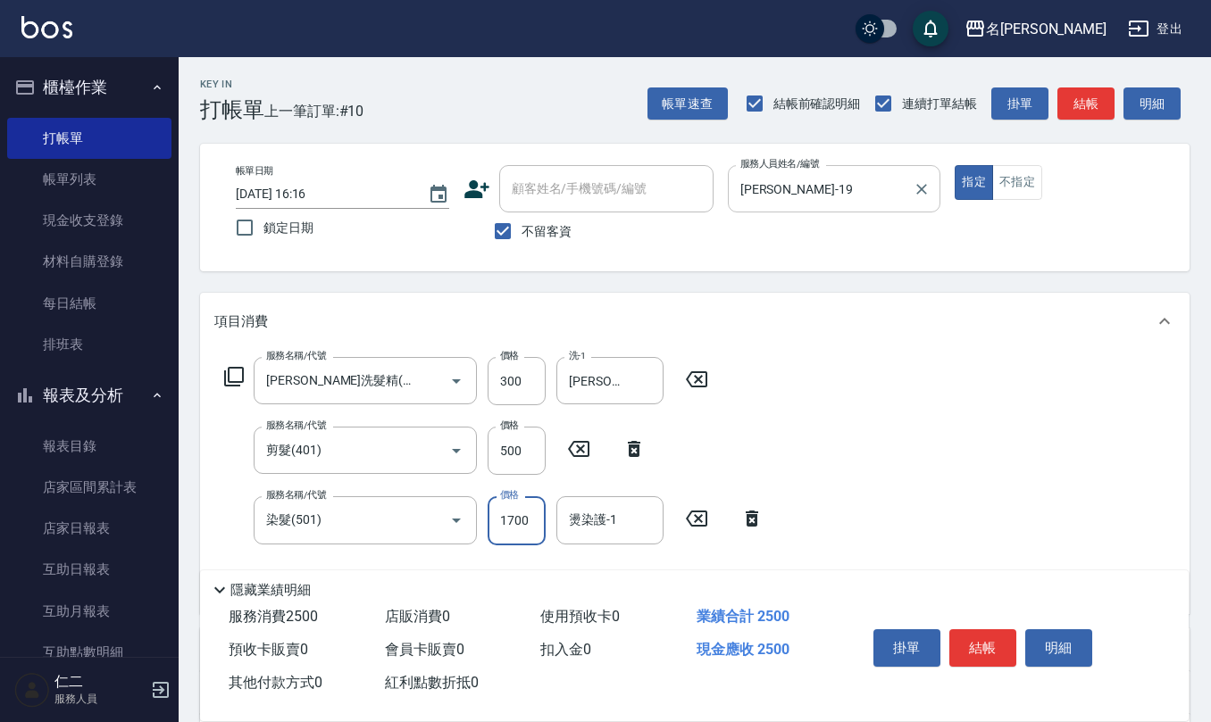
type input "1700"
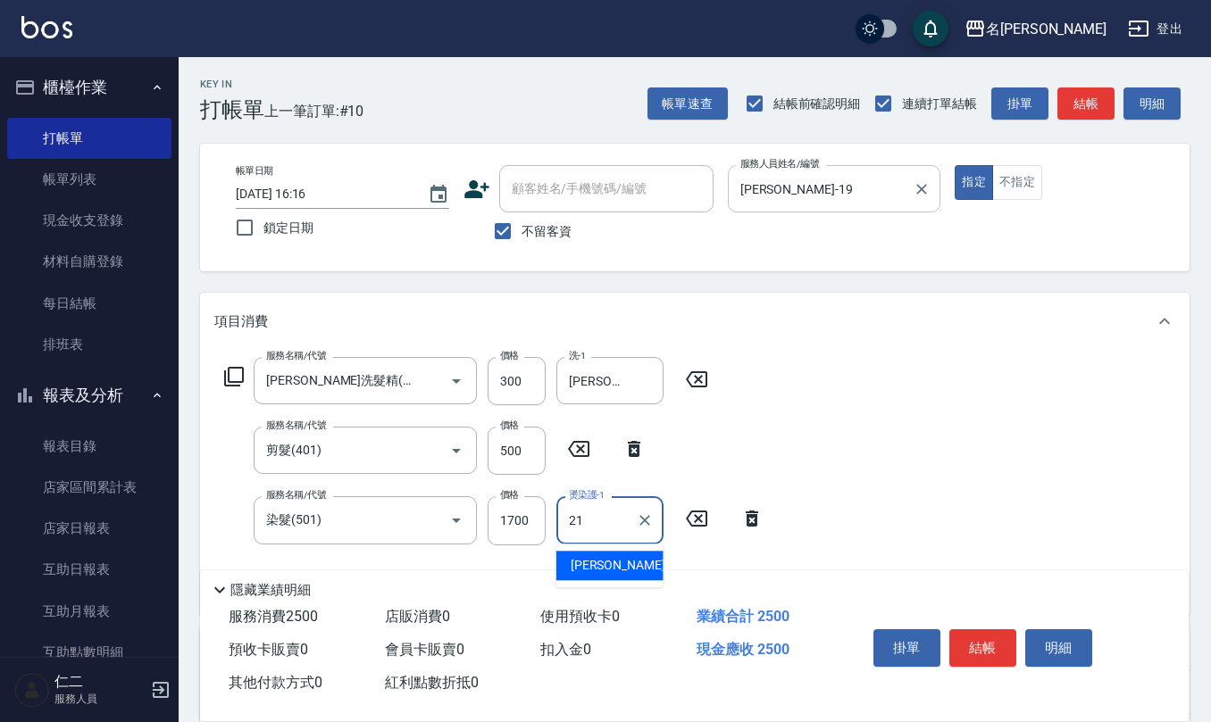
type input "[PERSON_NAME]21"
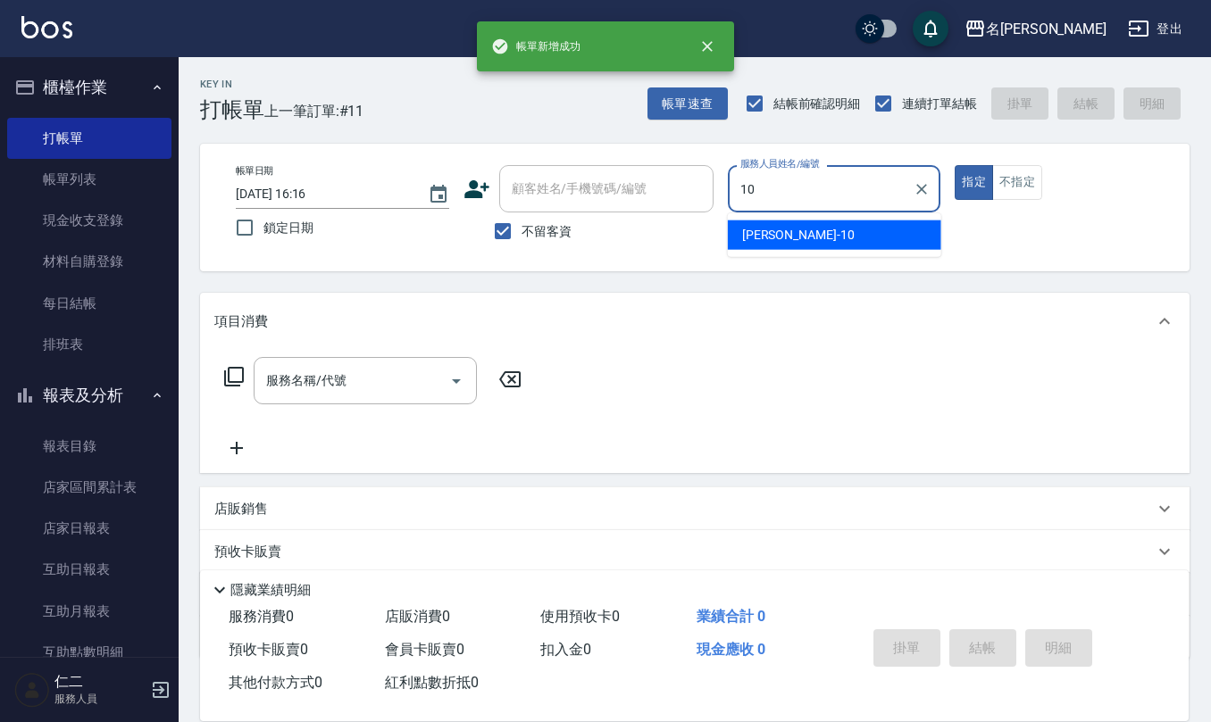
type input "[PERSON_NAME]-10"
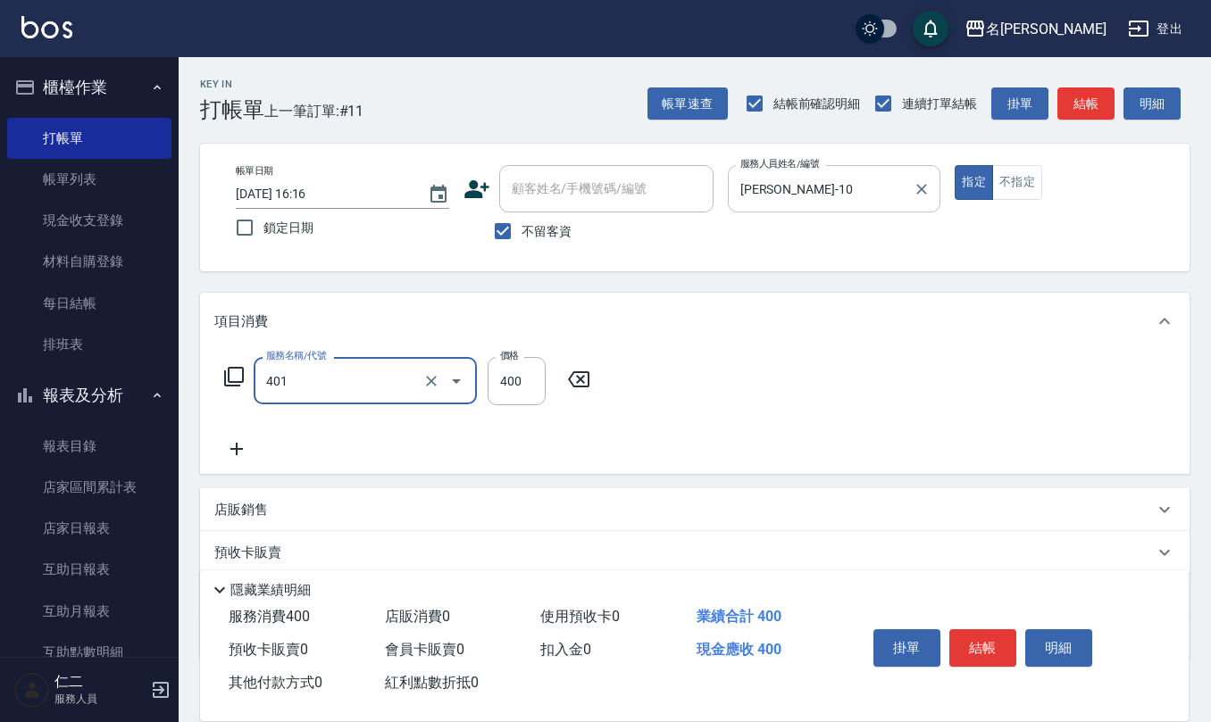
type input "剪髮(401)"
type input "400"
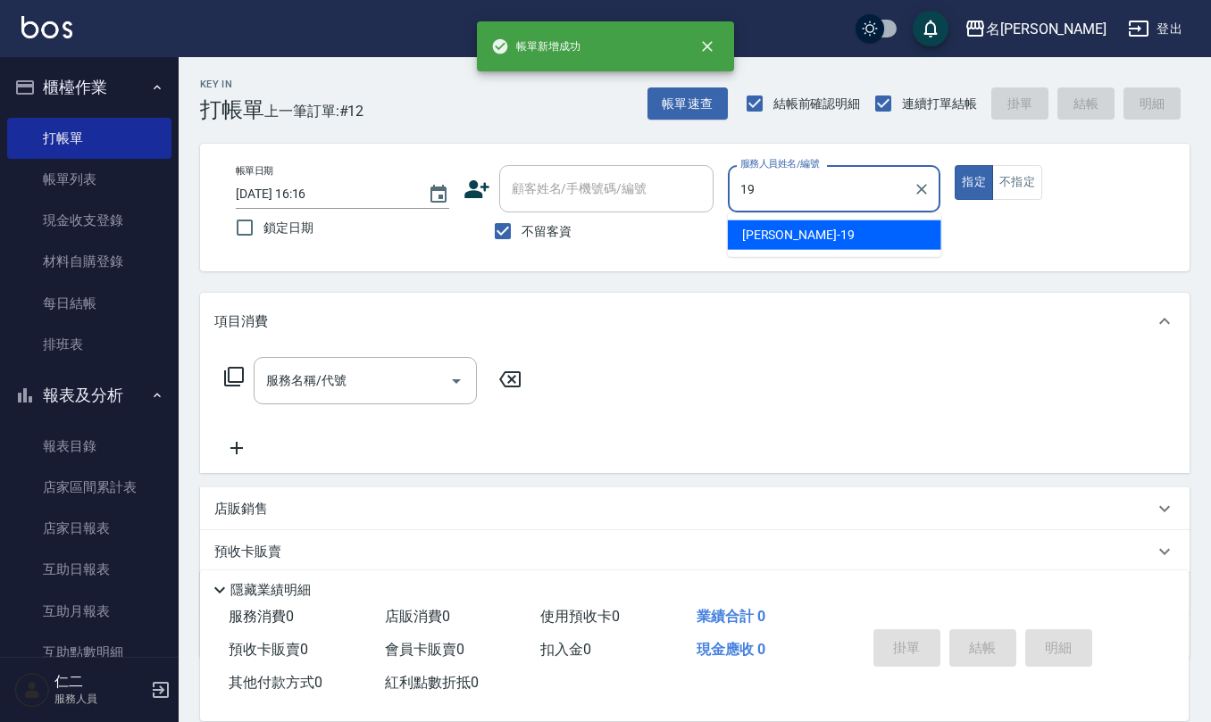
type input "[PERSON_NAME]-19"
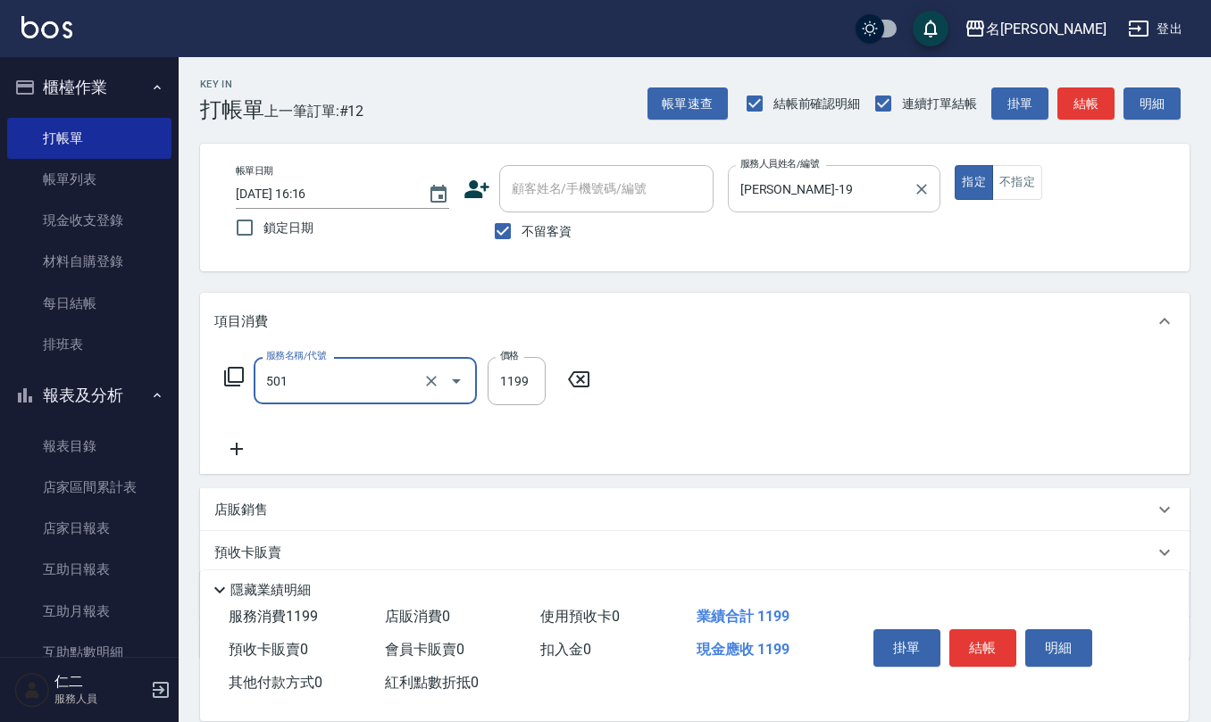
type input "染髮(501)"
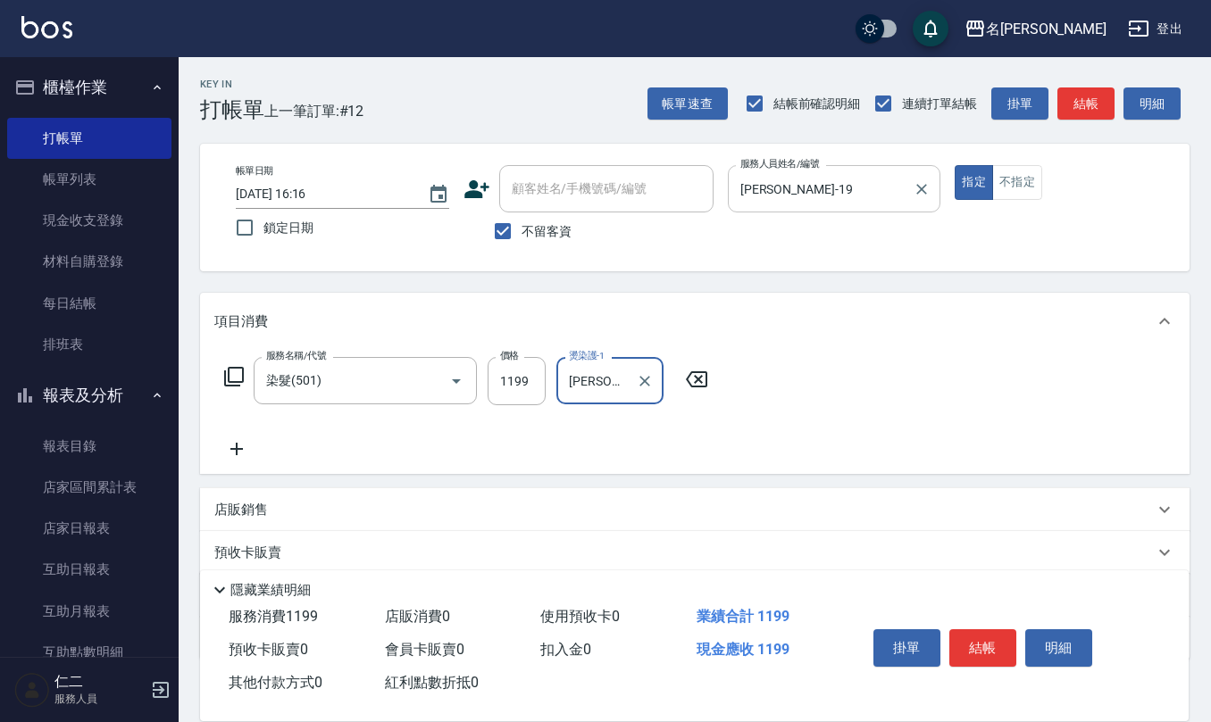
type input "[PERSON_NAME]21"
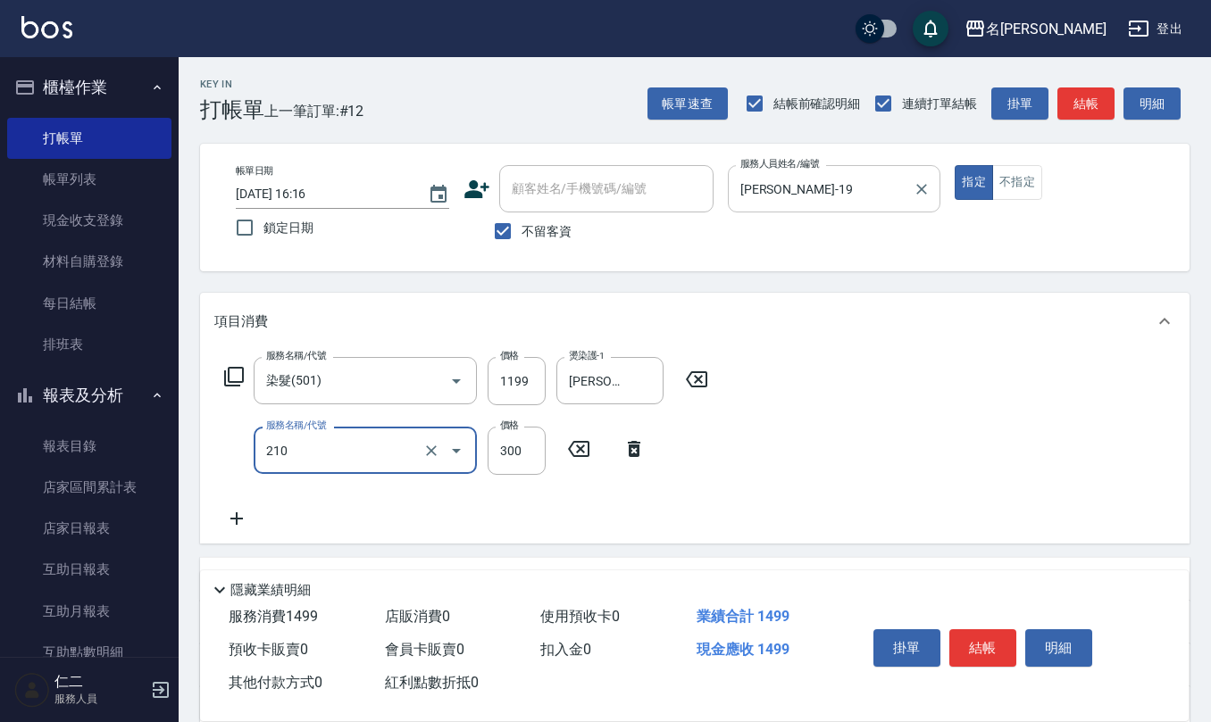
type input "[PERSON_NAME]洗髮精(210)"
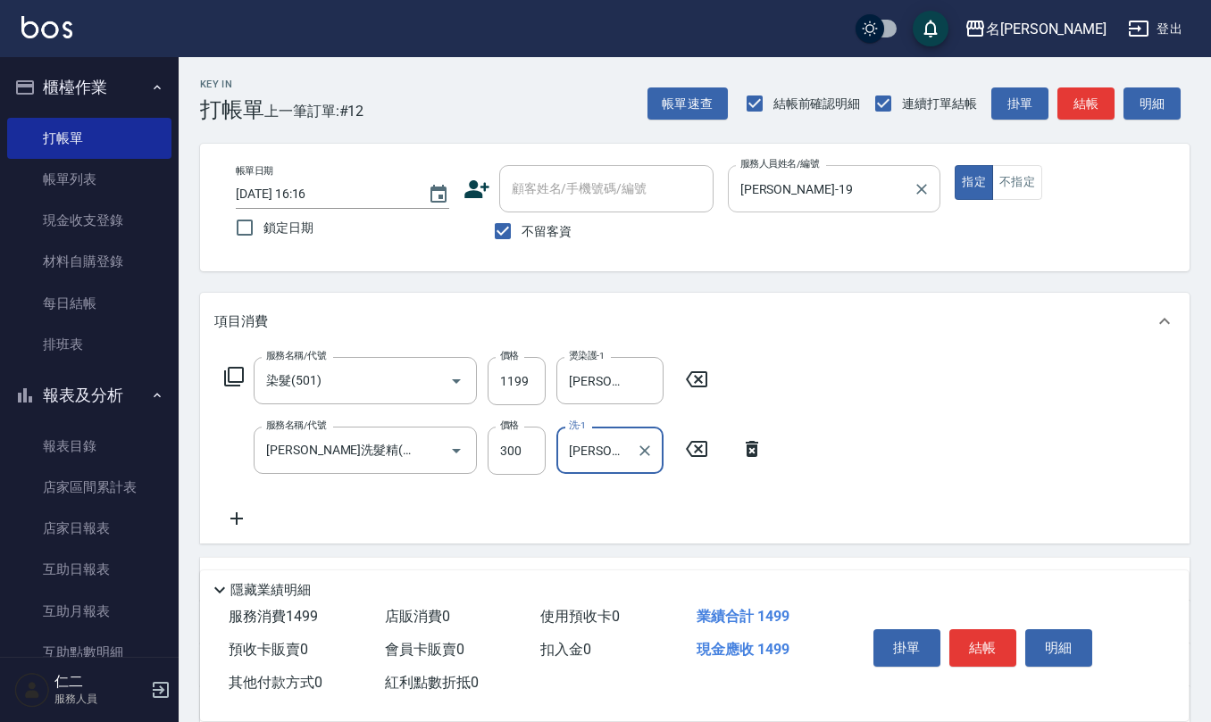
type input "[PERSON_NAME]21"
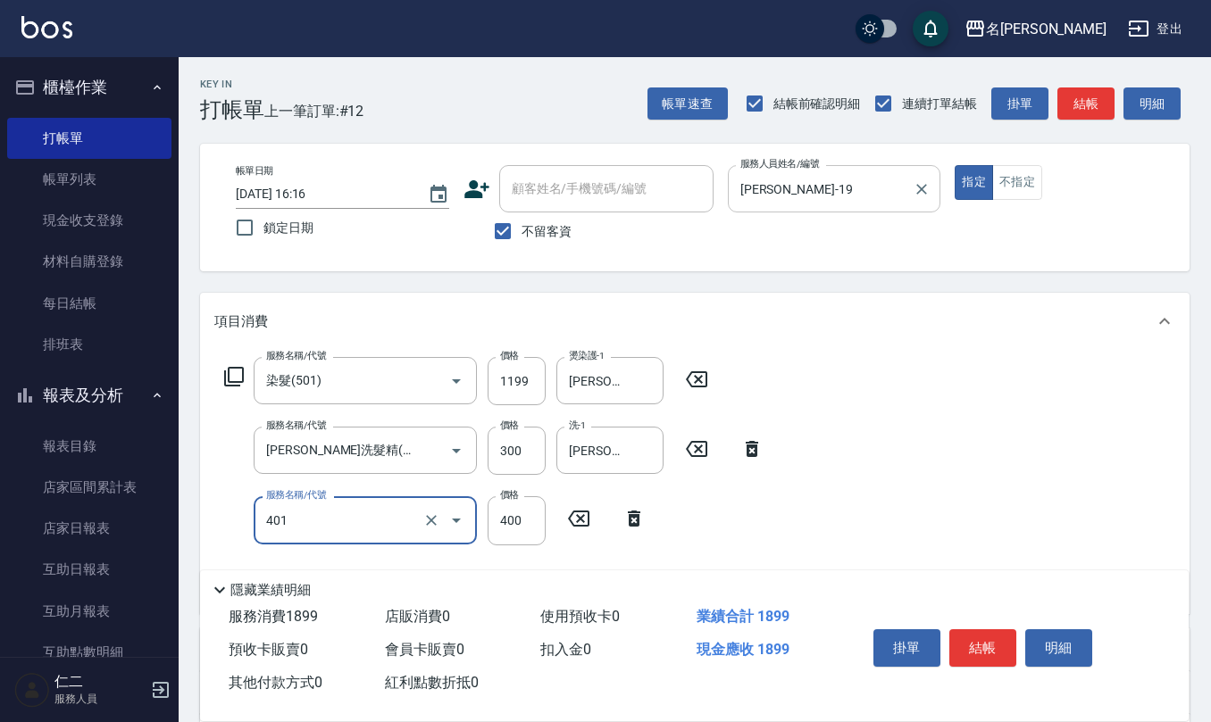
type input "剪髮(401)"
type input "500"
click at [522, 384] on input "1199" at bounding box center [516, 381] width 58 height 48
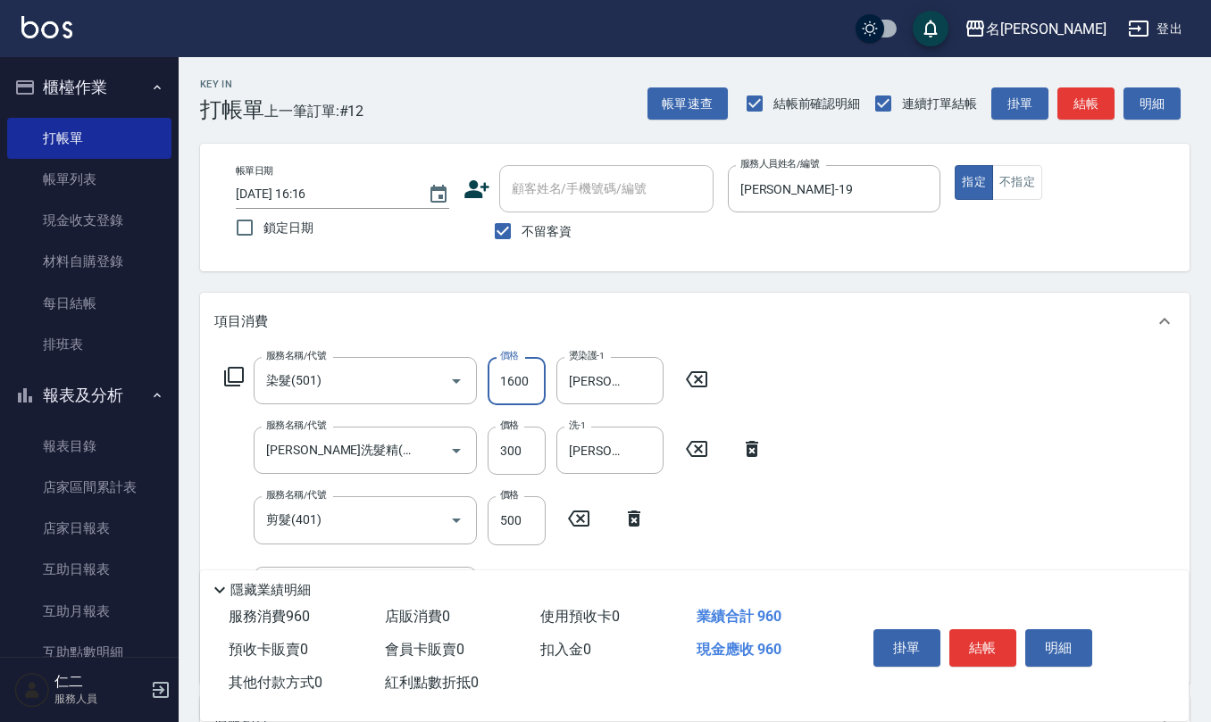
type input "1600"
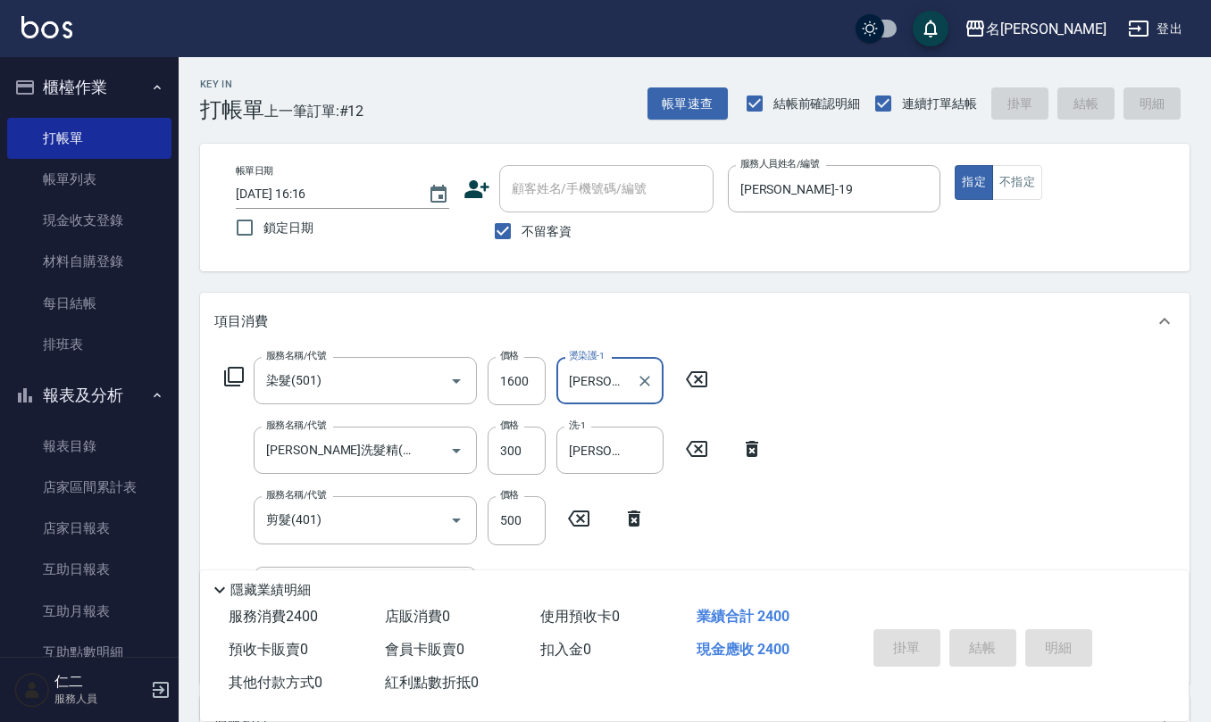
type input "[DATE] 16:17"
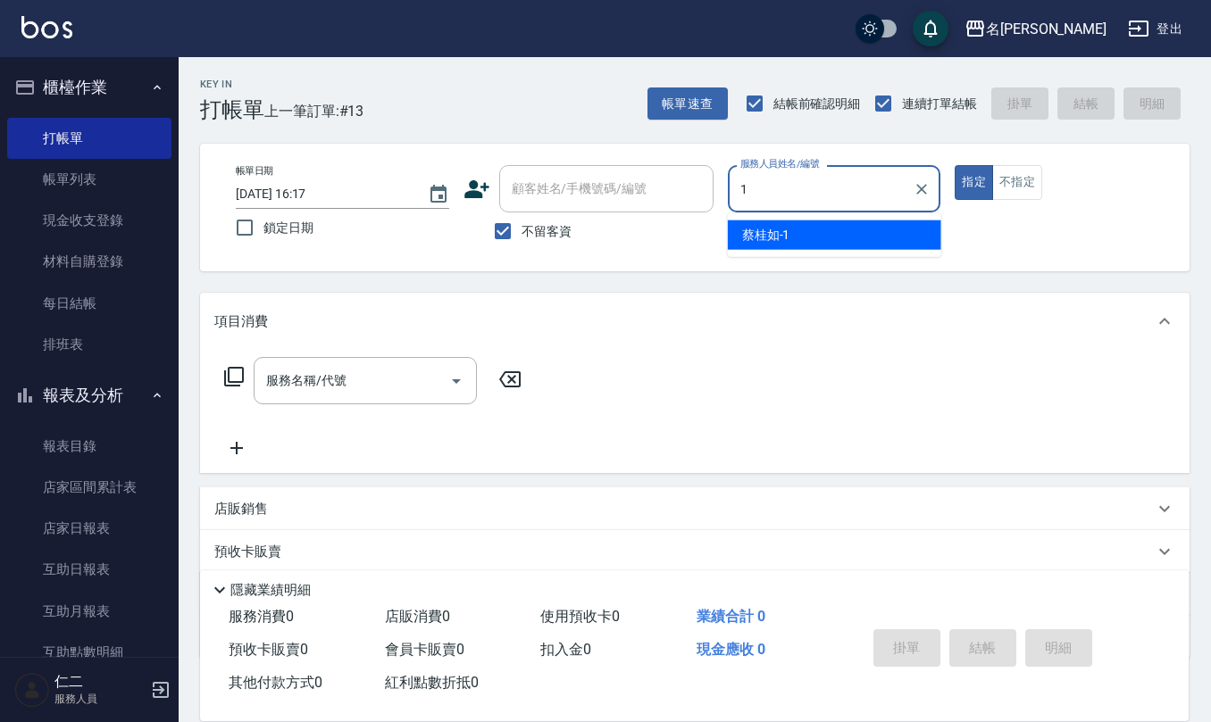
type input "[PERSON_NAME]1"
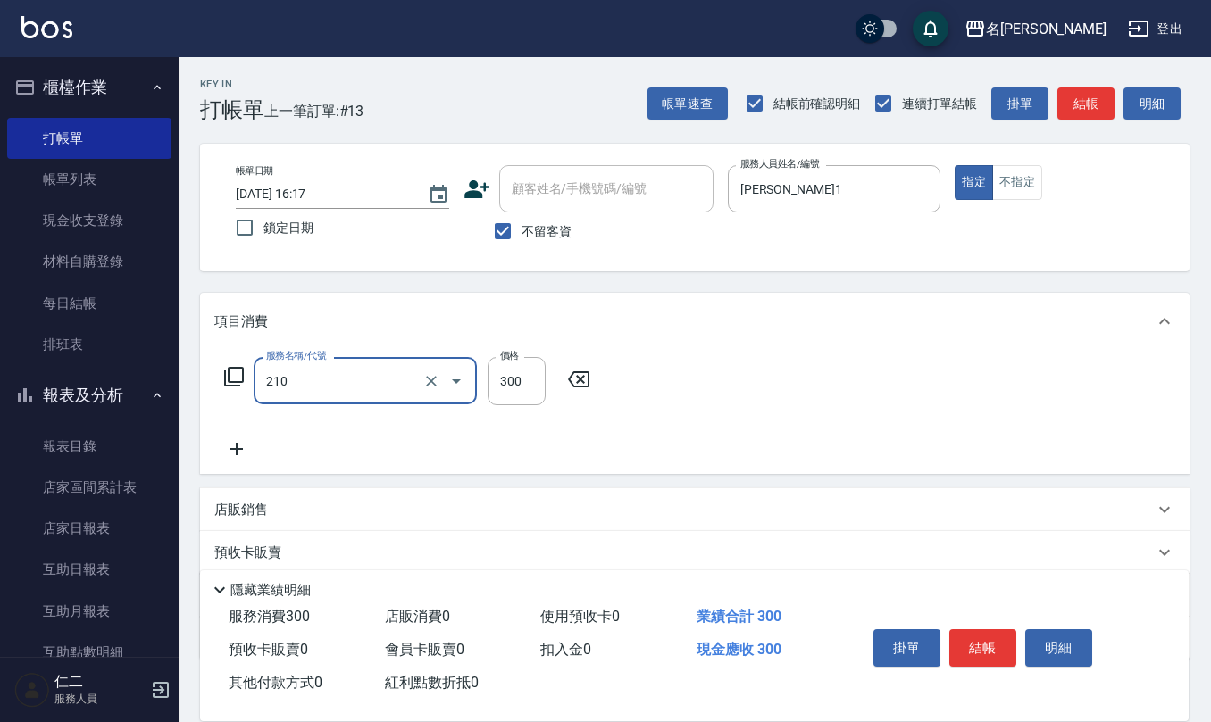
type input "[PERSON_NAME]洗髮精(210)"
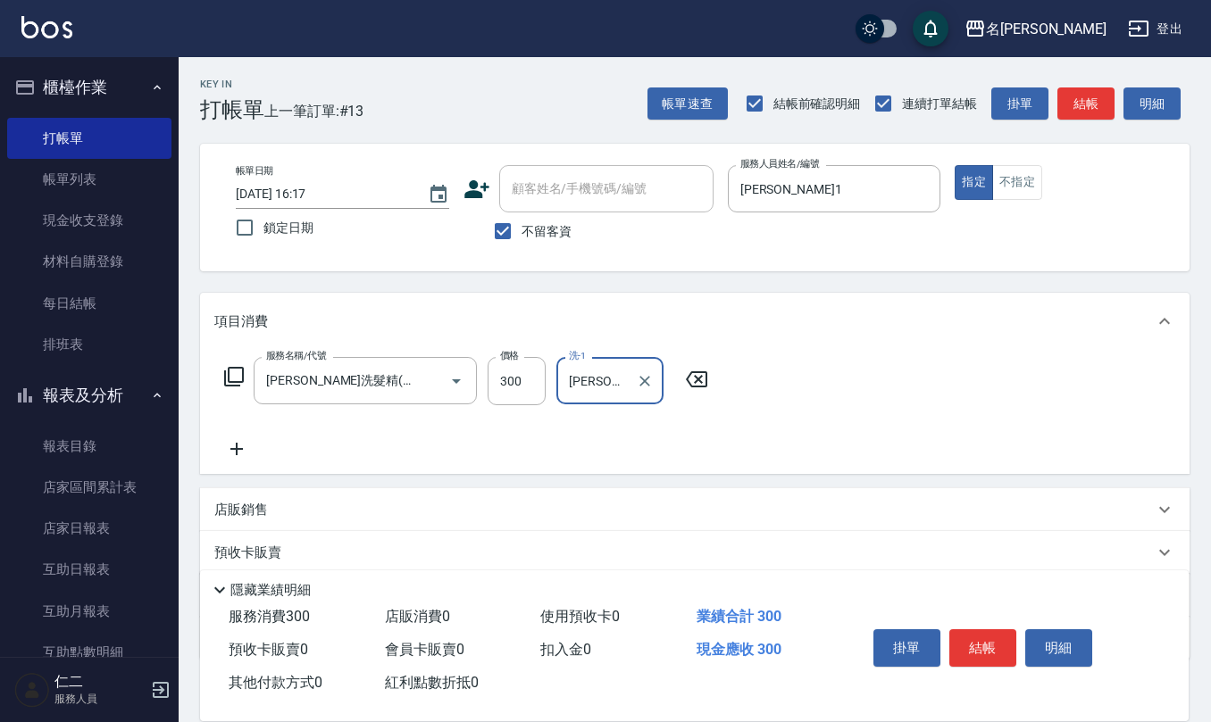
type input "[PERSON_NAME]-20"
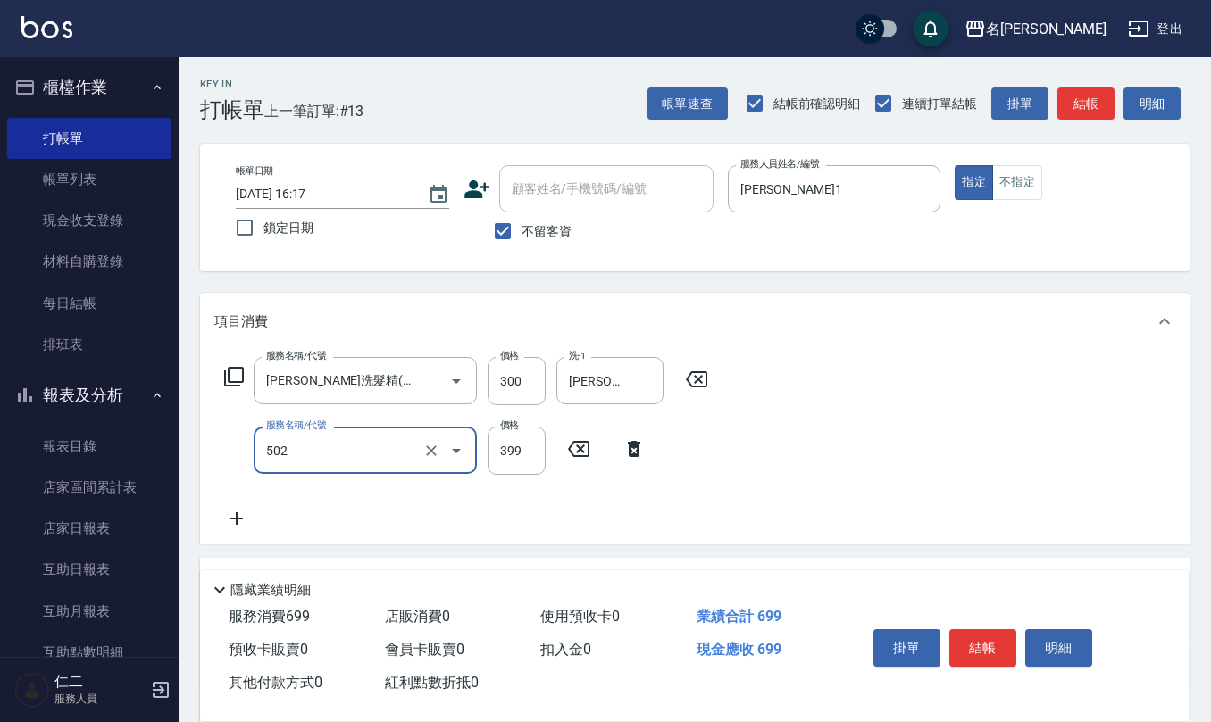
type input "挑染5束399(502)"
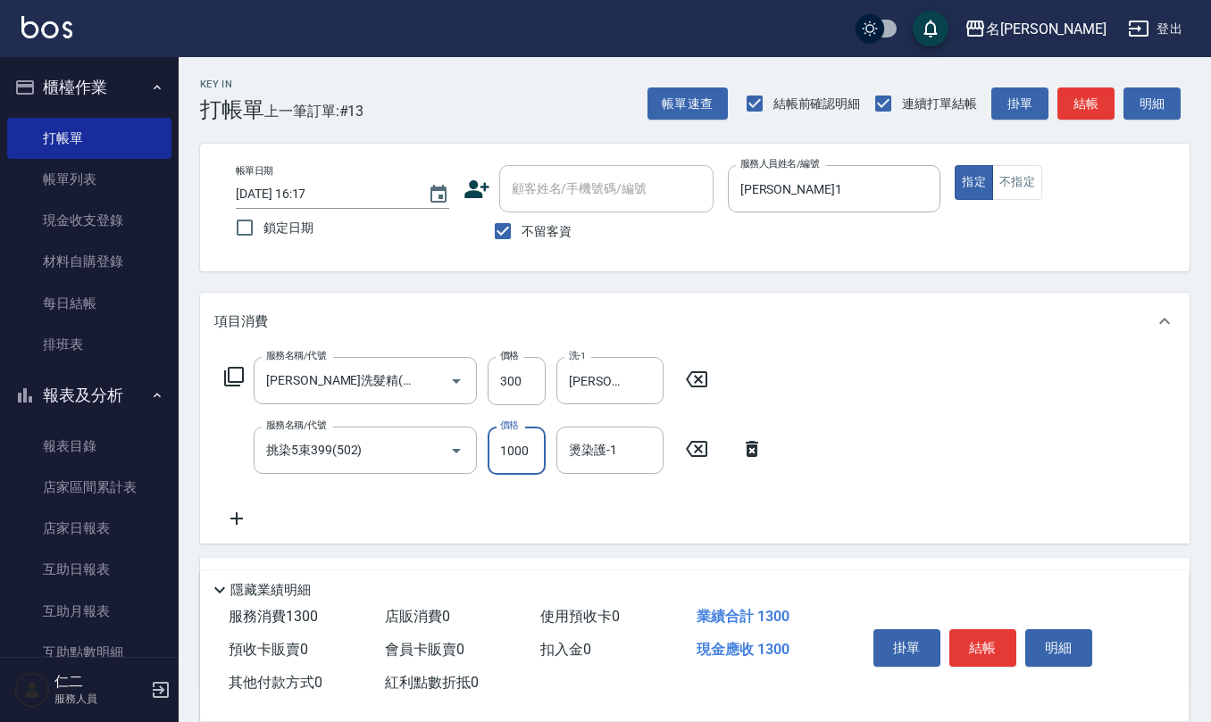
type input "1000"
type input "[PERSON_NAME]-20"
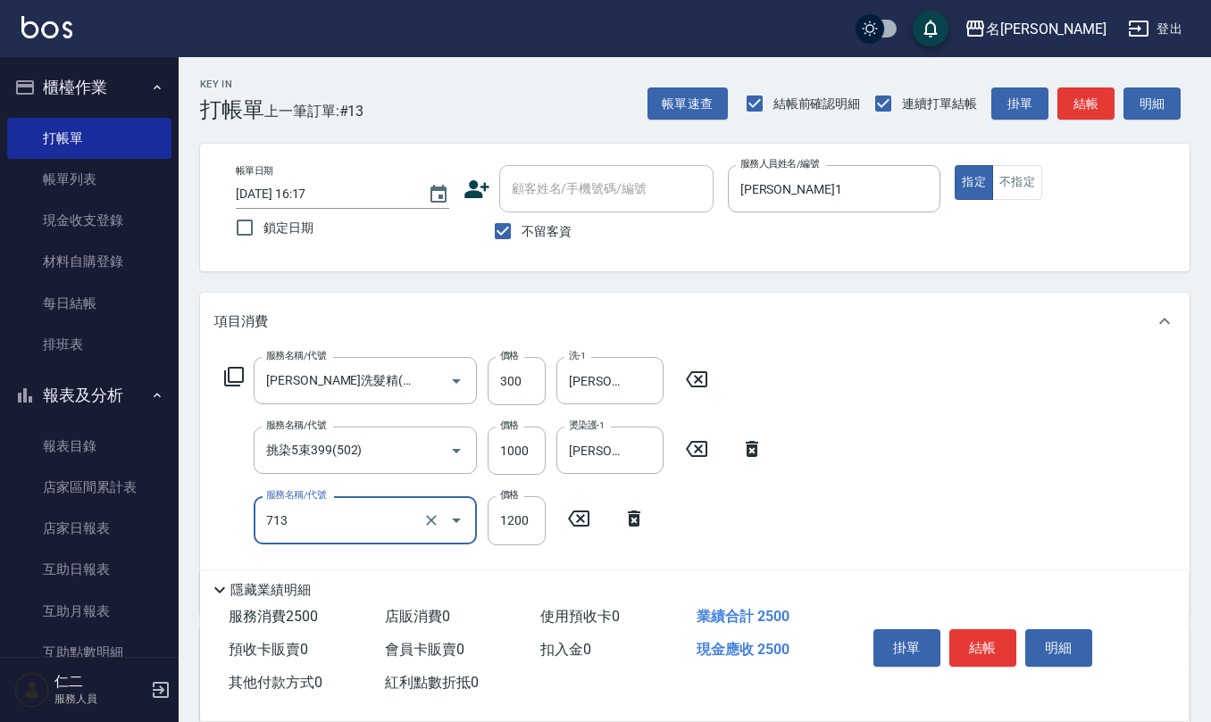
type input "水樣結構式1200(713)"
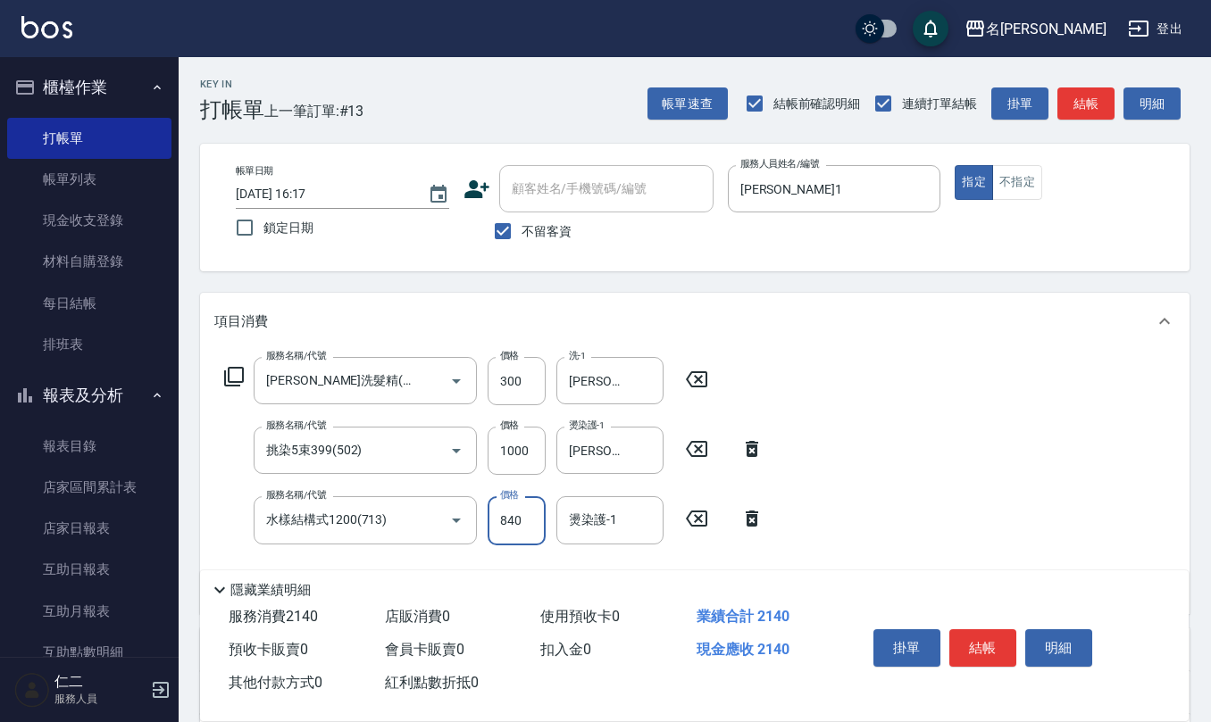
type input "840"
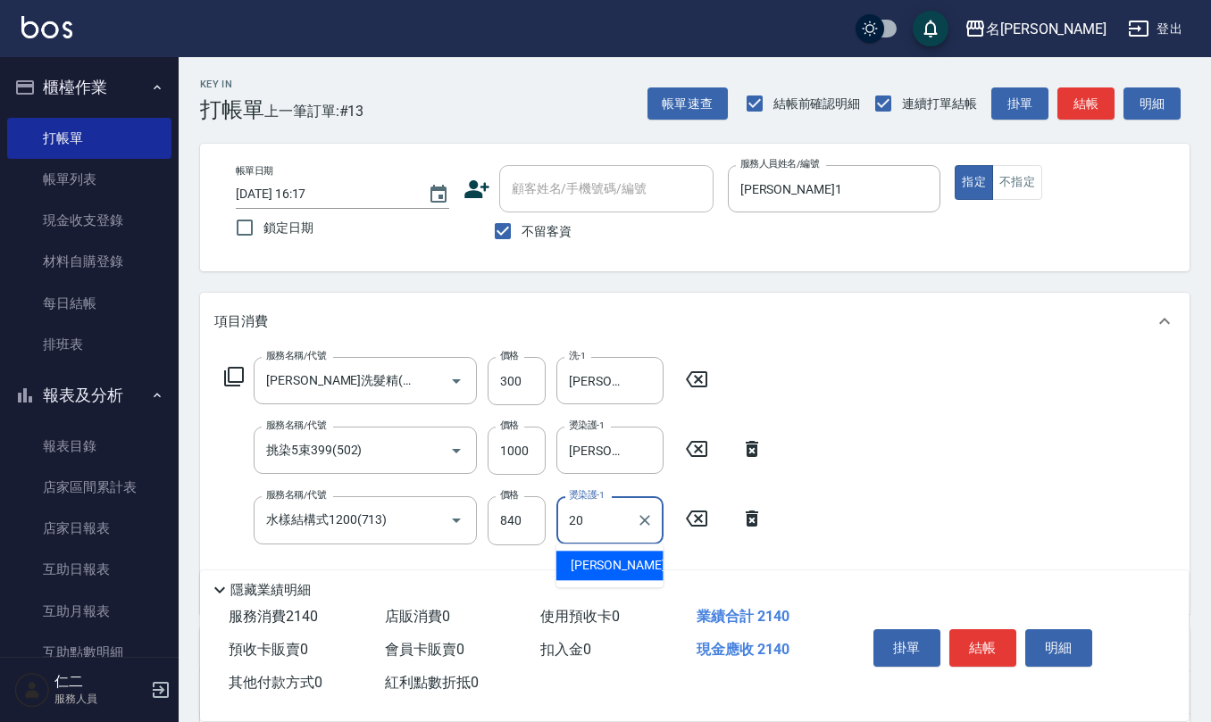
type input "[PERSON_NAME]-20"
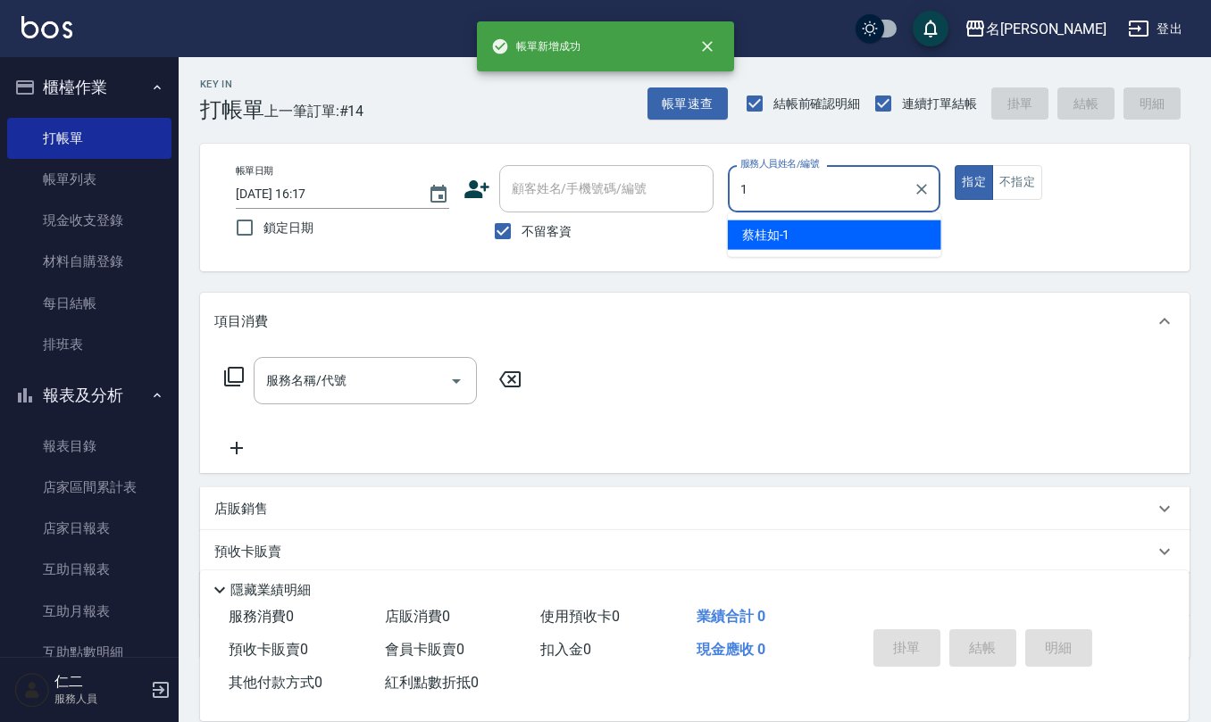
type input "[PERSON_NAME]1"
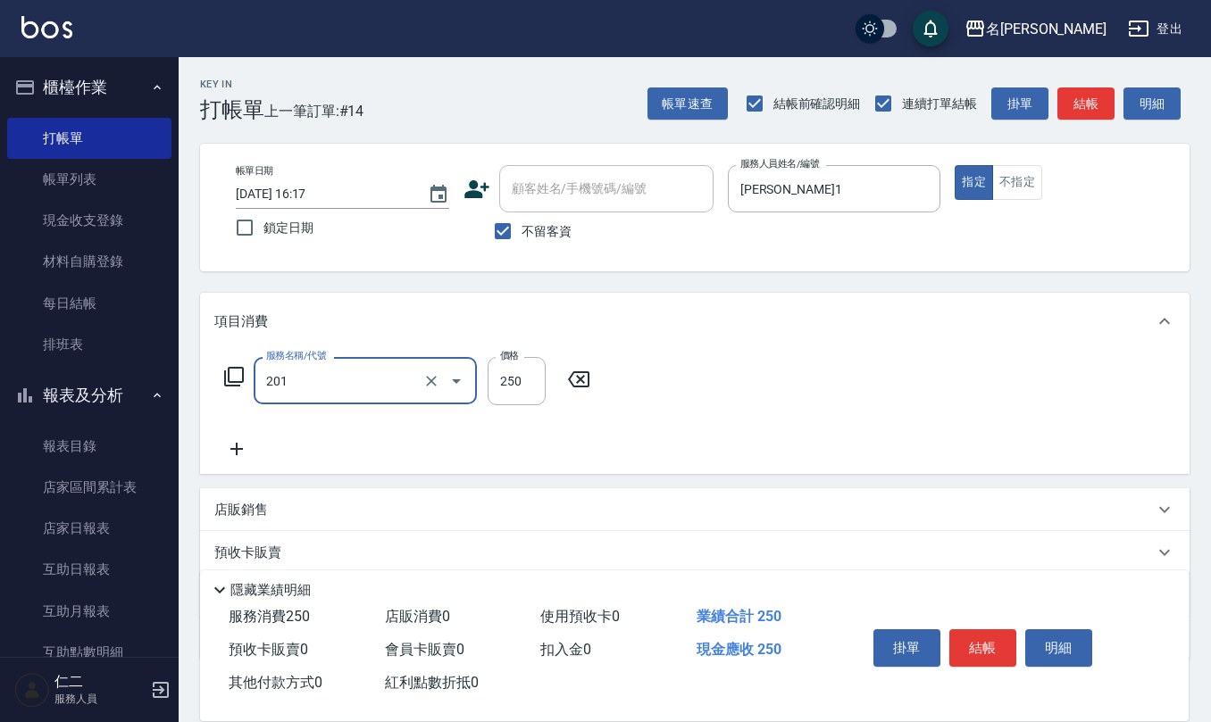
type input "洗髮(201)"
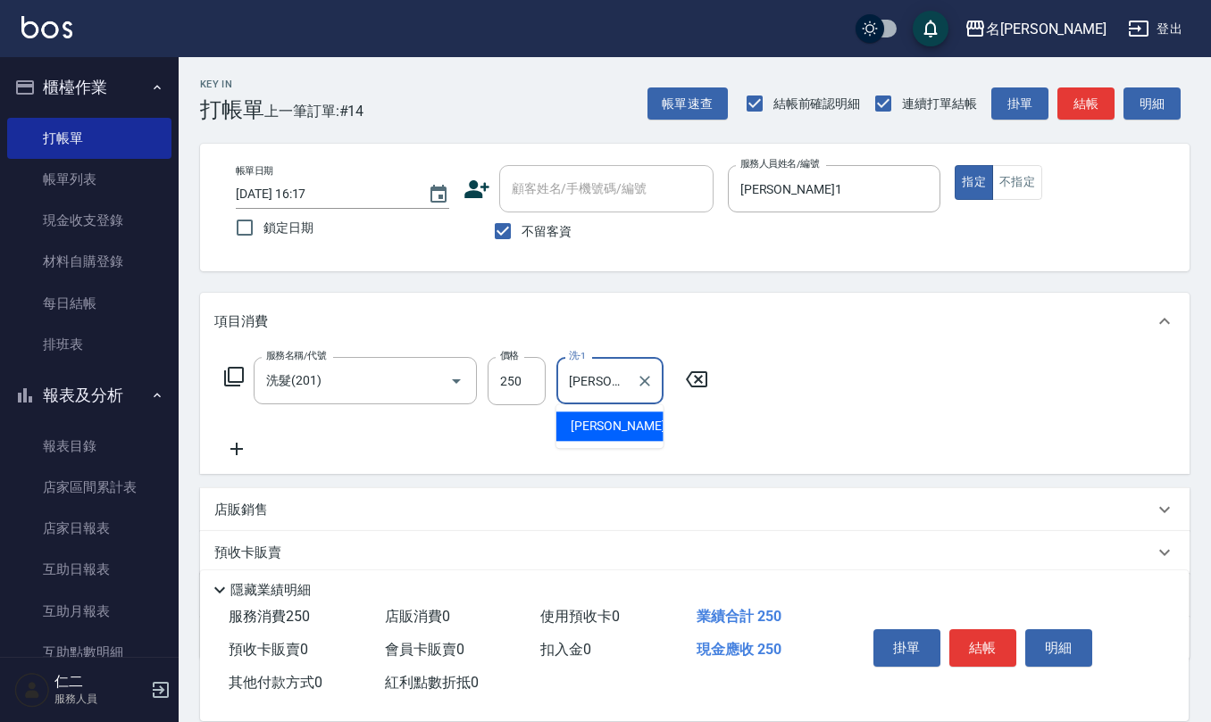
type input "[PERSON_NAME]5"
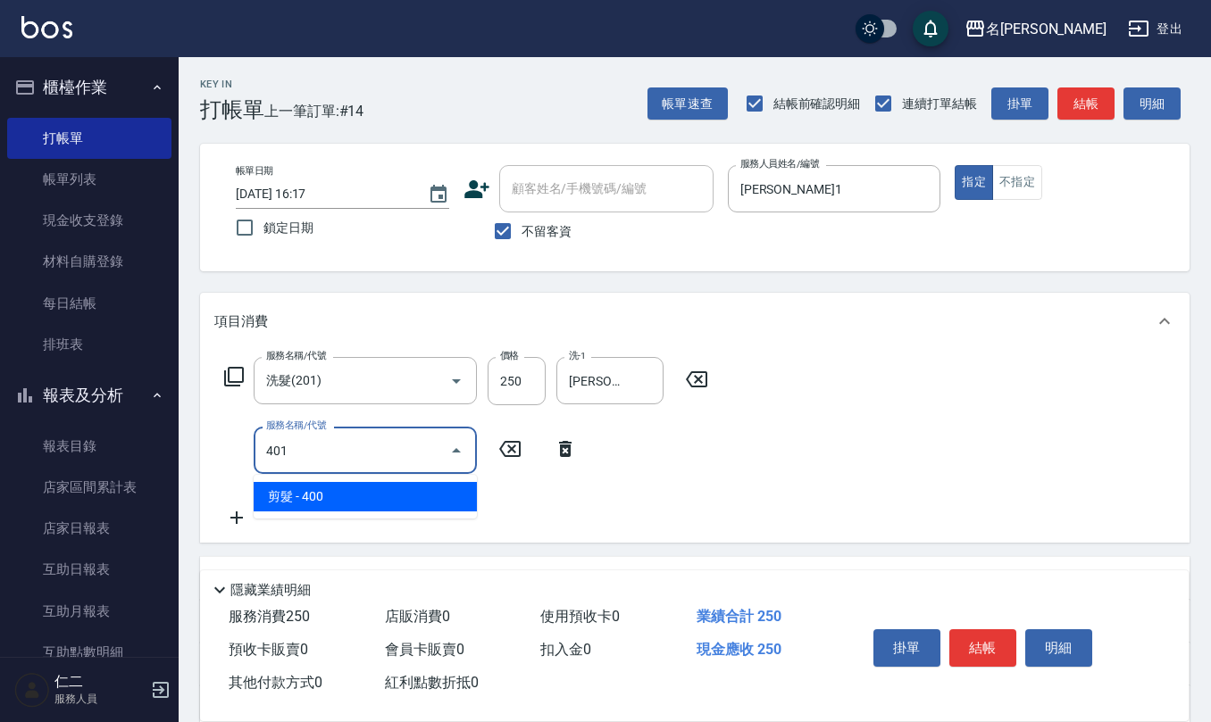
type input "剪髮(401)"
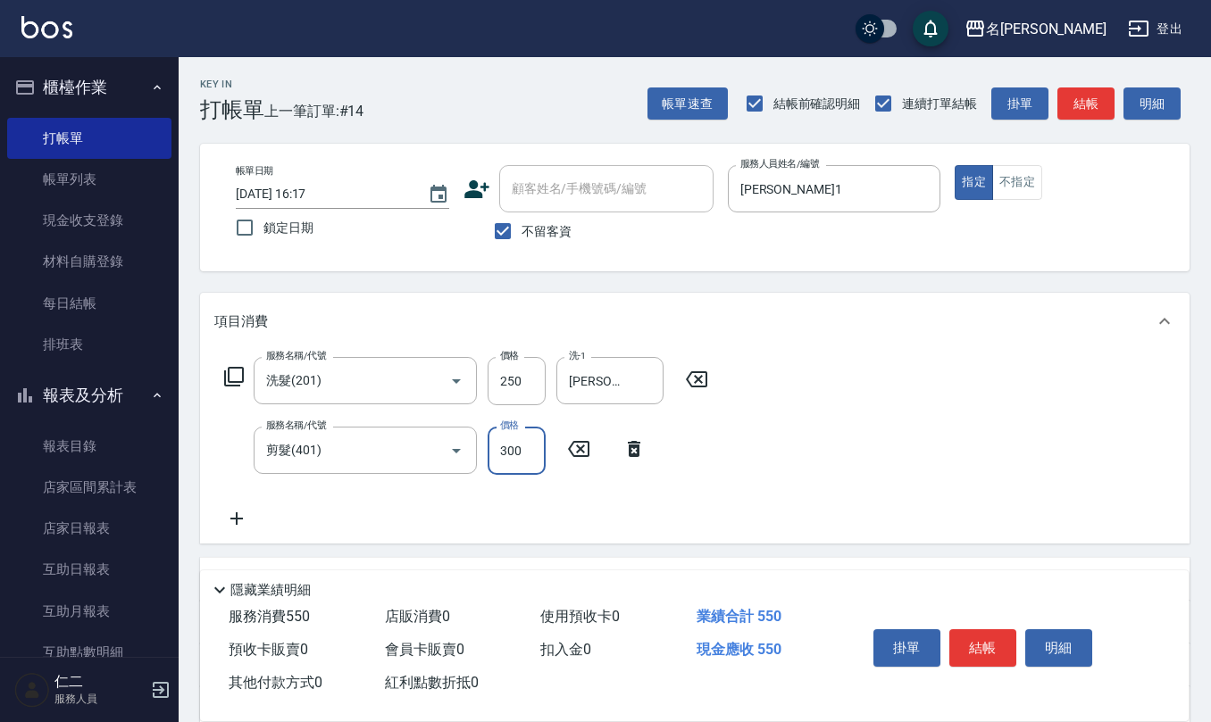
type input "300"
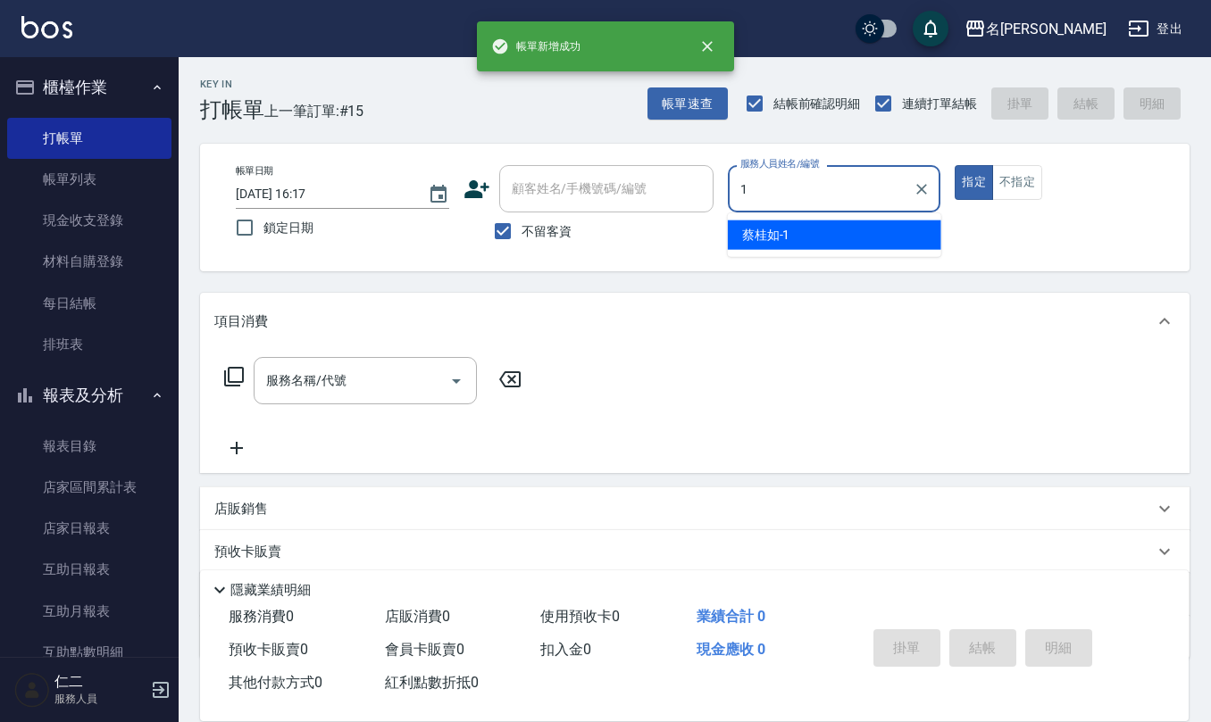
type input "[PERSON_NAME]1"
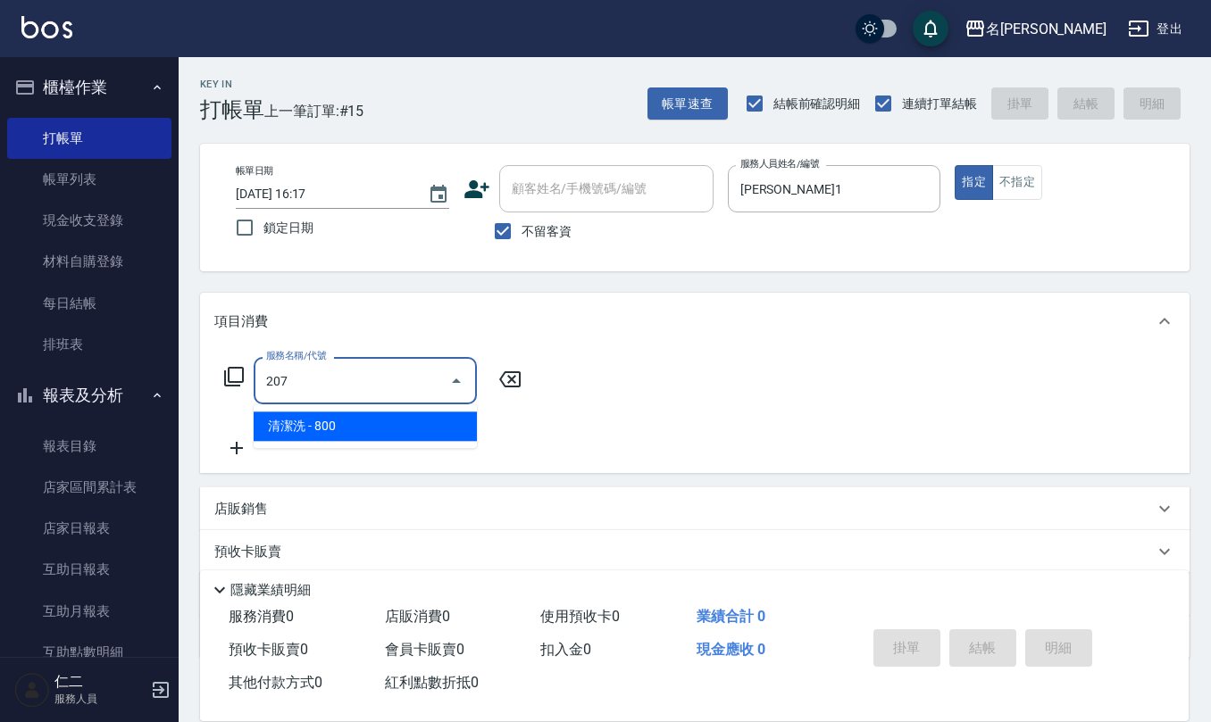
type input "清潔洗(207)"
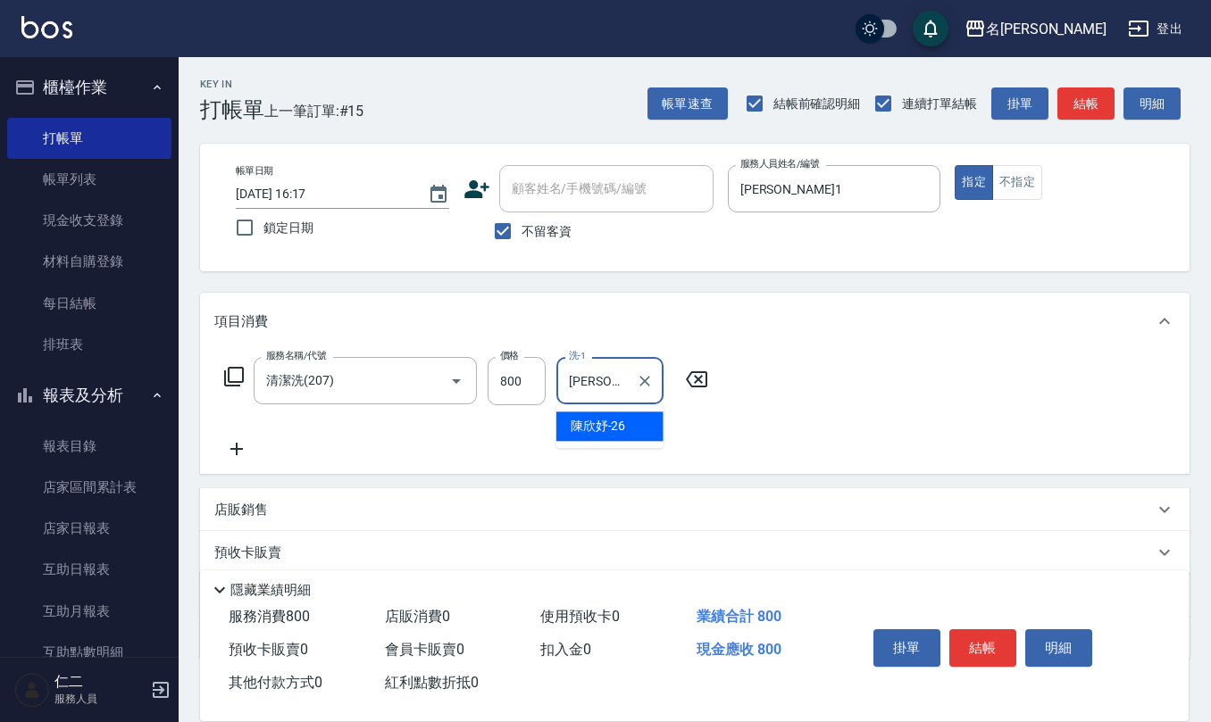
type input "[PERSON_NAME]-26"
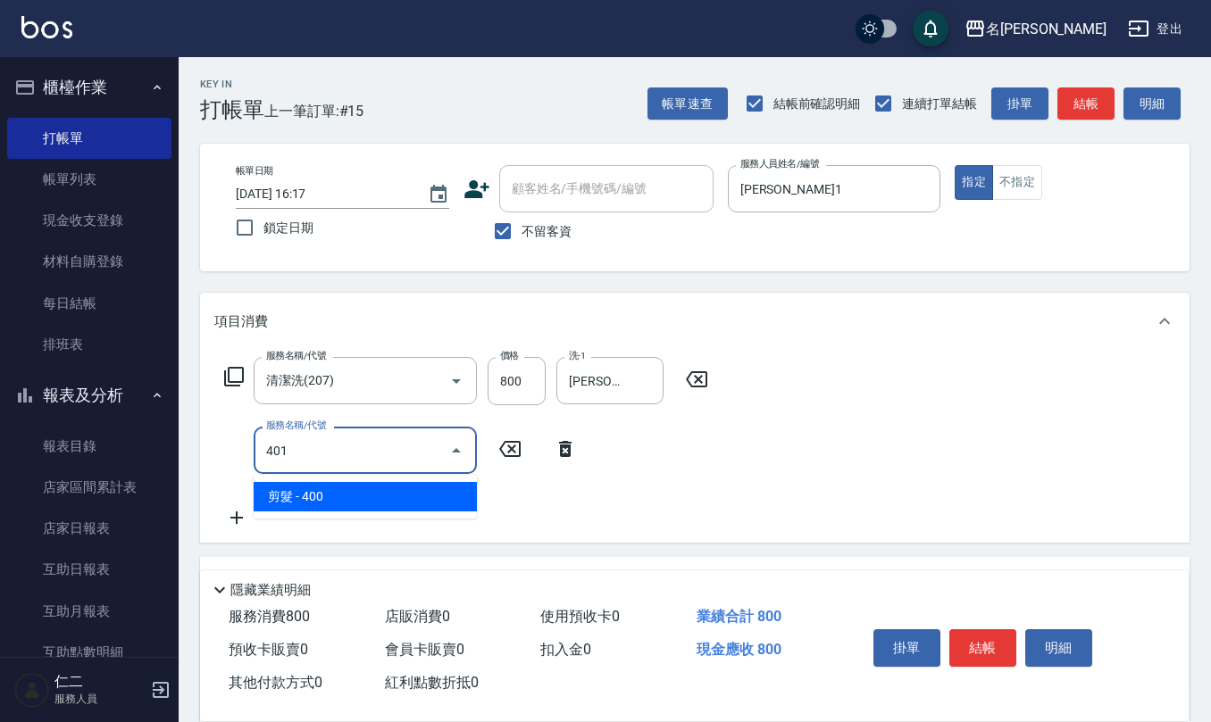
type input "剪髮(401)"
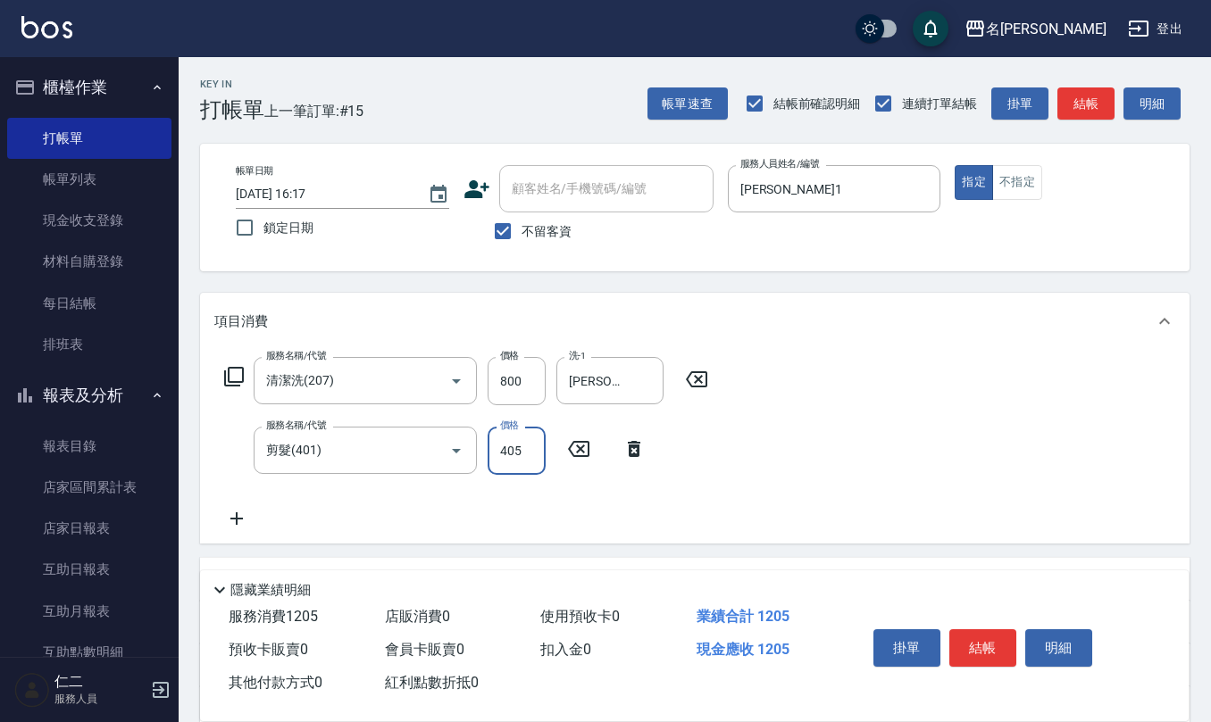
type input "405"
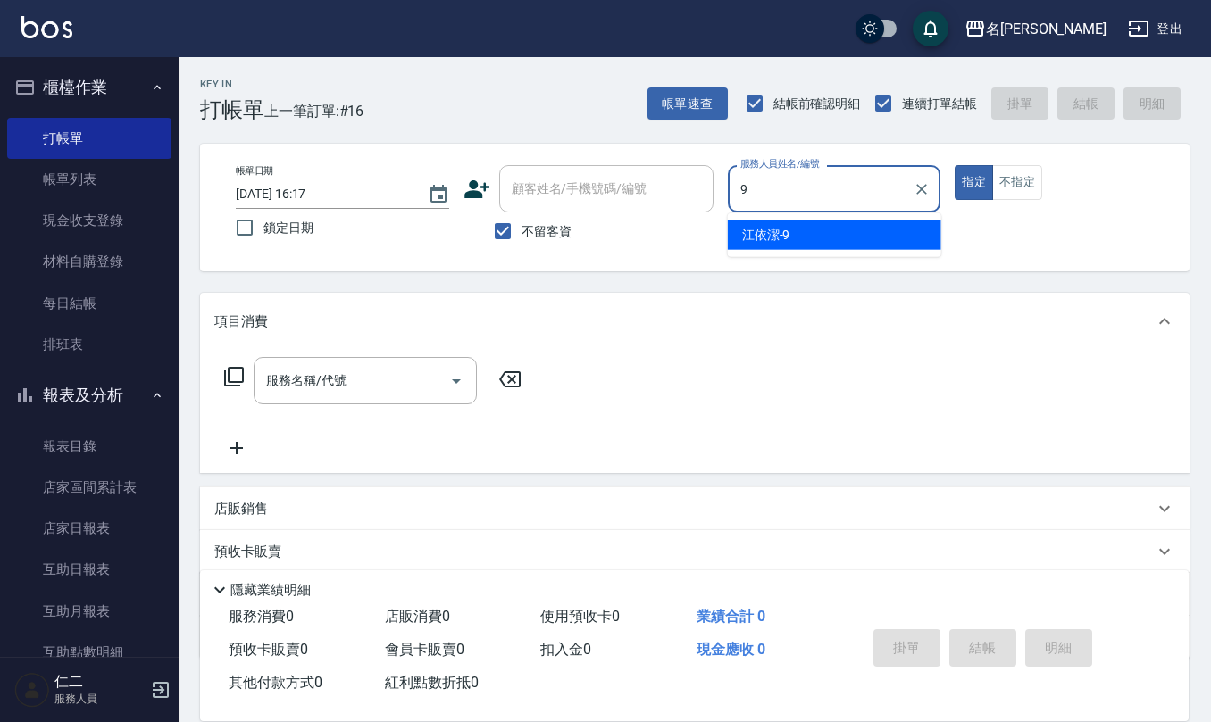
type input "[PERSON_NAME]-9"
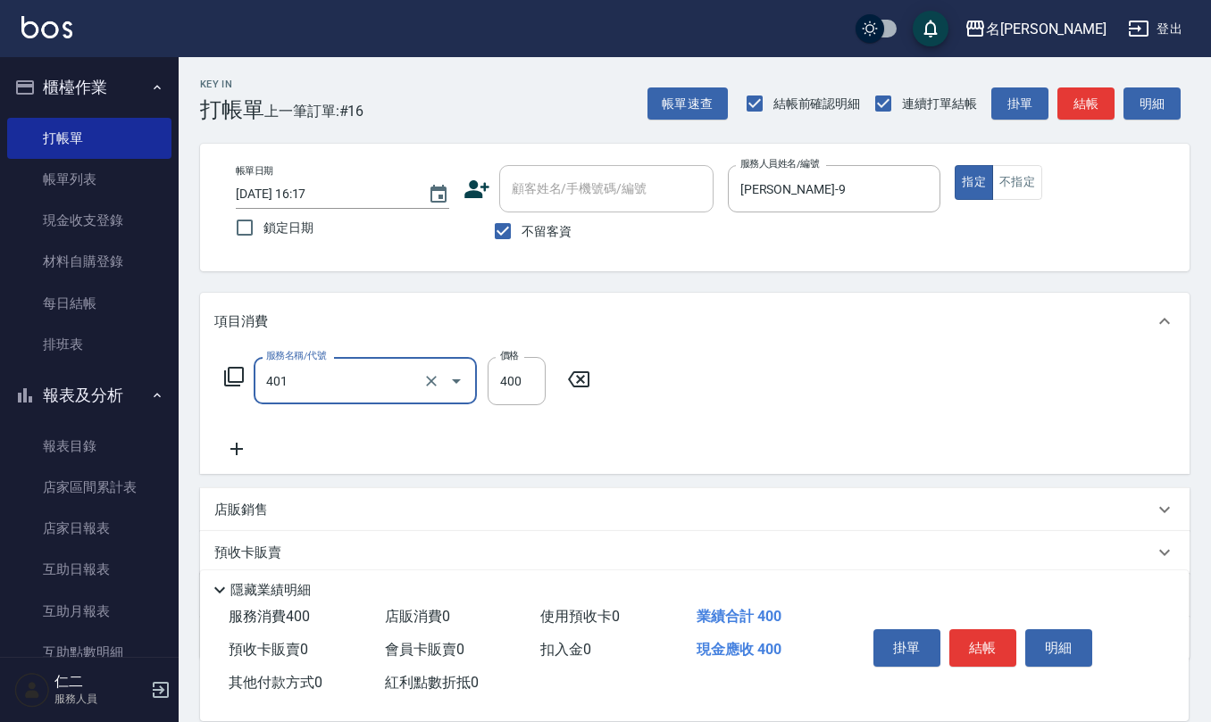
type input "剪髮(401)"
type input "300"
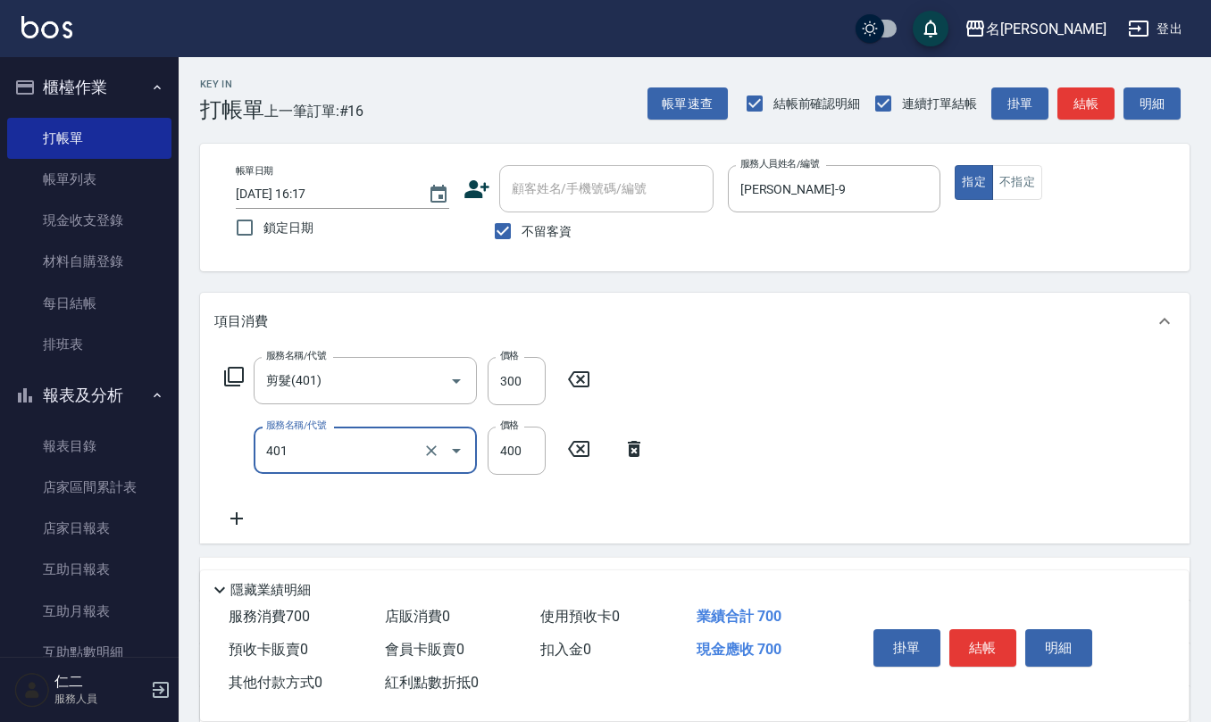
type input "剪髮(401)"
type input "300"
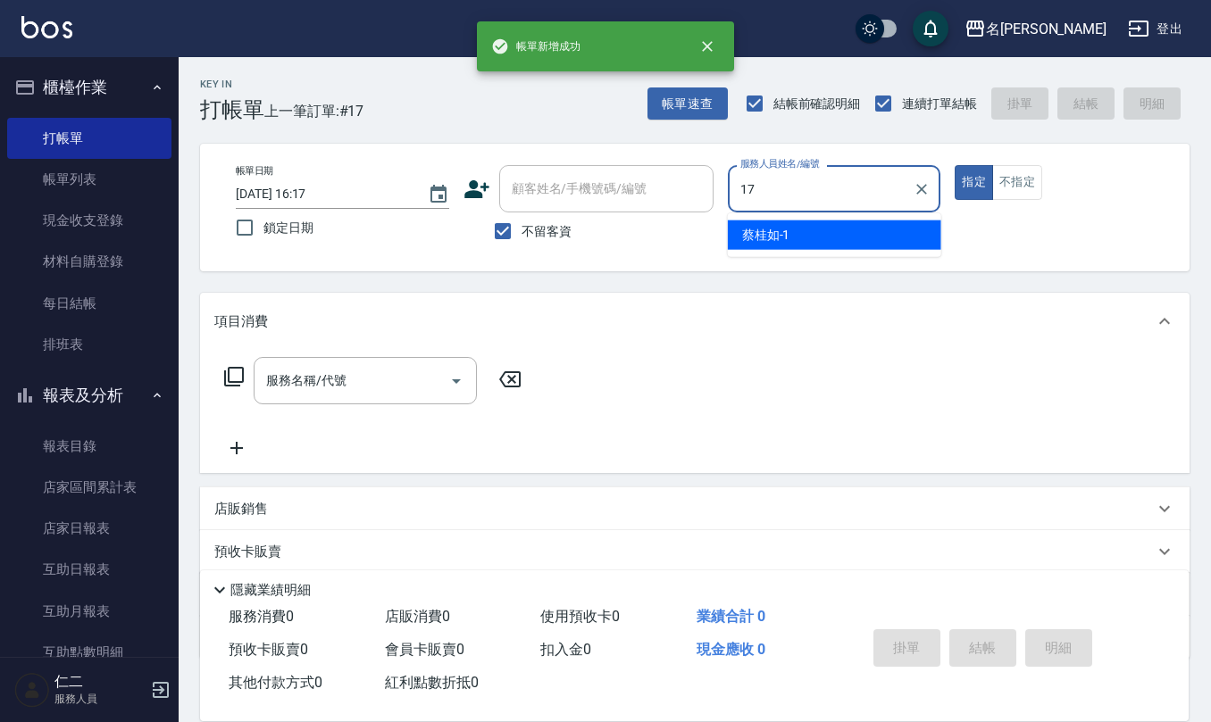
type input "[PERSON_NAME]-17"
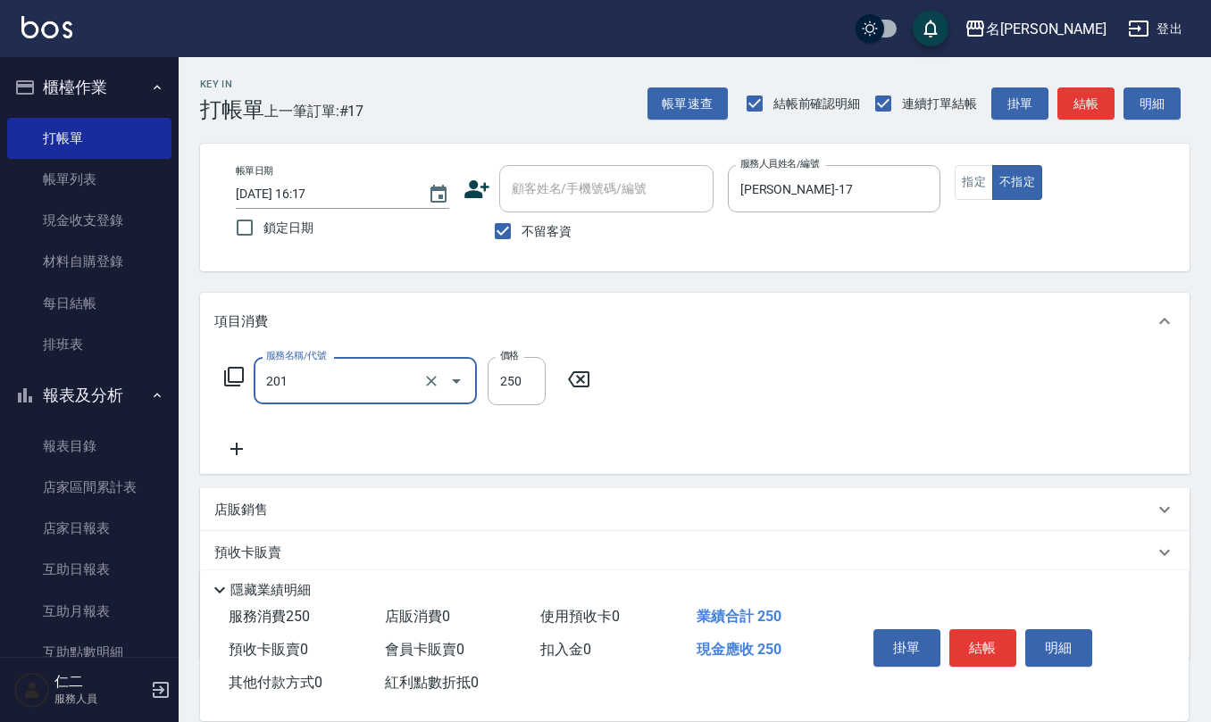
type input "洗髮(201)"
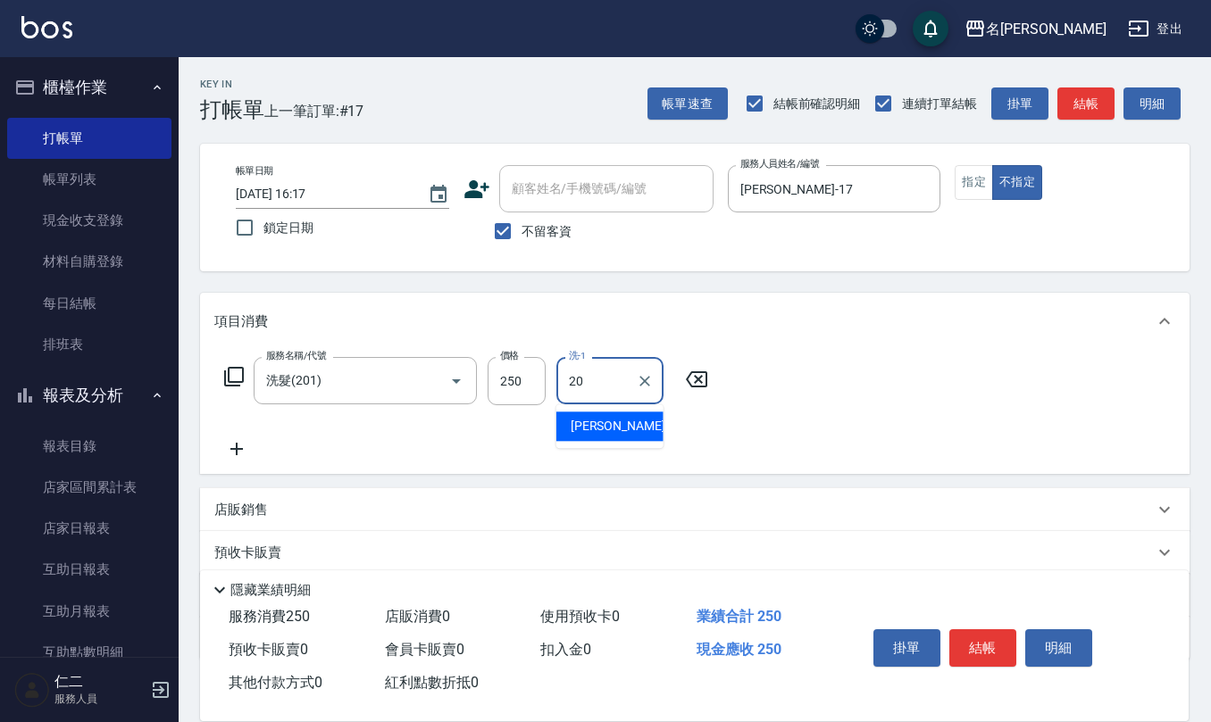
type input "[PERSON_NAME]-20"
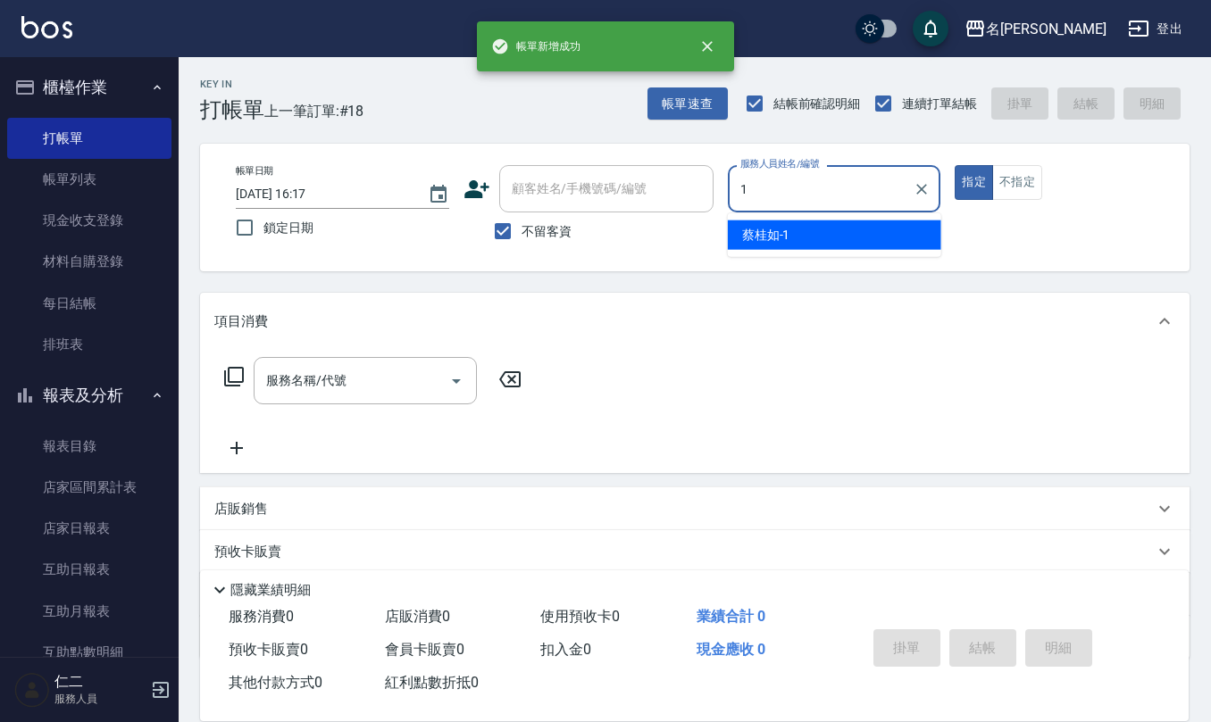
type input "[PERSON_NAME]1"
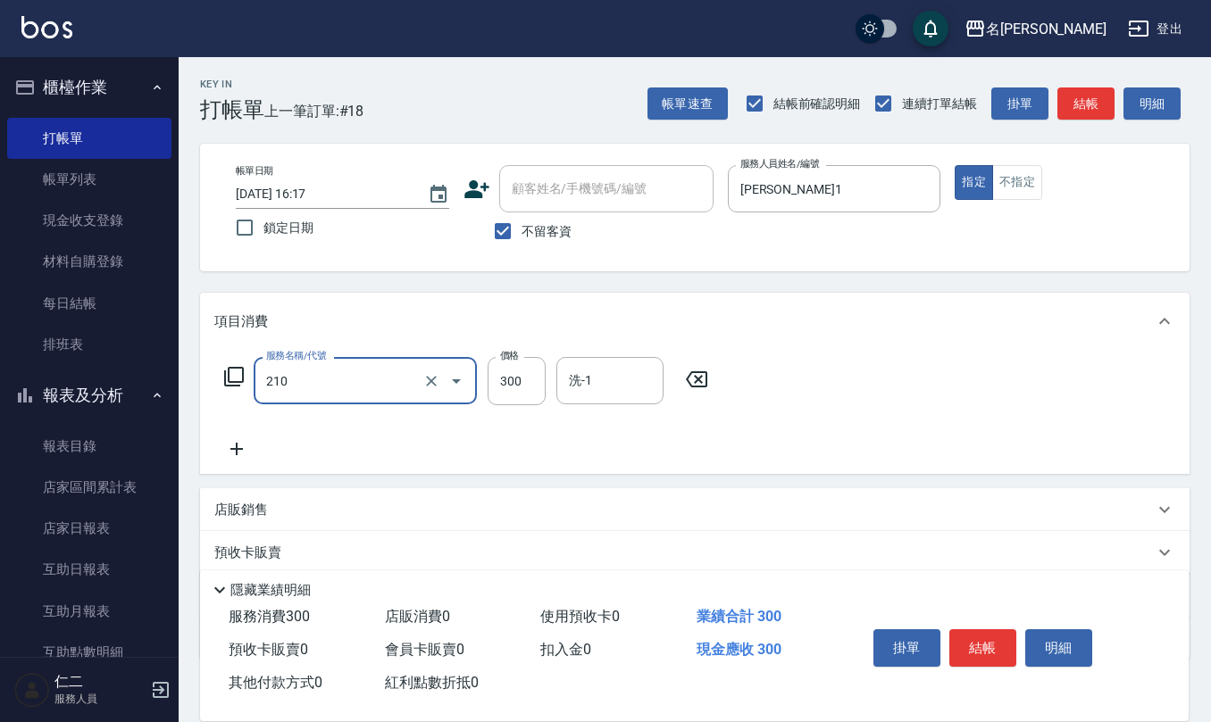
type input "[PERSON_NAME]洗髮精(210)"
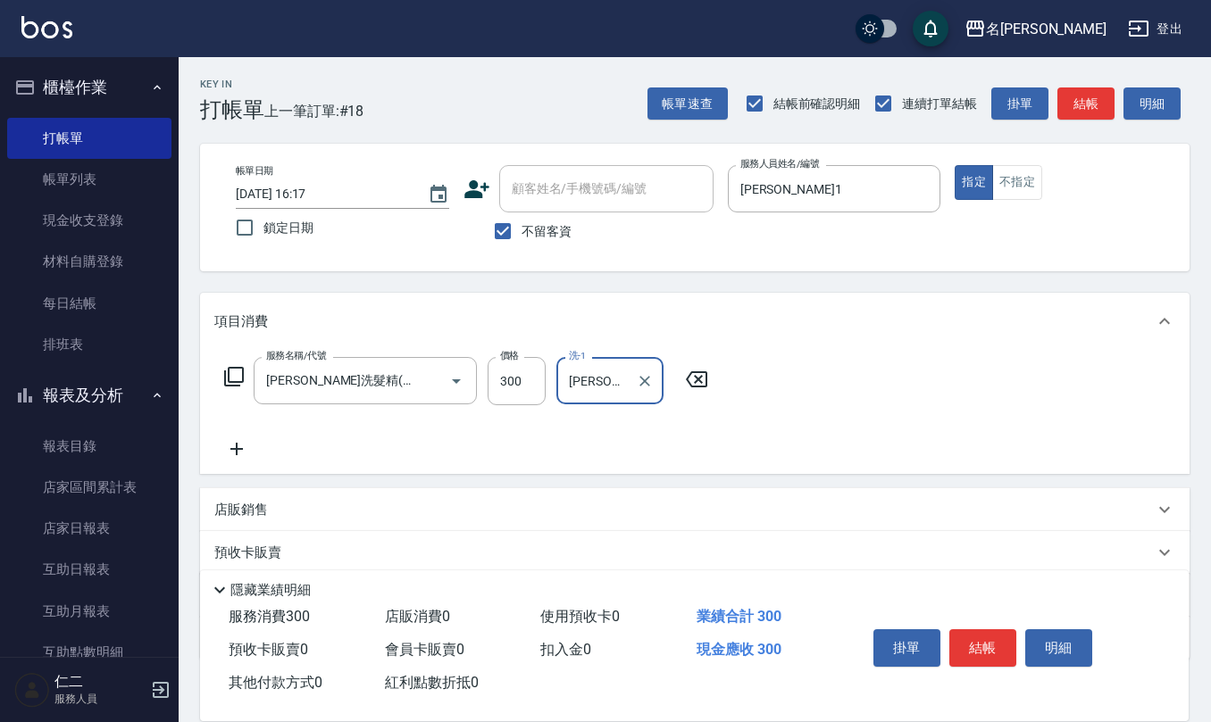
type input "[PERSON_NAME]1"
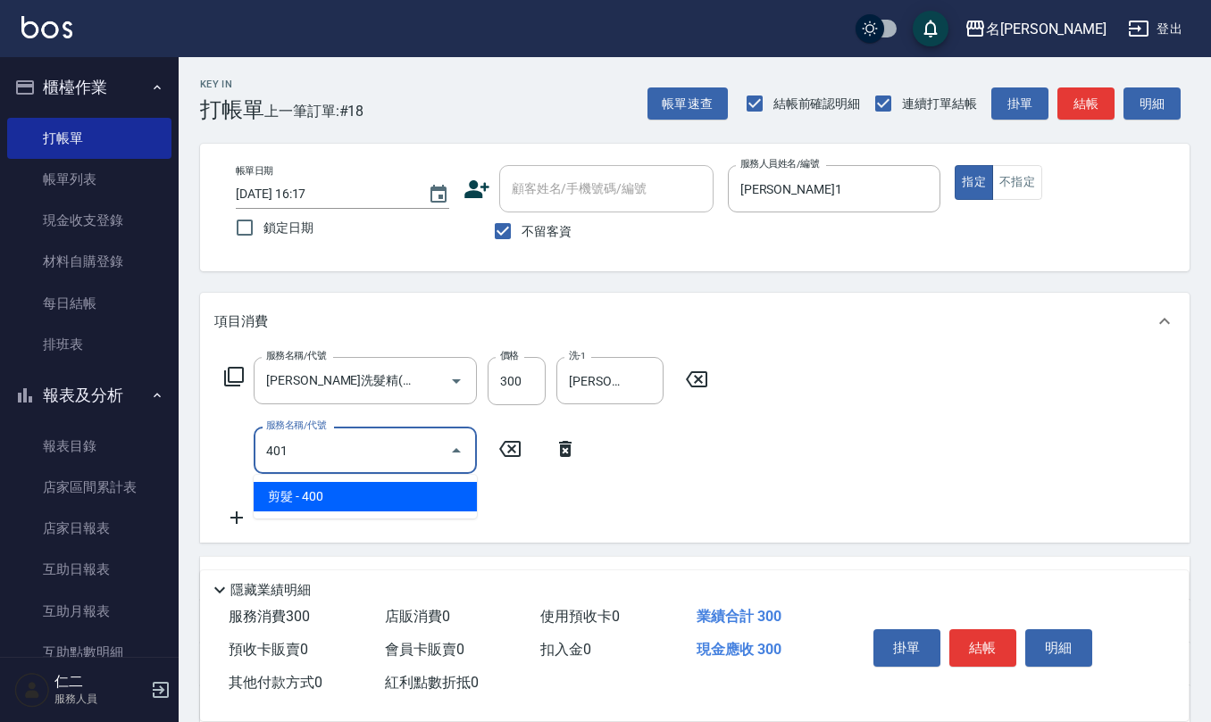
type input "剪髮(401)"
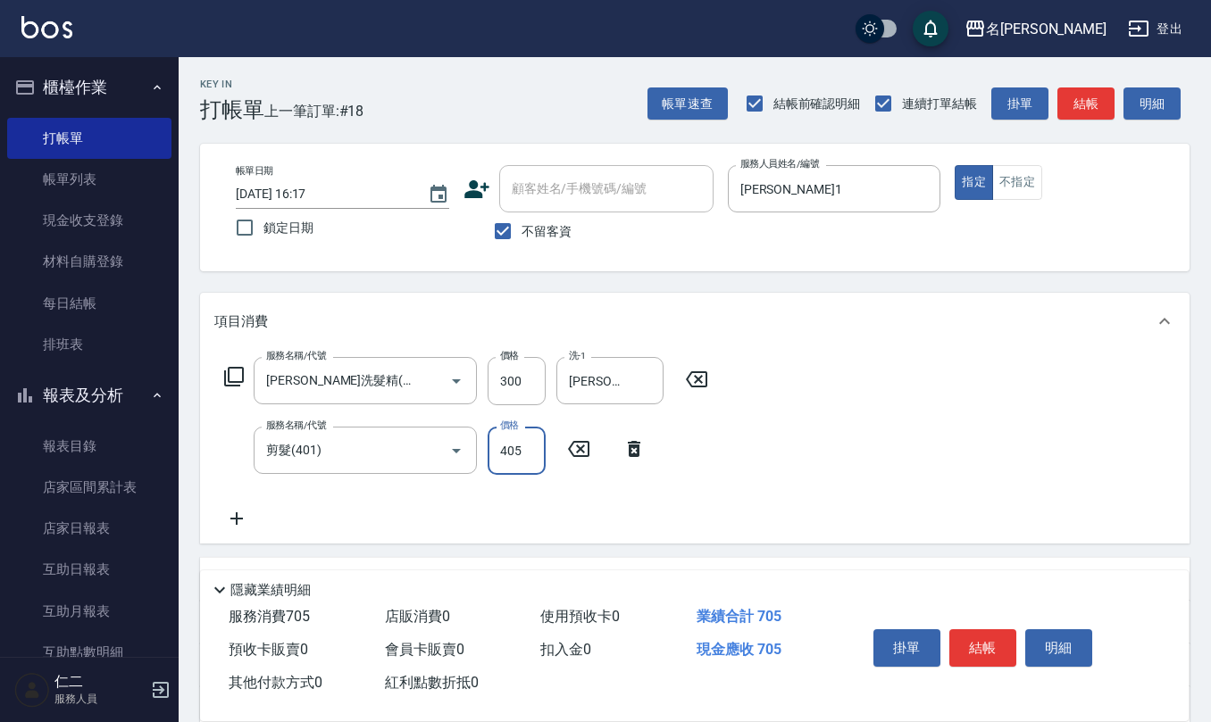
type input "405"
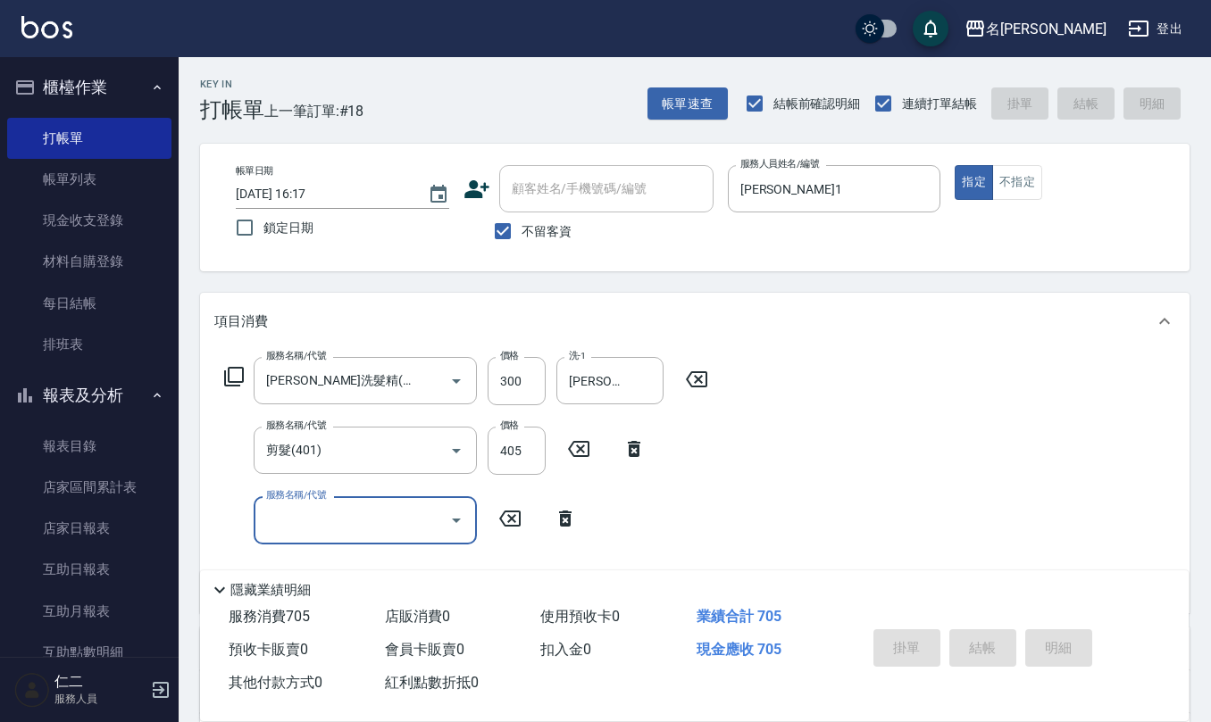
type input "[DATE] 16:18"
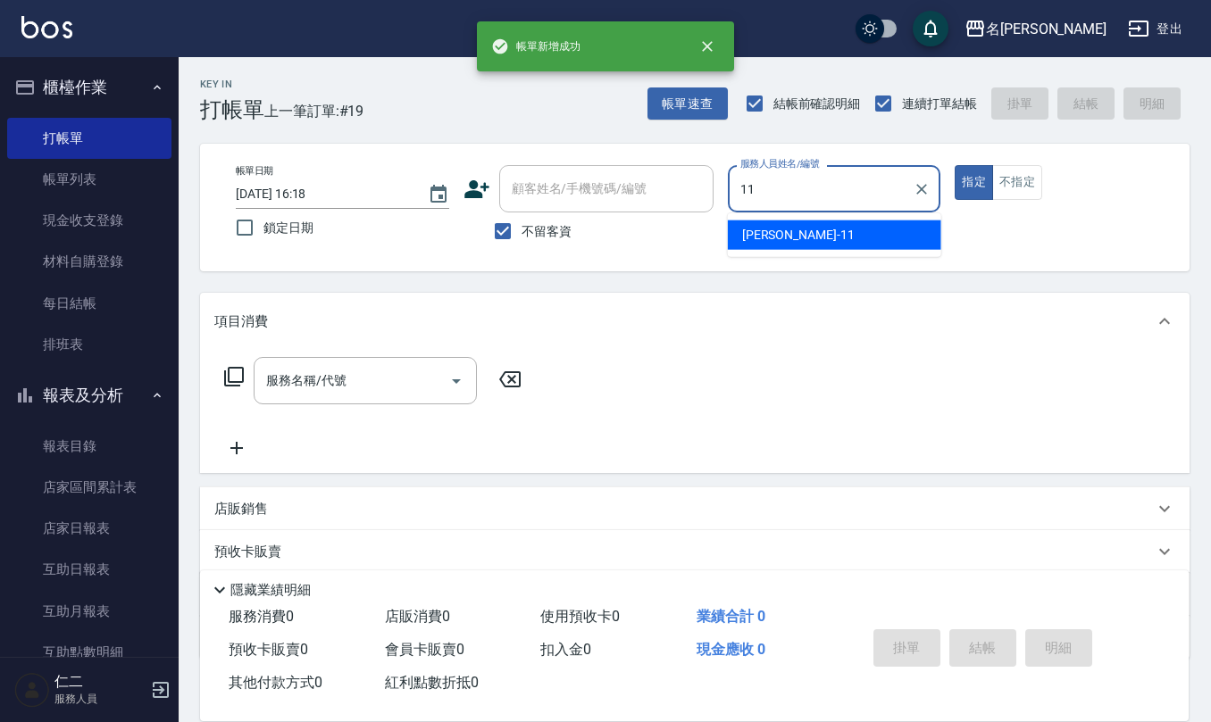
type input "[PERSON_NAME]-11"
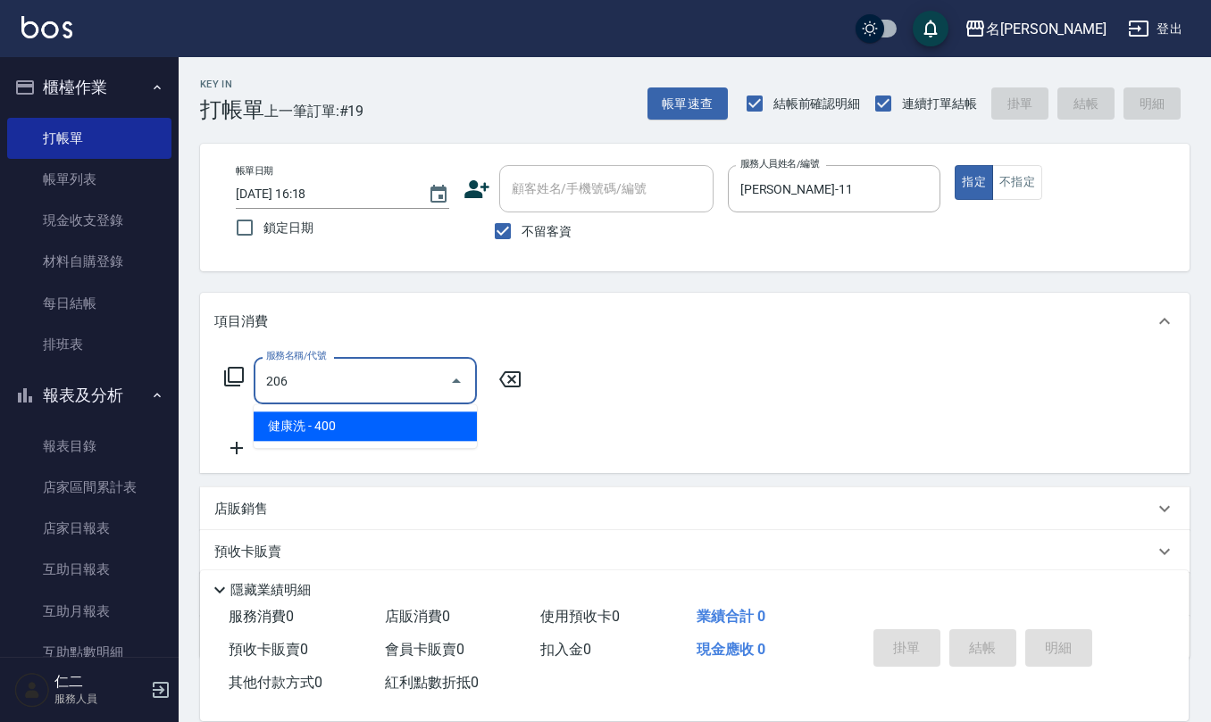
type input "健康洗(206)"
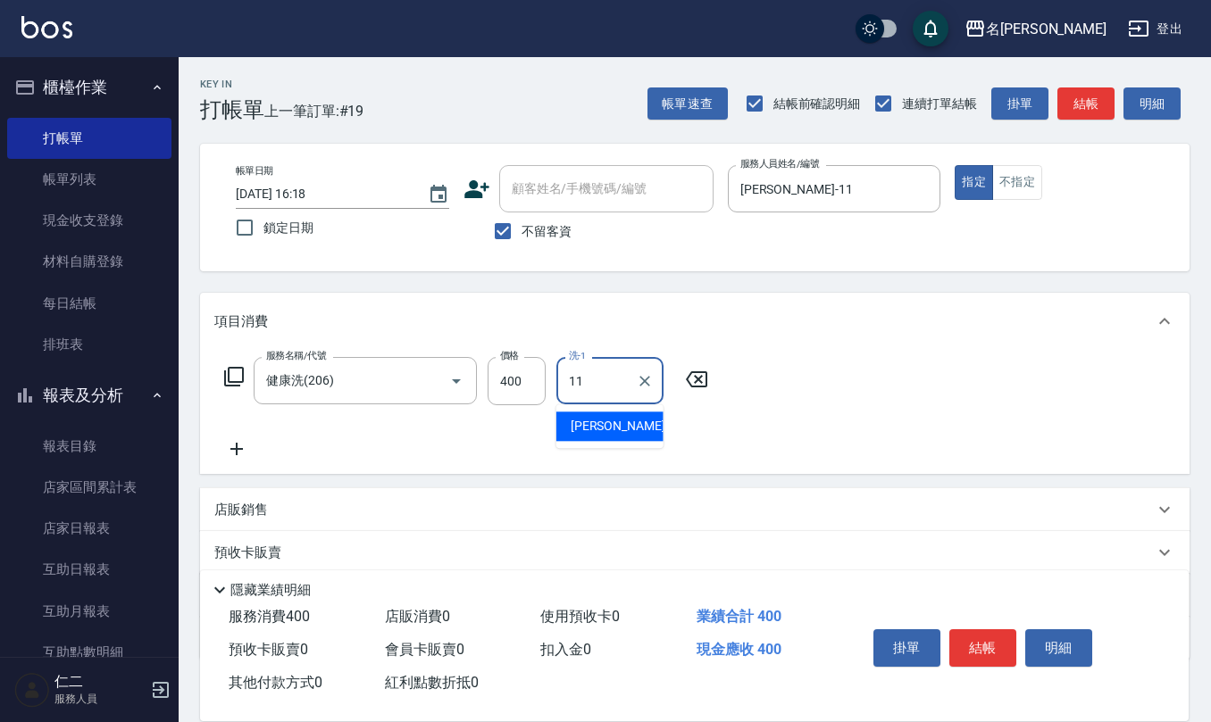
type input "[PERSON_NAME]-11"
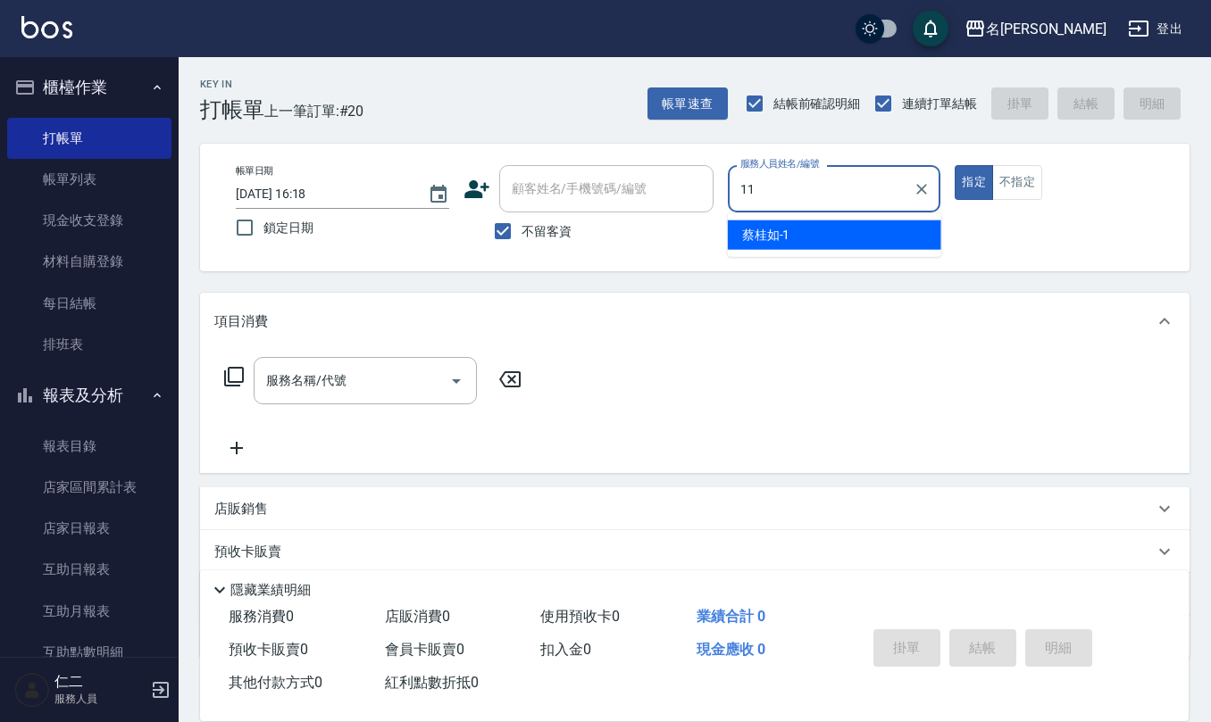
type input "[PERSON_NAME]-11"
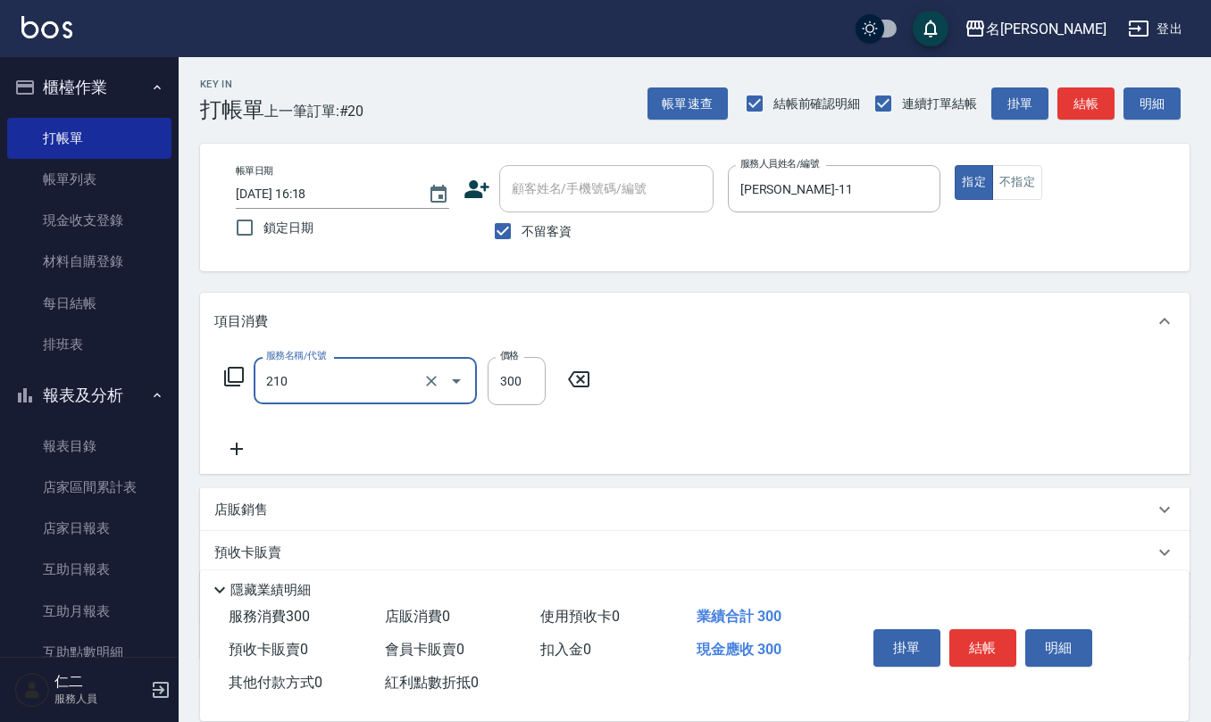
type input "[PERSON_NAME]洗髮精(210)"
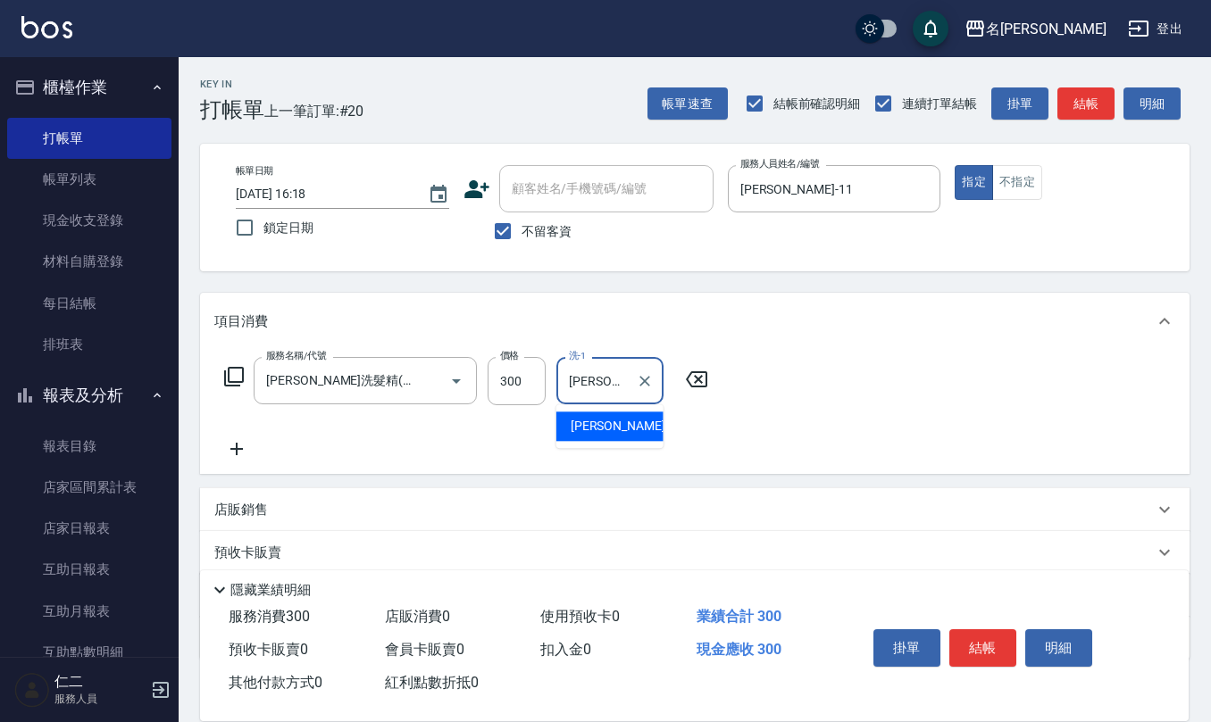
type input "[PERSON_NAME]-11"
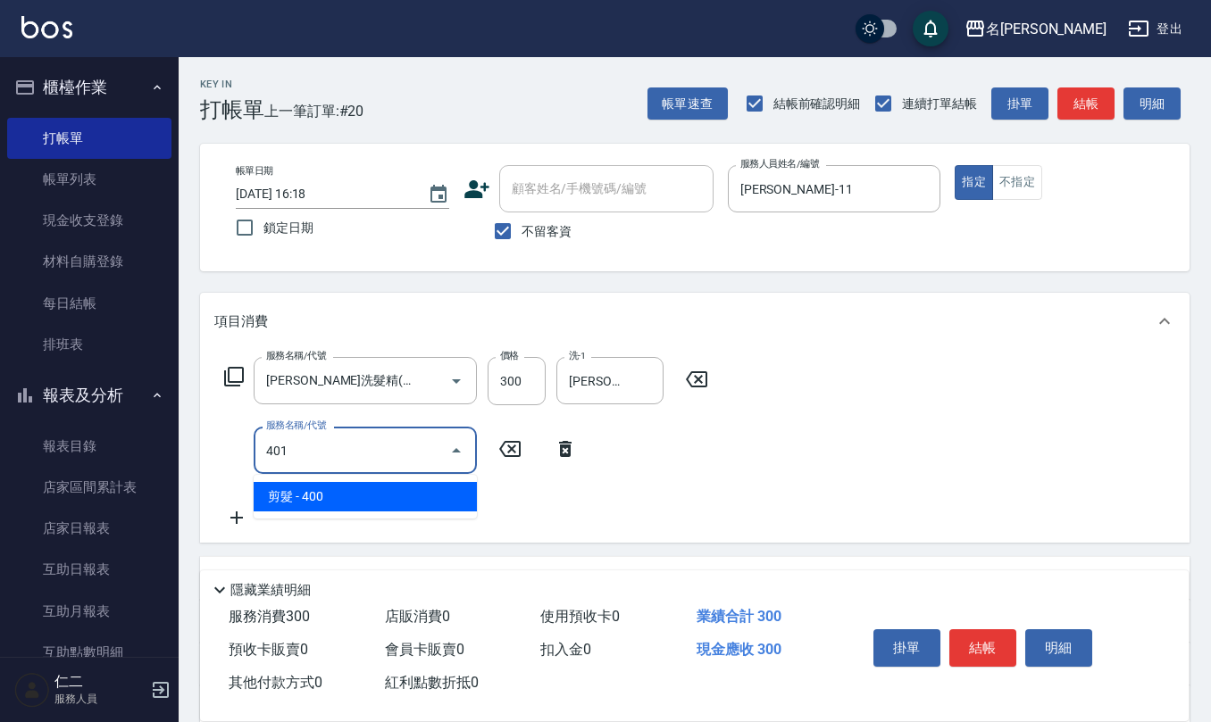
type input "剪髮(401)"
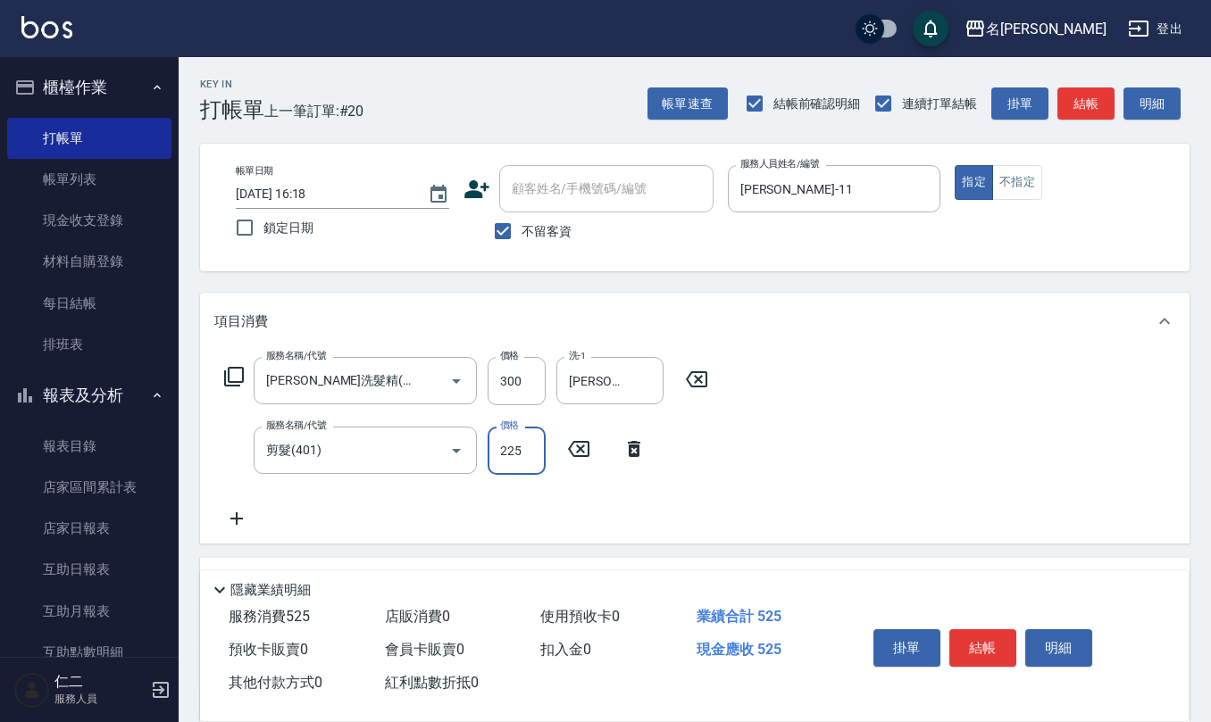
type input "225"
